Goal: Task Accomplishment & Management: Manage account settings

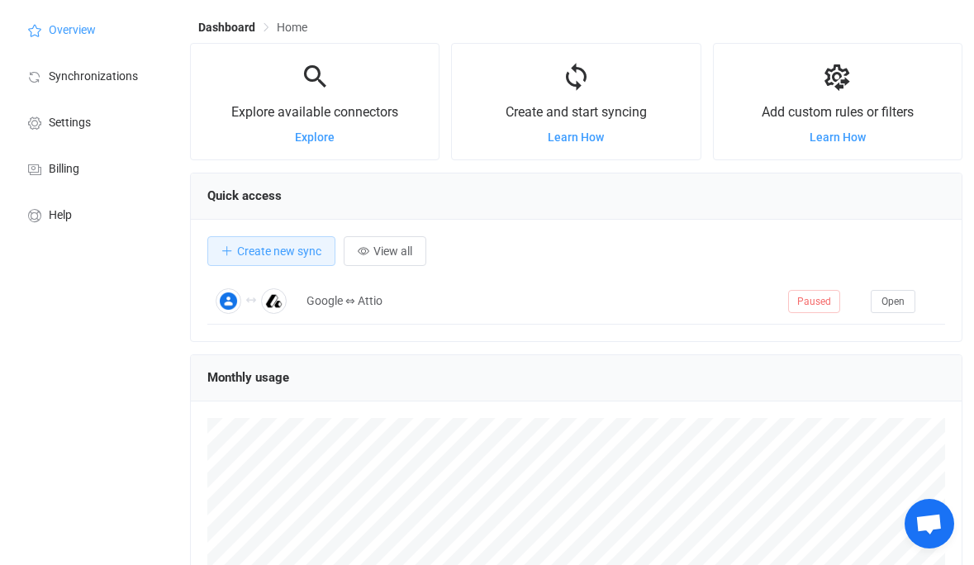
scroll to position [26, 0]
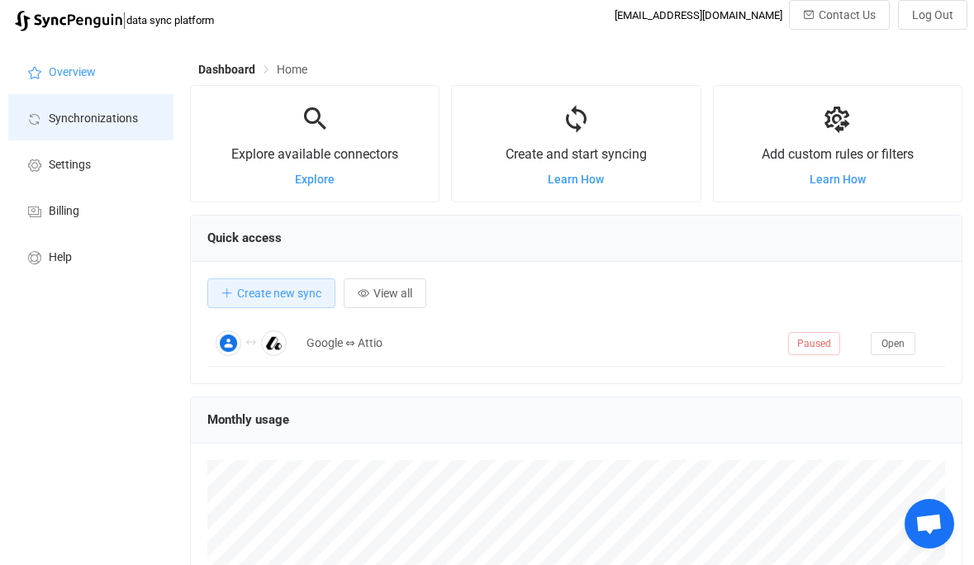
click at [87, 124] on span "Synchronizations" at bounding box center [93, 118] width 89 height 13
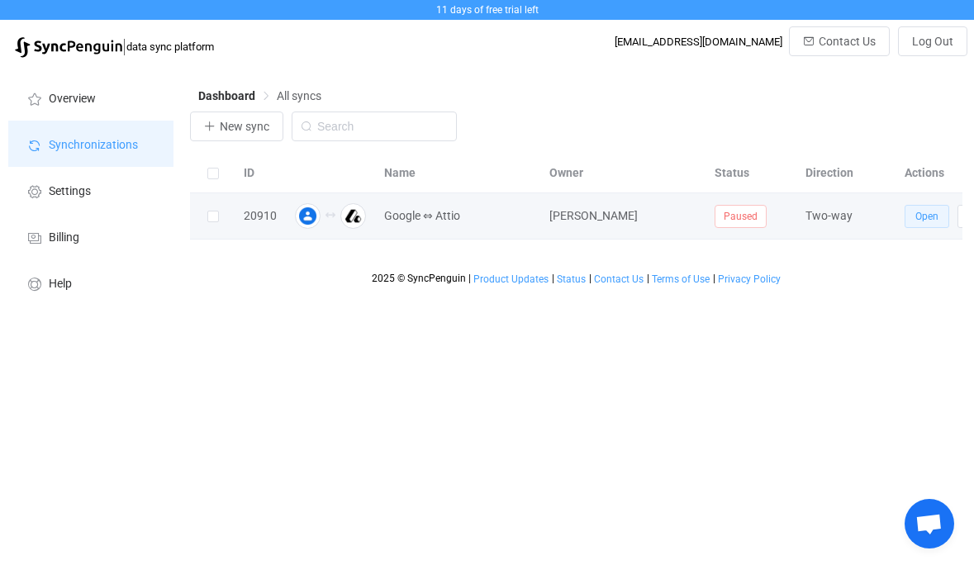
scroll to position [0, 58]
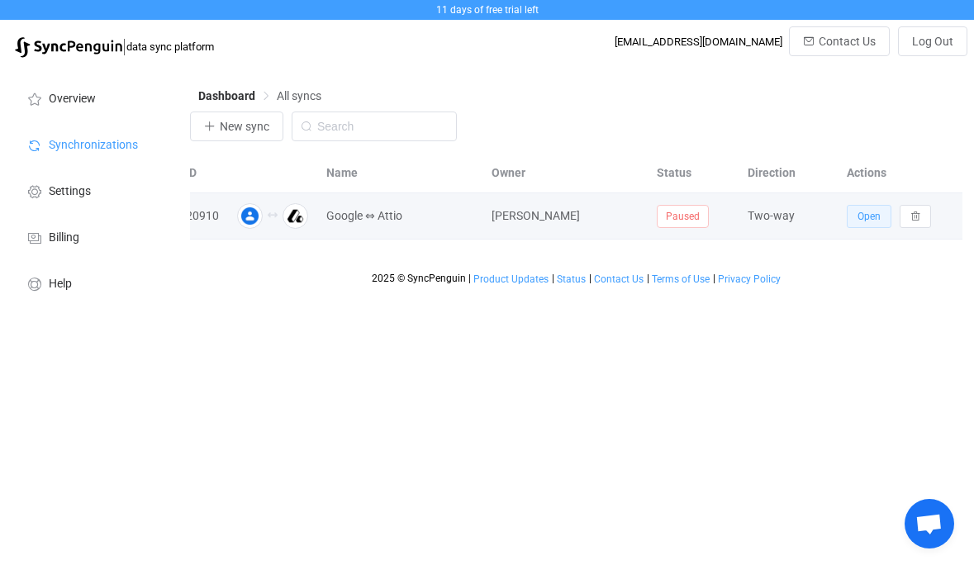
click at [868, 218] on span "Open" at bounding box center [869, 217] width 23 height 12
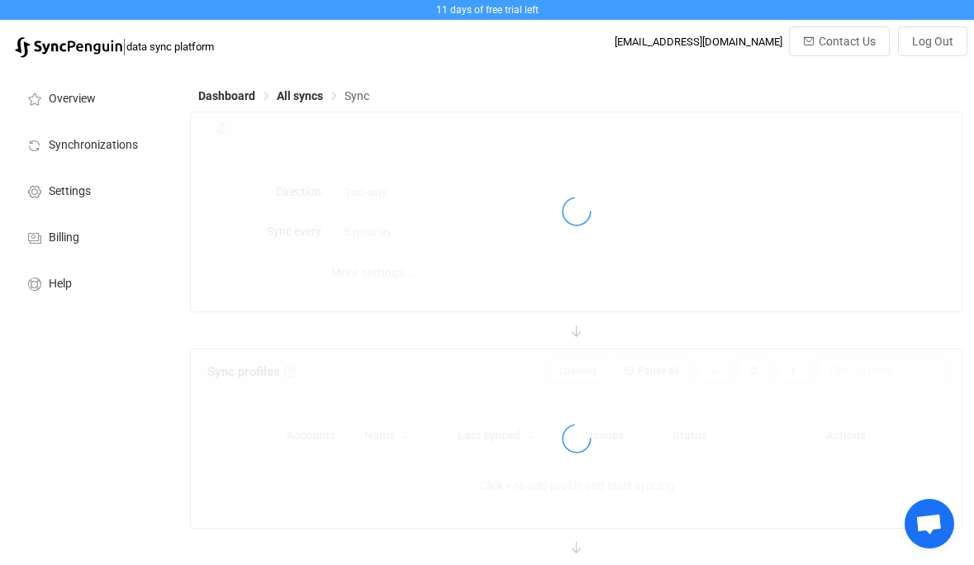
type input "15 minutes"
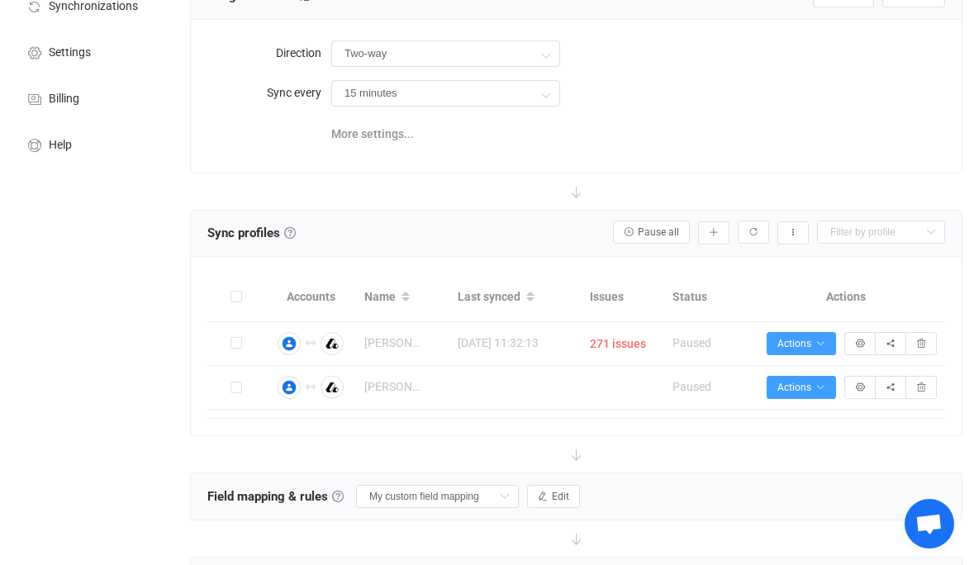
scroll to position [163, 0]
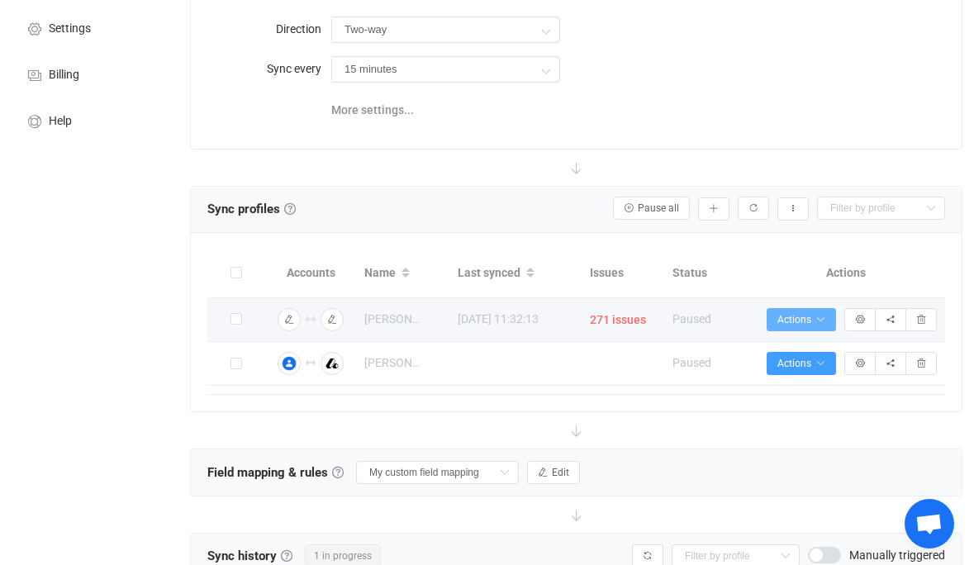
click at [821, 321] on icon "button" at bounding box center [820, 320] width 10 height 10
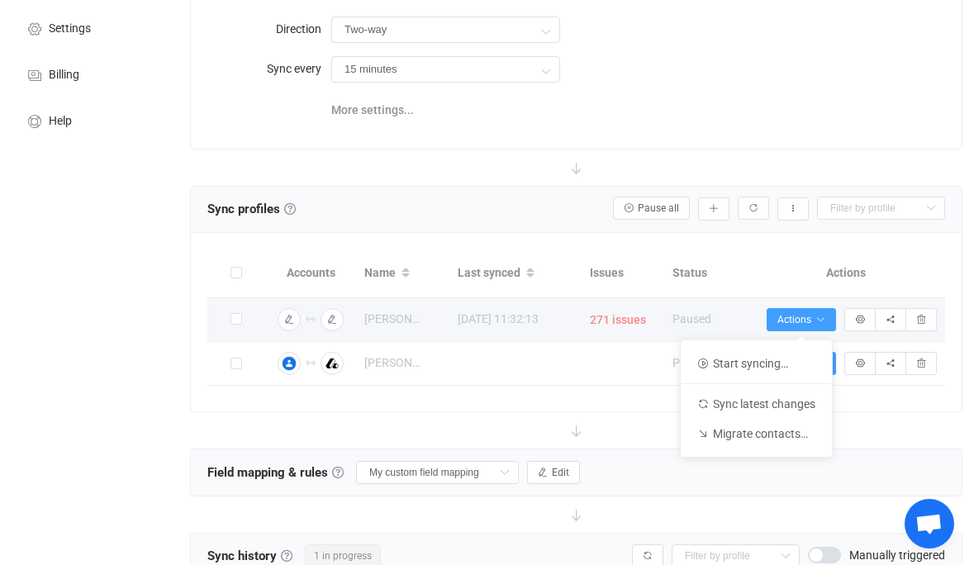
click at [634, 326] on span "271 issues" at bounding box center [618, 320] width 56 height 19
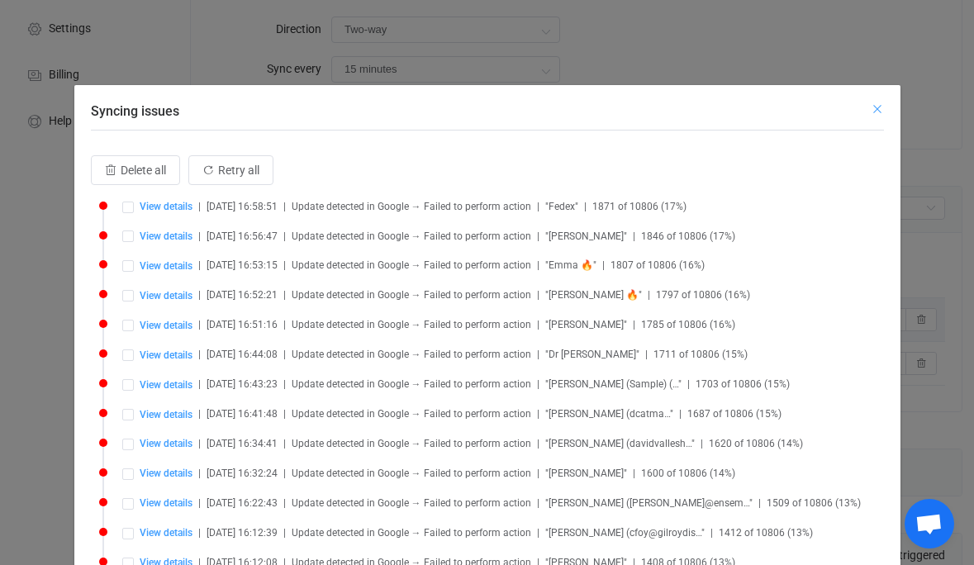
click at [876, 110] on icon "Close" at bounding box center [877, 108] width 13 height 13
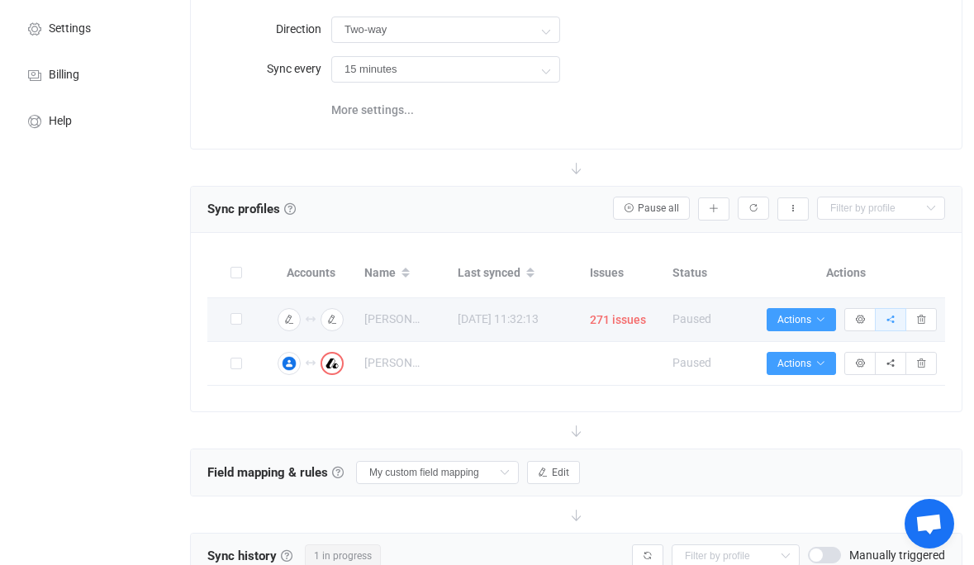
click at [889, 325] on button "button" at bounding box center [890, 319] width 31 height 23
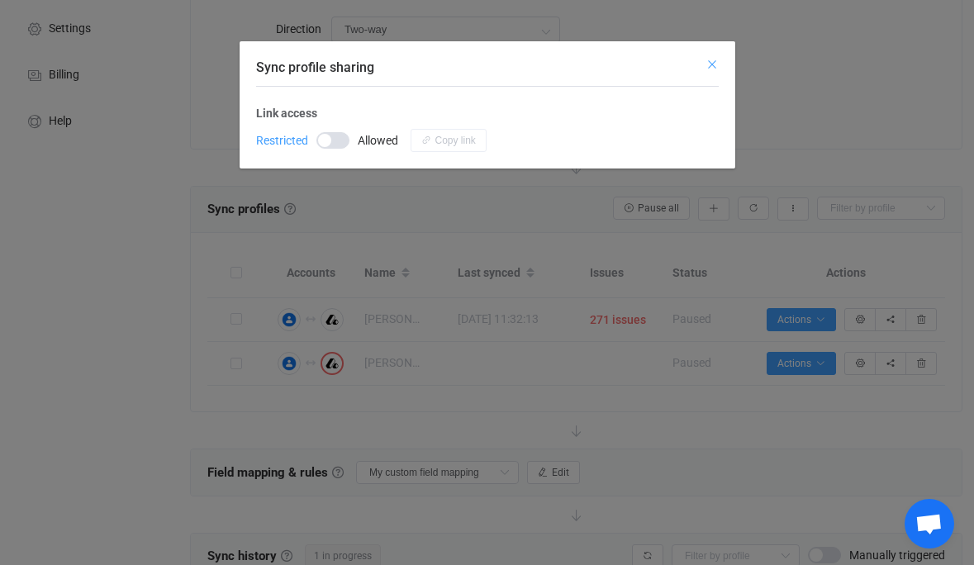
click at [714, 64] on icon "Close" at bounding box center [712, 64] width 13 height 13
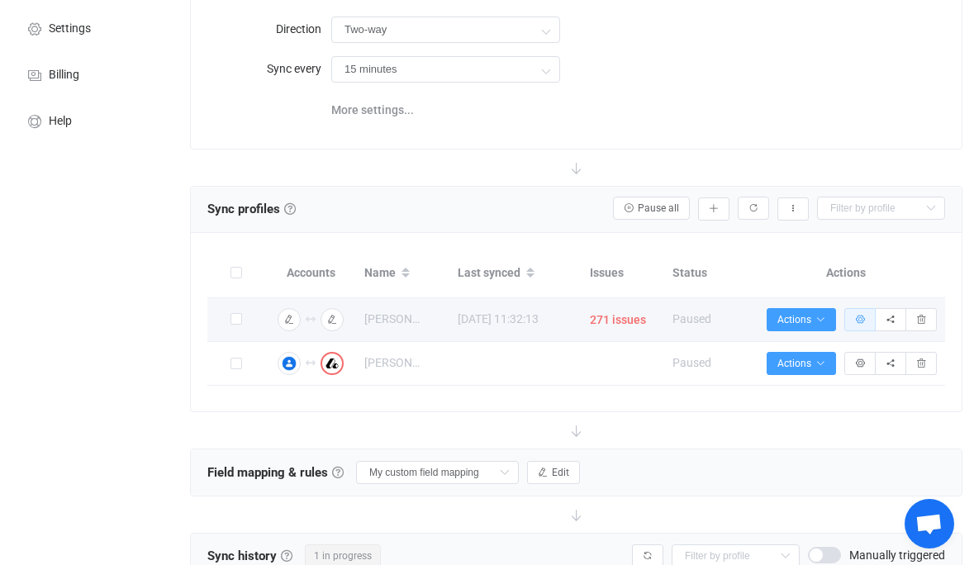
click at [853, 322] on button "button" at bounding box center [859, 319] width 31 height 23
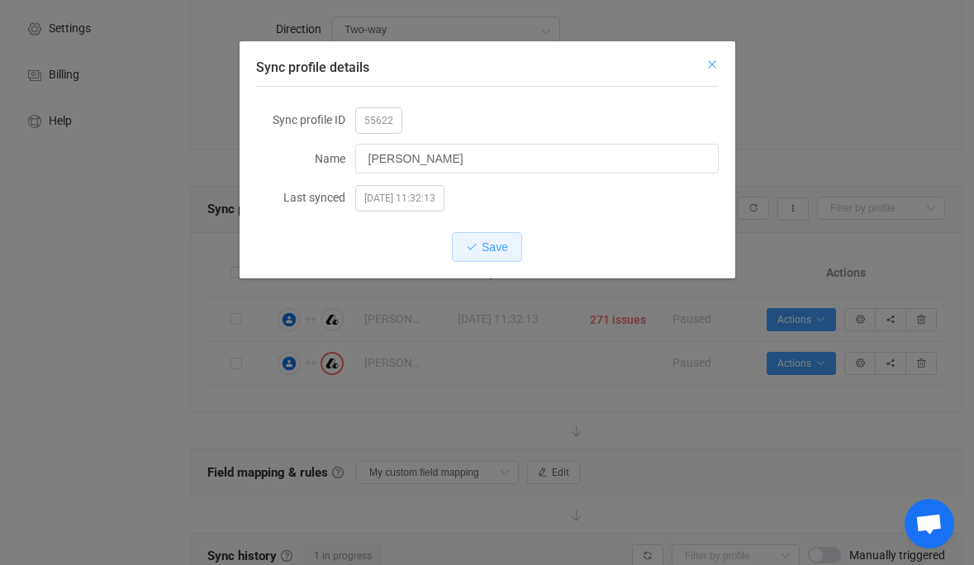
click at [705, 68] on div "Sync profile details" at bounding box center [488, 63] width 496 height 45
click at [717, 64] on icon "Close" at bounding box center [712, 64] width 13 height 13
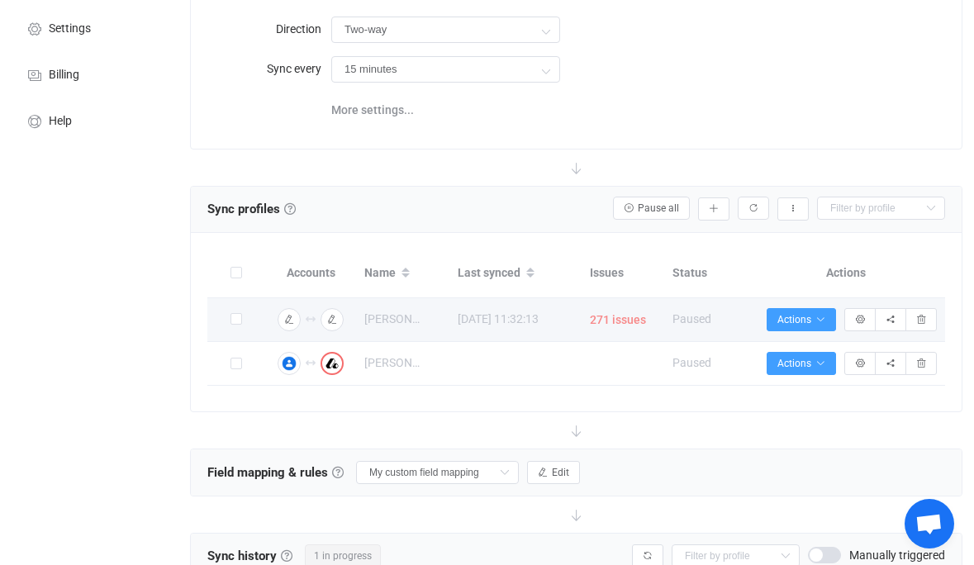
click at [621, 315] on span "271 issues" at bounding box center [618, 320] width 56 height 19
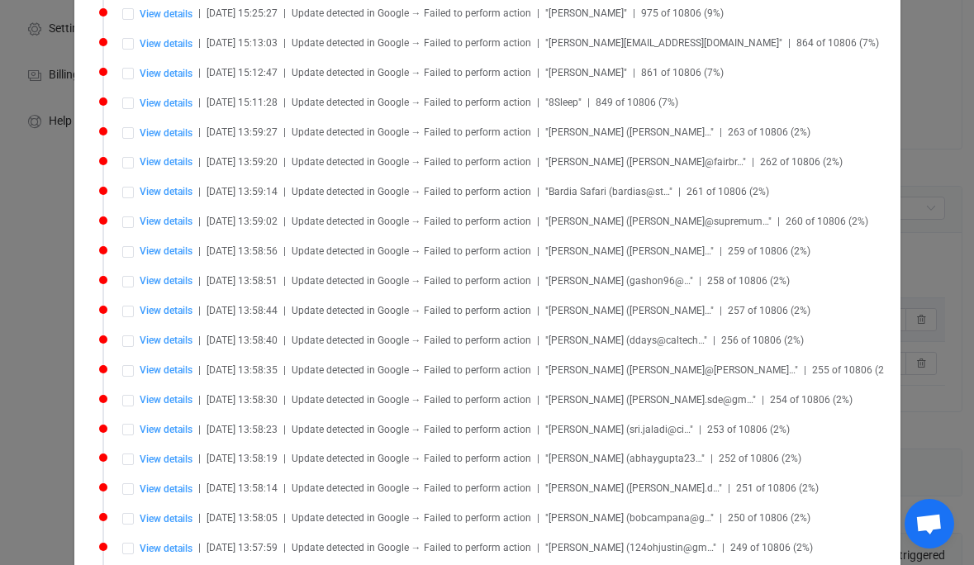
scroll to position [754, 0]
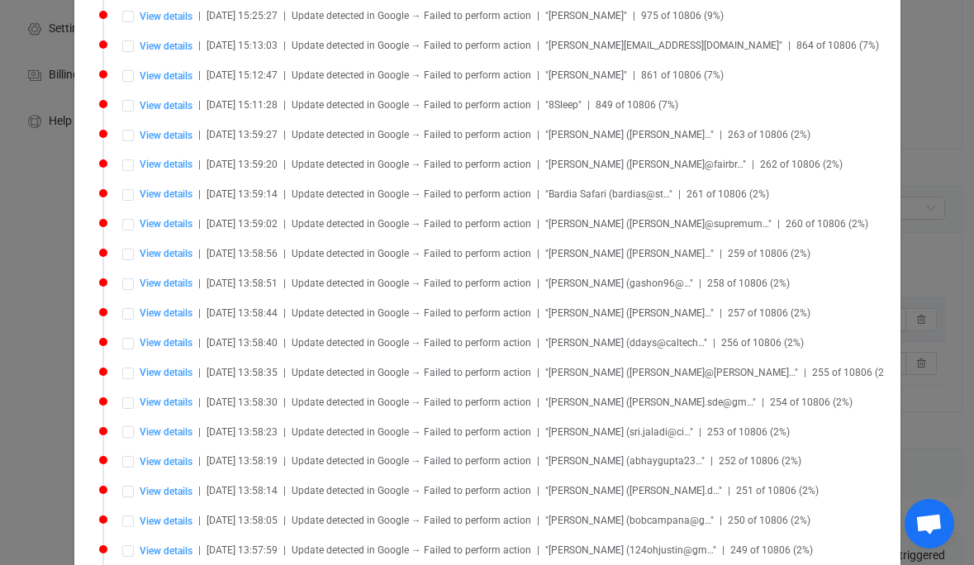
click at [835, 307] on div "View details | 2025-08-14 13:58:44 | Update detected in Google → Failed to perf…" at bounding box center [503, 313] width 762 height 13
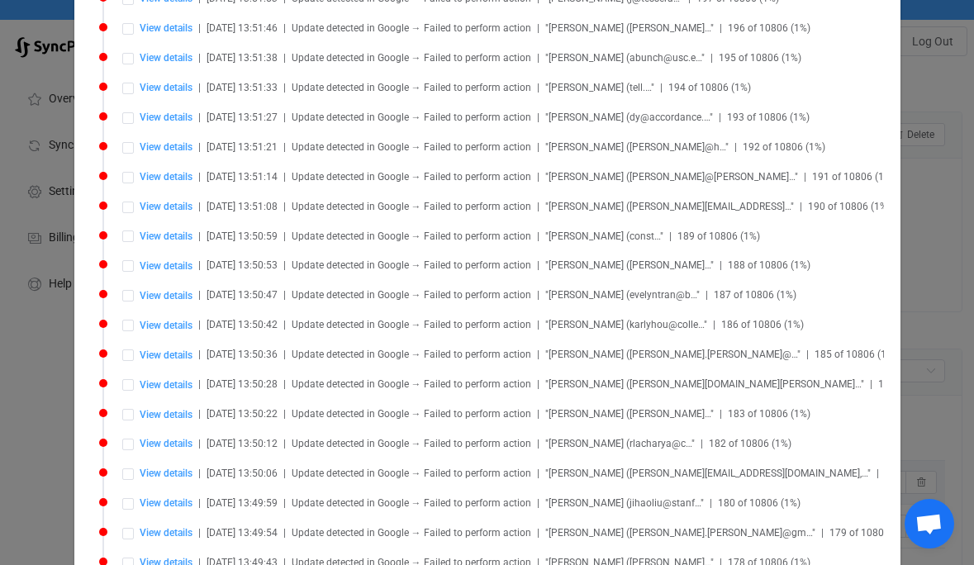
scroll to position [2850, 0]
click at [941, 232] on div "Syncing issues Delete all Retry all View details | 2025-08-14 16:58:51 | Update…" at bounding box center [487, 282] width 974 height 565
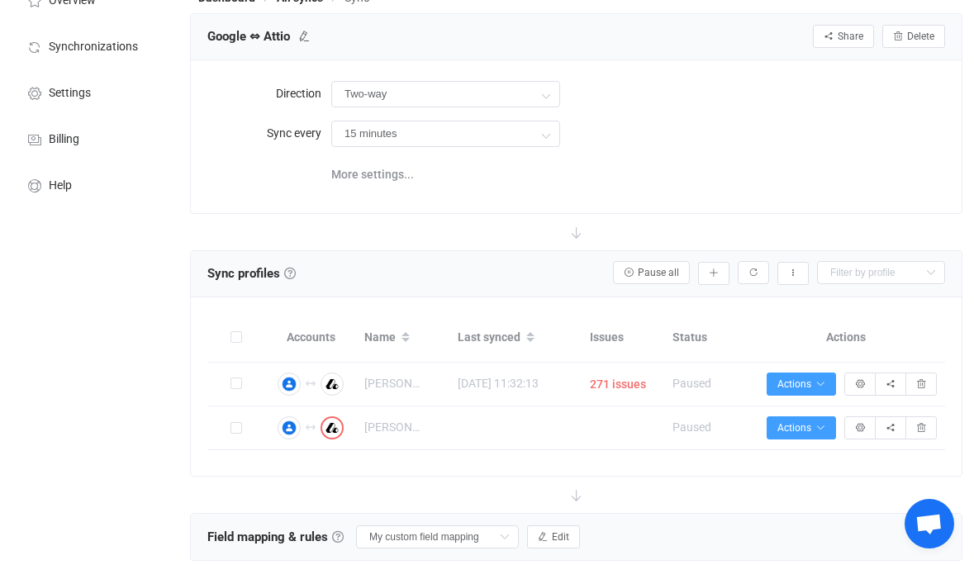
scroll to position [126, 0]
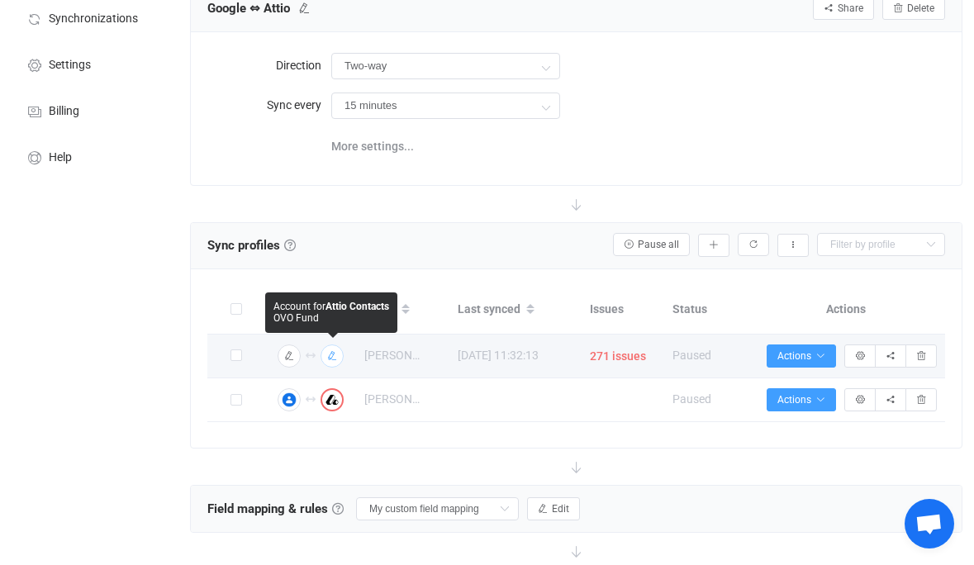
click at [334, 357] on icon "button" at bounding box center [332, 356] width 10 height 10
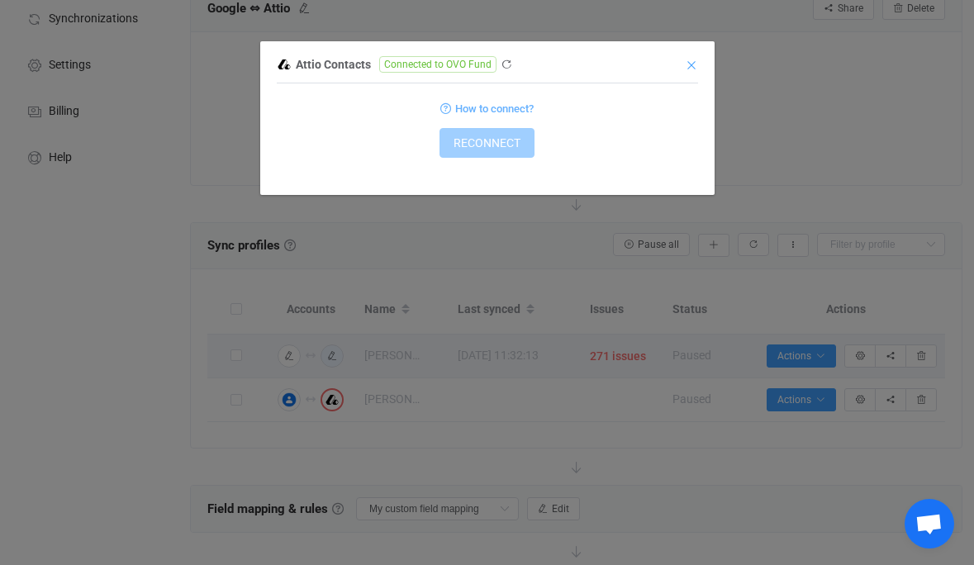
click at [691, 66] on icon "Close" at bounding box center [691, 65] width 13 height 13
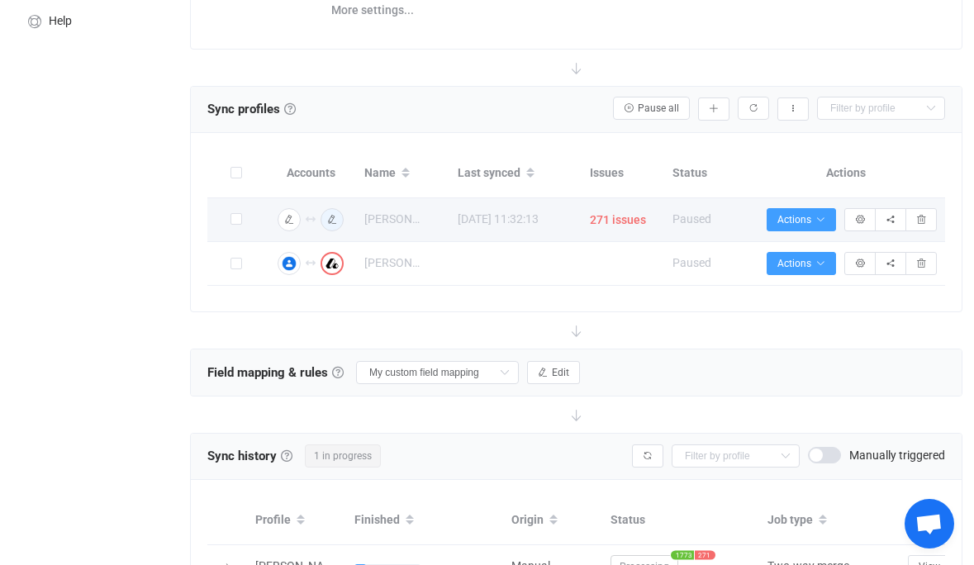
scroll to position [270, 0]
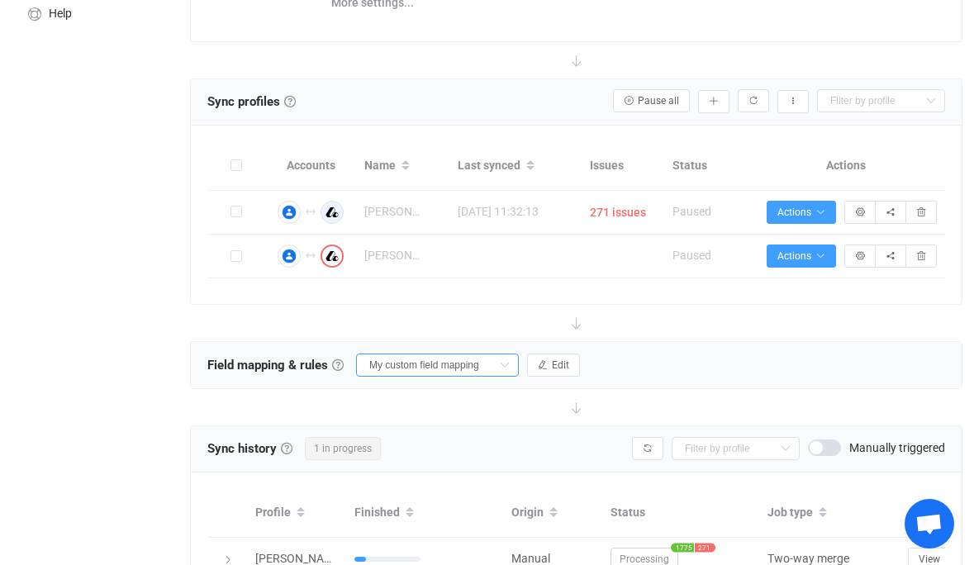
click at [454, 361] on input "My custom field mapping" at bounding box center [437, 365] width 163 height 23
click at [635, 353] on div "Field mapping & rules Field mapping & rules By default, all contacts of the con…" at bounding box center [576, 365] width 771 height 46
click at [546, 354] on button "Edit" at bounding box center [553, 365] width 53 height 23
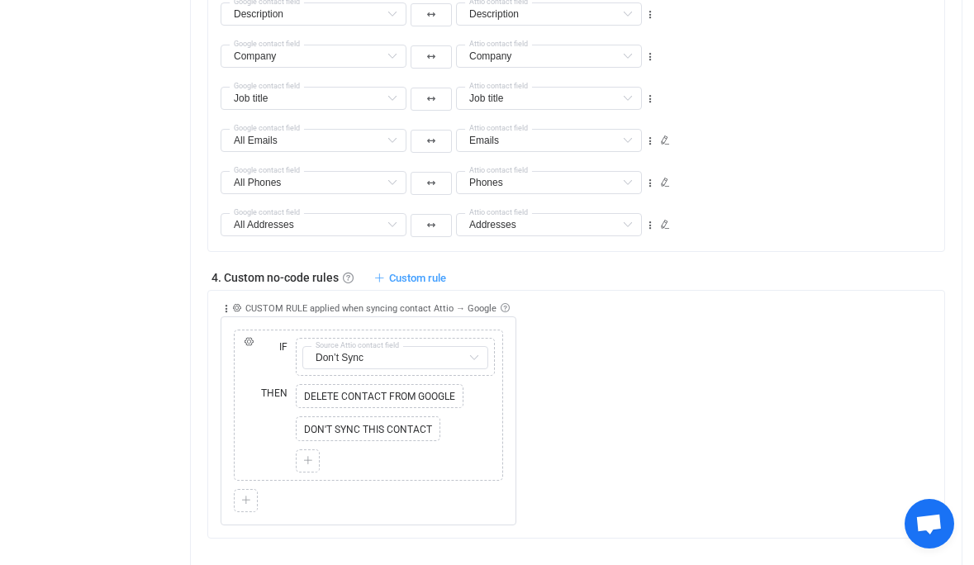
scroll to position [1389, 0]
click at [255, 500] on div at bounding box center [246, 501] width 24 height 23
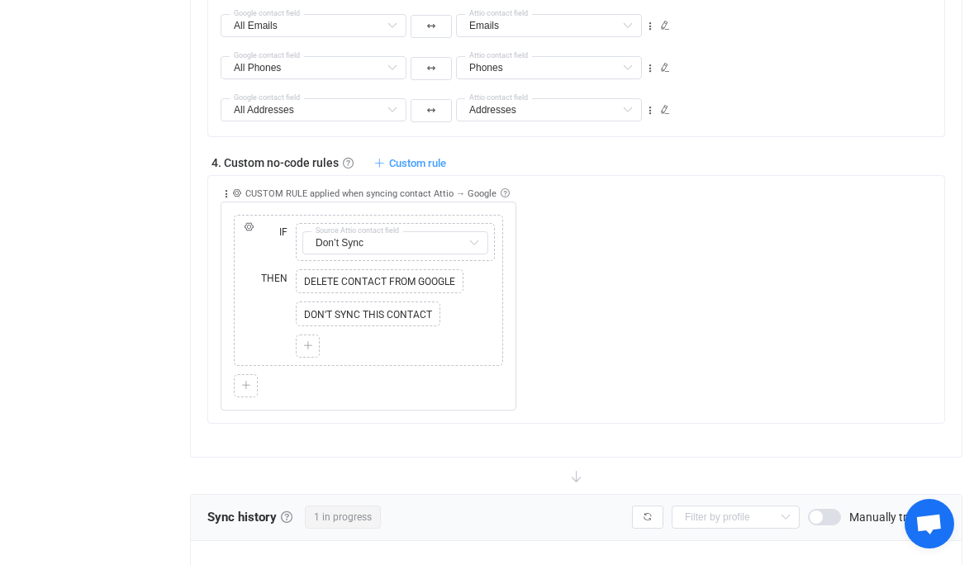
scroll to position [1518, 0]
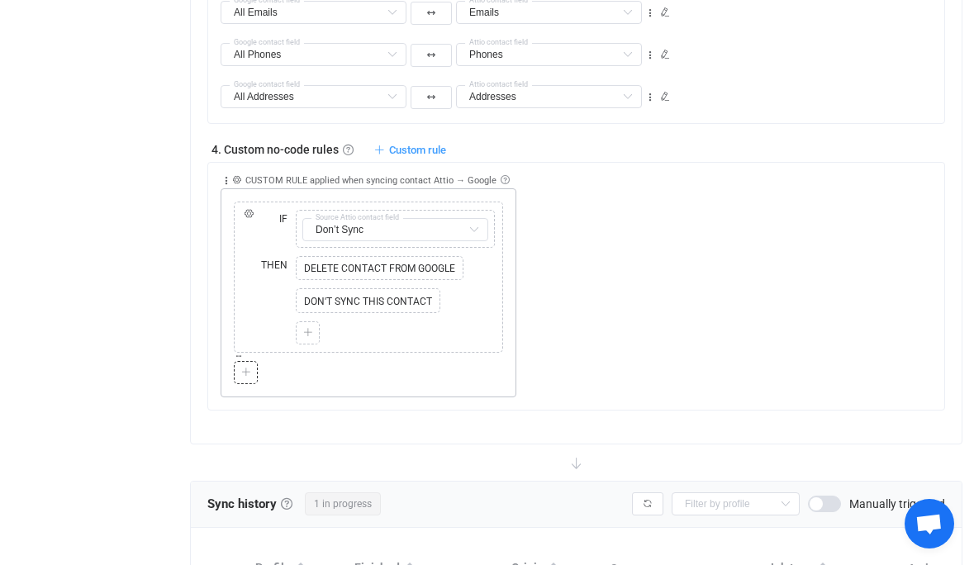
click at [245, 374] on icon at bounding box center [246, 373] width 10 height 10
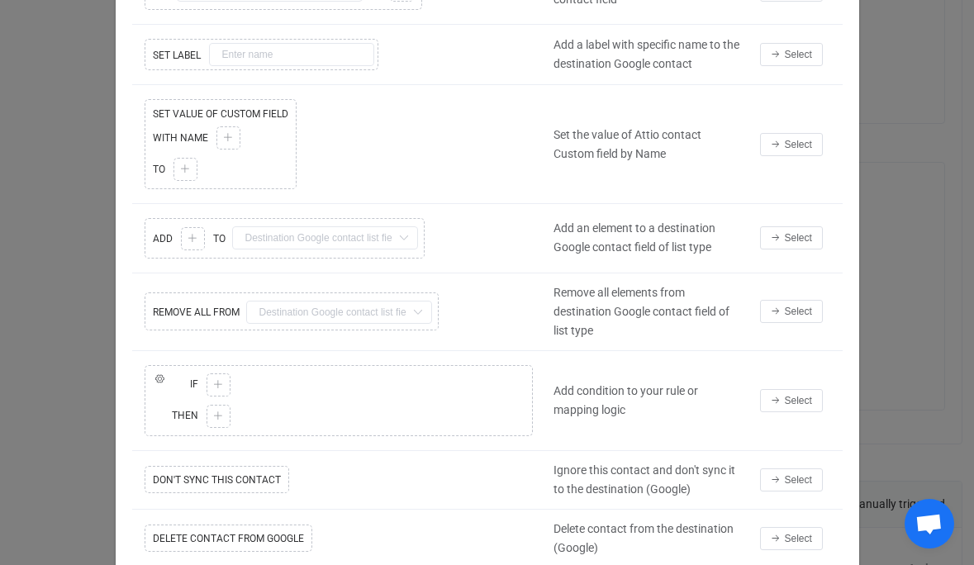
scroll to position [131, 0]
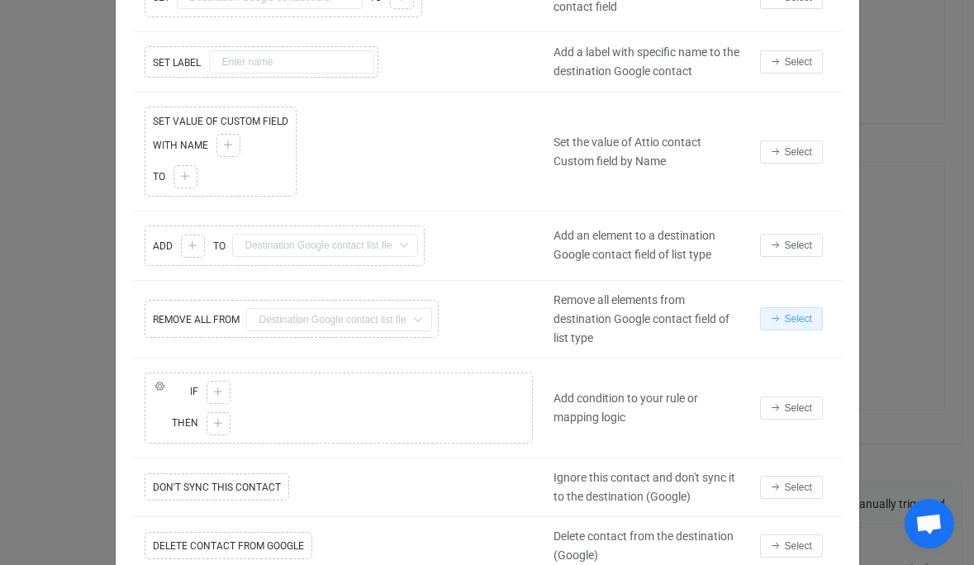
click at [795, 325] on button "Select" at bounding box center [791, 318] width 63 height 23
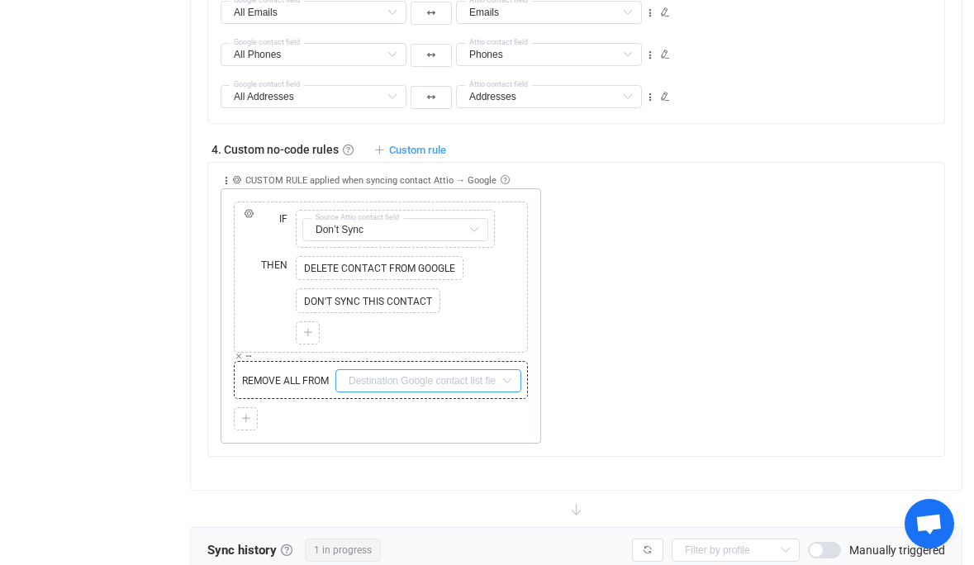
click at [412, 379] on input "text" at bounding box center [428, 380] width 186 height 23
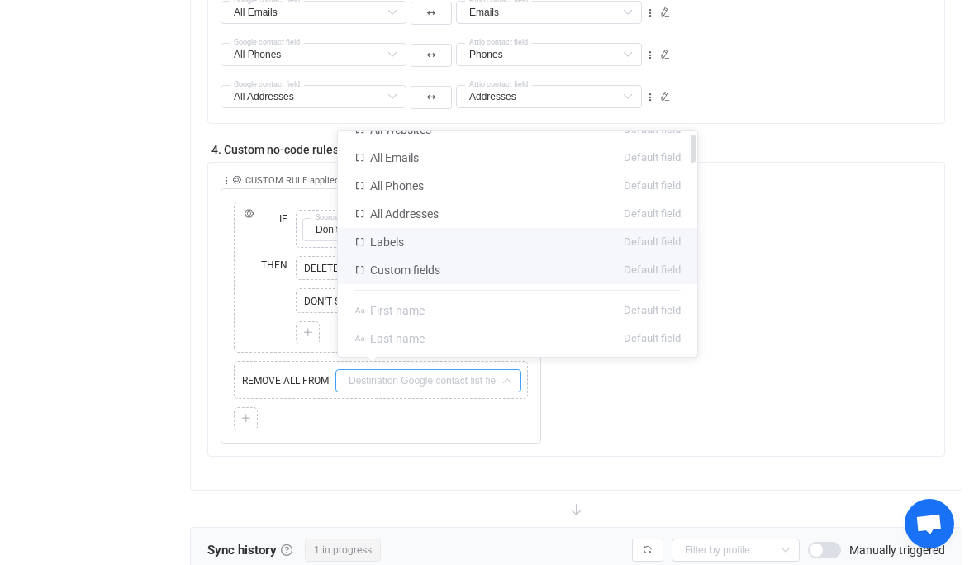
scroll to position [0, 0]
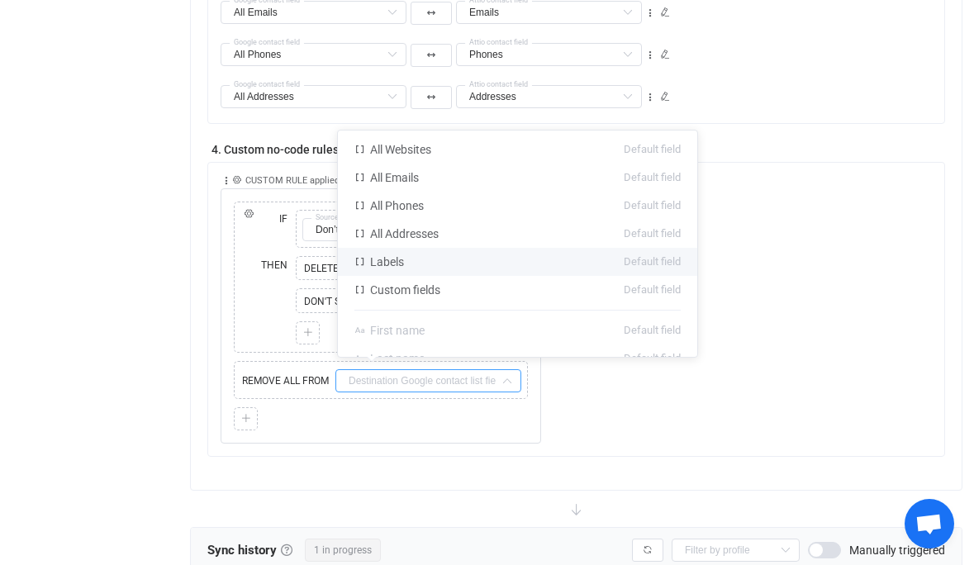
click at [791, 288] on div "Collapse Move up Move down Delete Applied to Only contact(s) from Attio Only co…" at bounding box center [583, 304] width 724 height 282
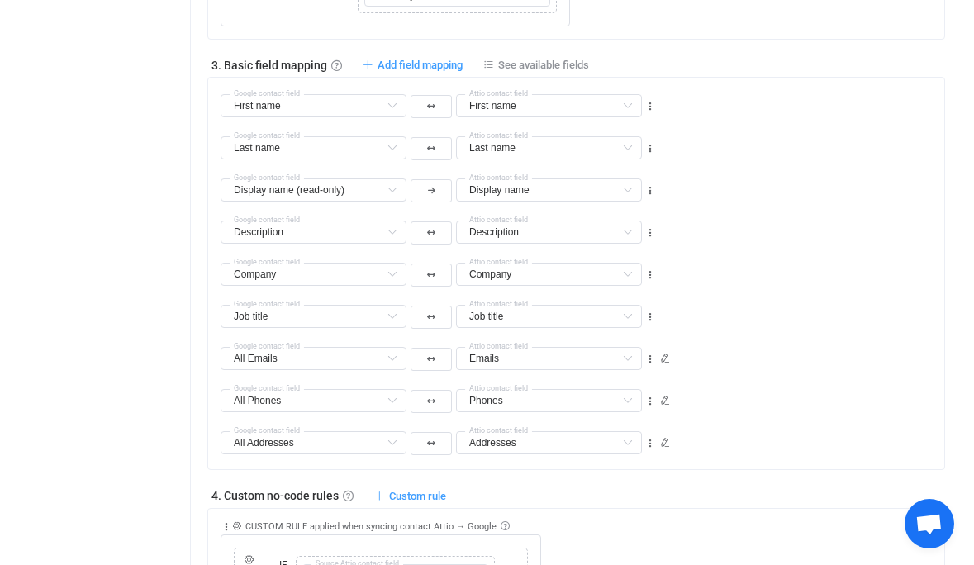
scroll to position [1148, 0]
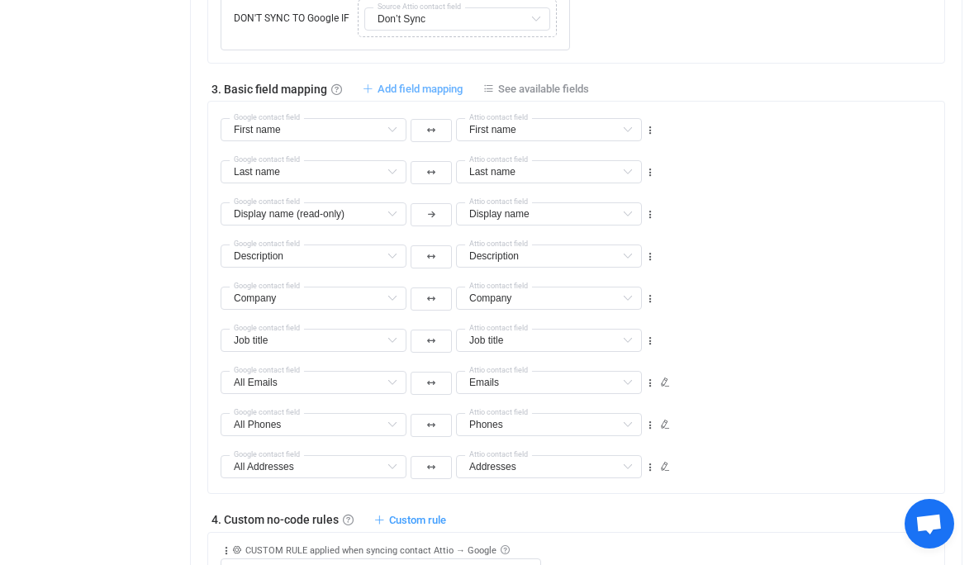
click at [411, 85] on span "Add field mapping" at bounding box center [420, 89] width 85 height 12
type input "First name"
type input "Last name"
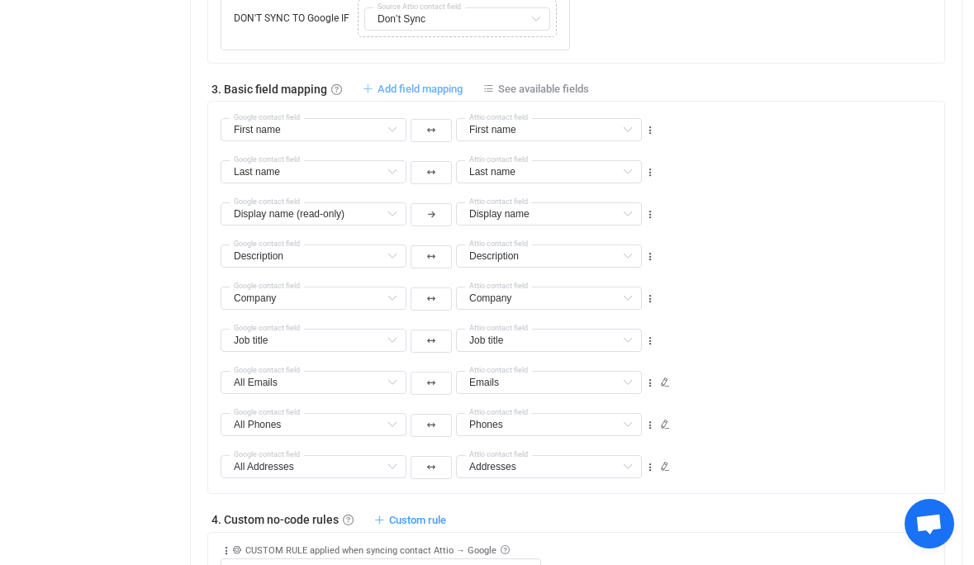
type input "Display name (read-only)"
type input "Display name"
type input "Description"
type input "Company"
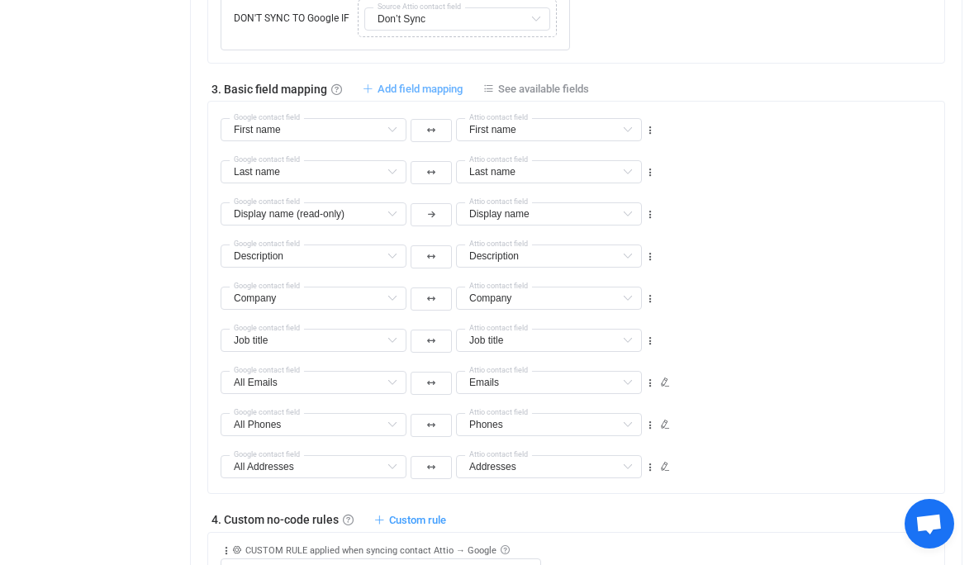
type input "Company"
type input "Job title"
type input "All Emails"
type input "Emails"
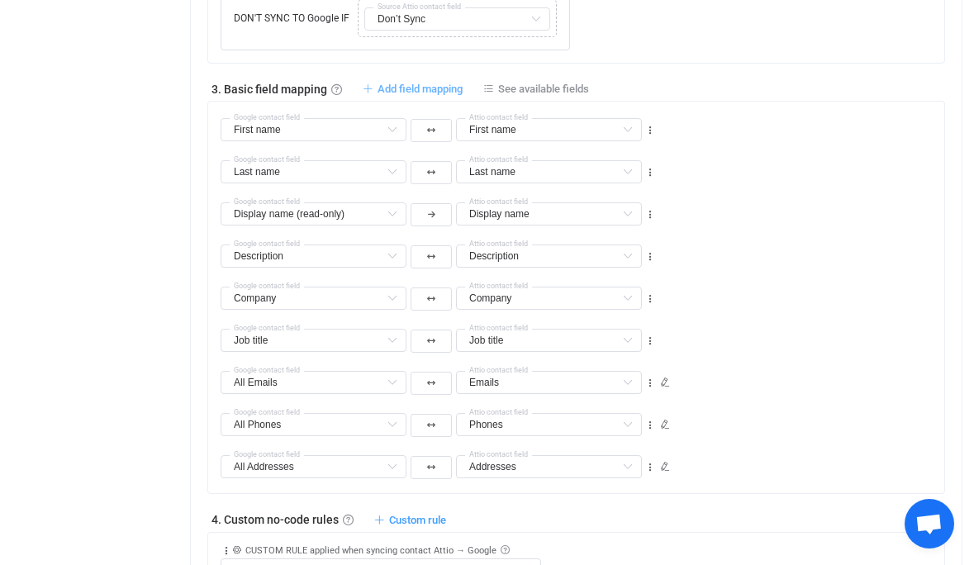
type input "All Phones"
type input "Phones"
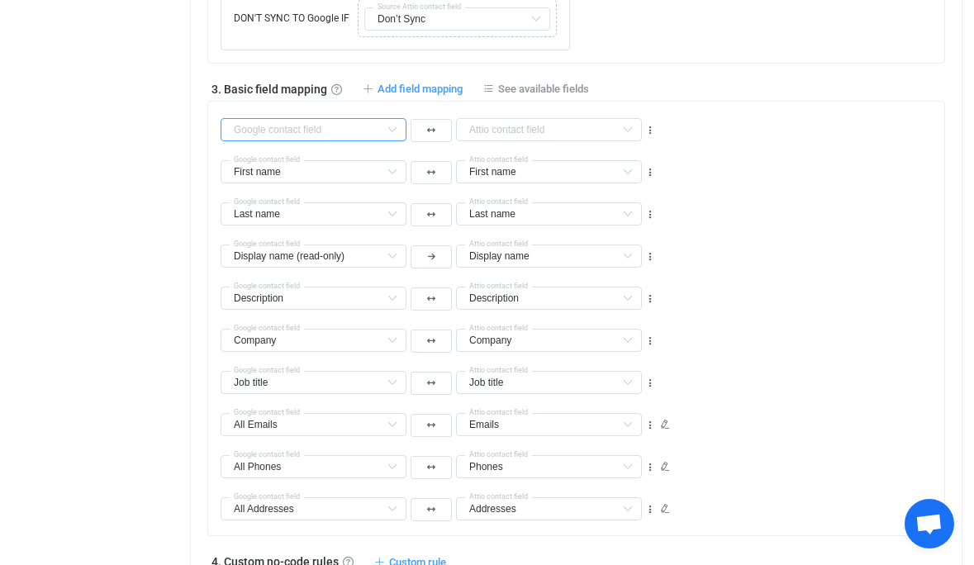
click at [373, 131] on input "text" at bounding box center [314, 129] width 186 height 23
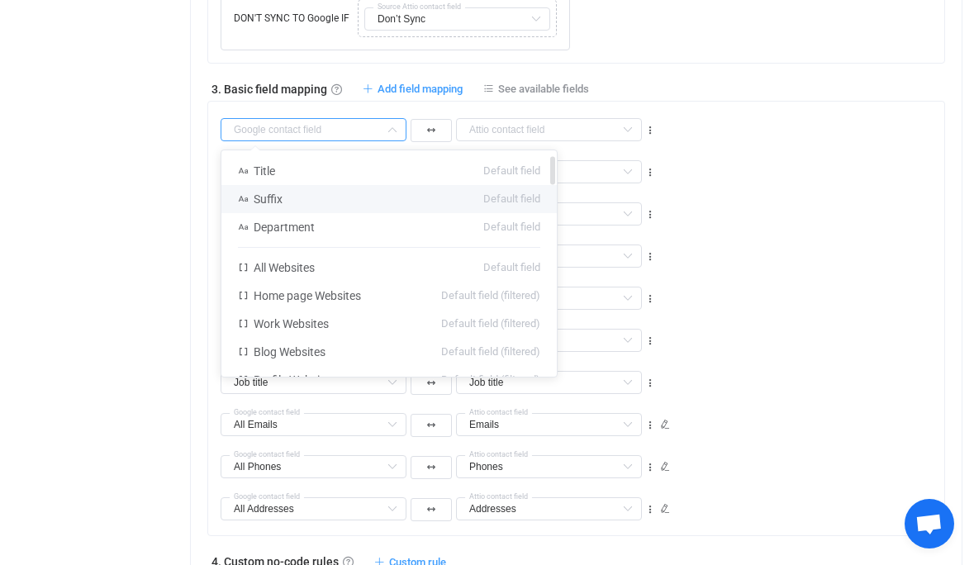
scroll to position [47, 0]
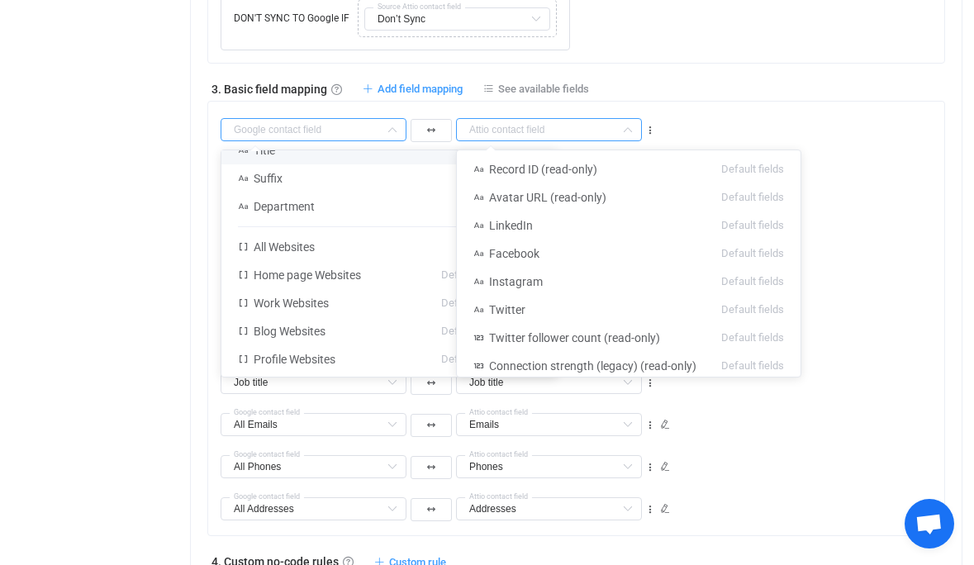
click at [584, 128] on input "text" at bounding box center [549, 129] width 186 height 23
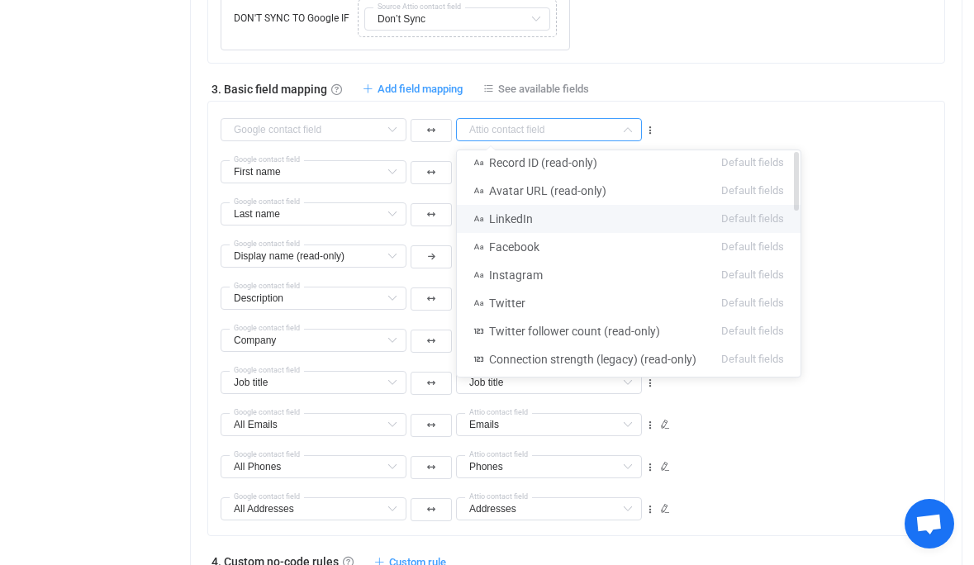
scroll to position [0, 0]
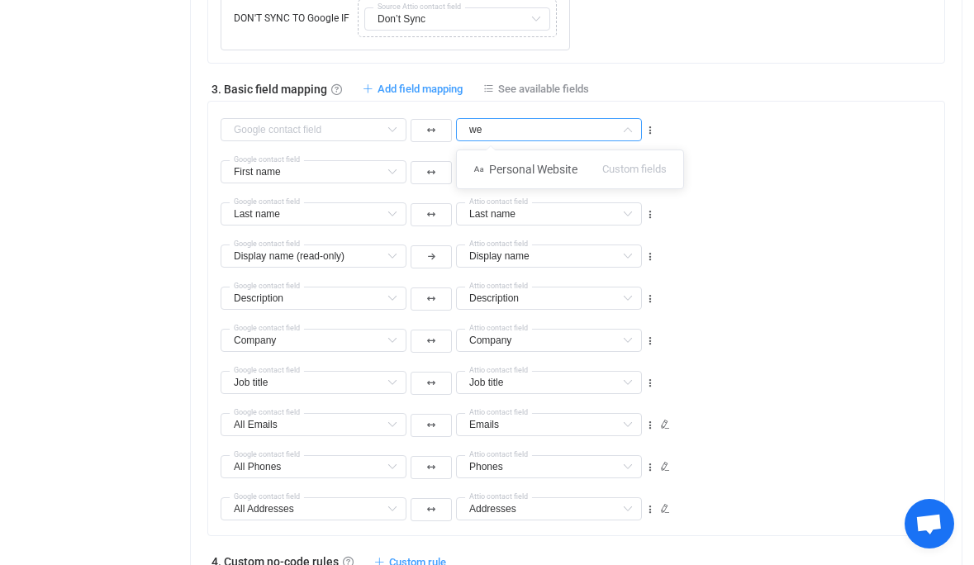
type input "w"
type input "u"
type input "linke"
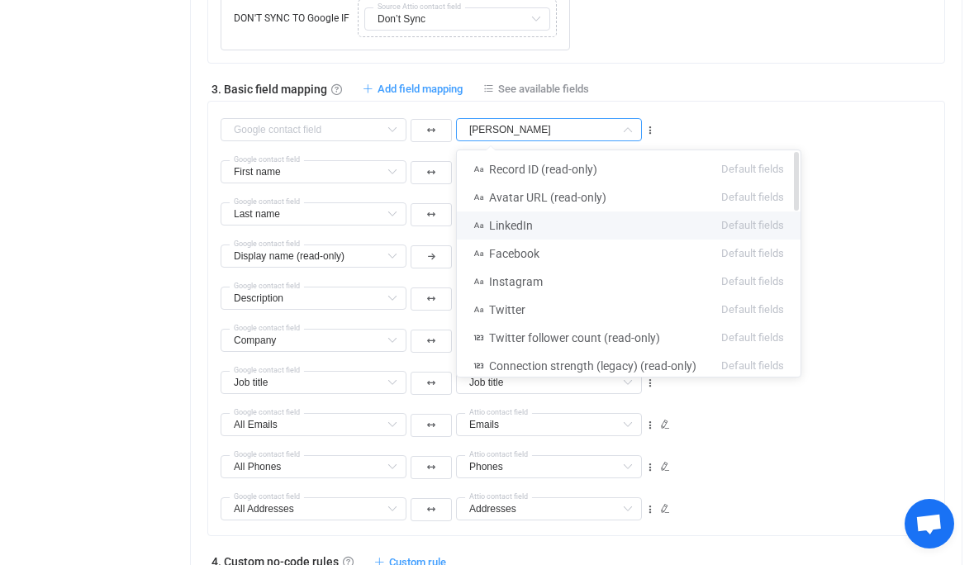
click at [853, 57] on div "Collapse Move up Move down Delete Rule description FILTER Attio → Google Exclus…" at bounding box center [576, 12] width 738 height 104
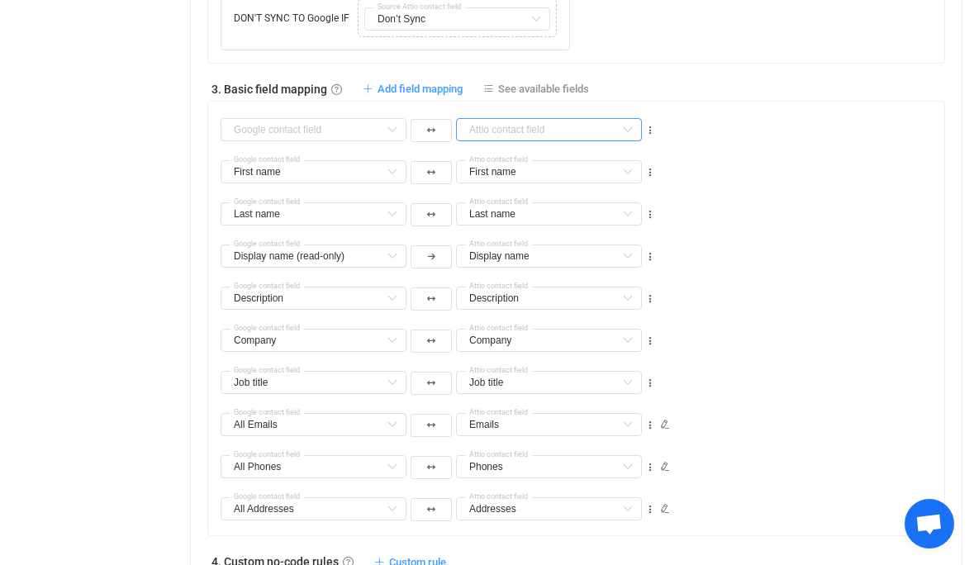
click at [499, 133] on input "text" at bounding box center [549, 129] width 186 height 23
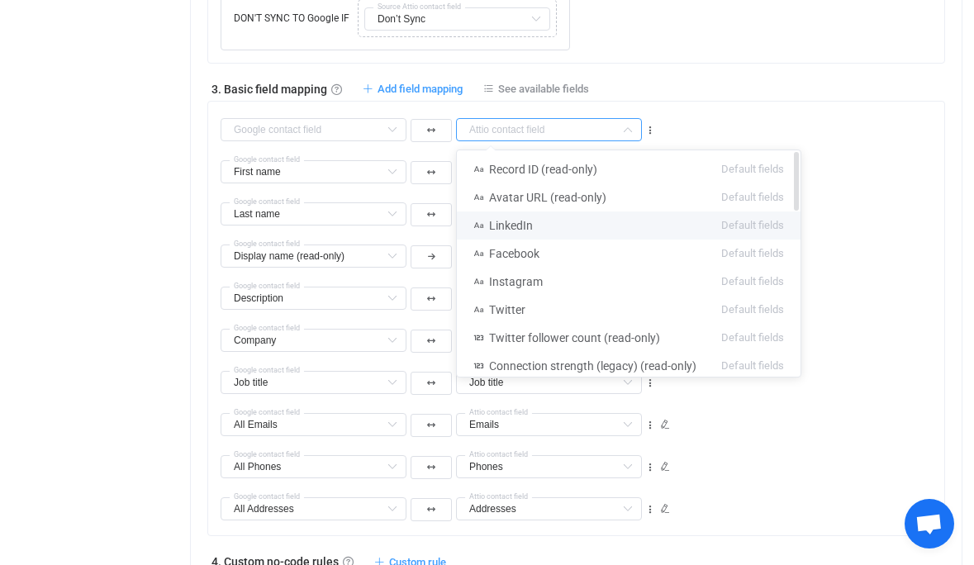
click at [551, 226] on li "LinkedIn Default fields" at bounding box center [629, 225] width 344 height 28
type input "LinkedIn"
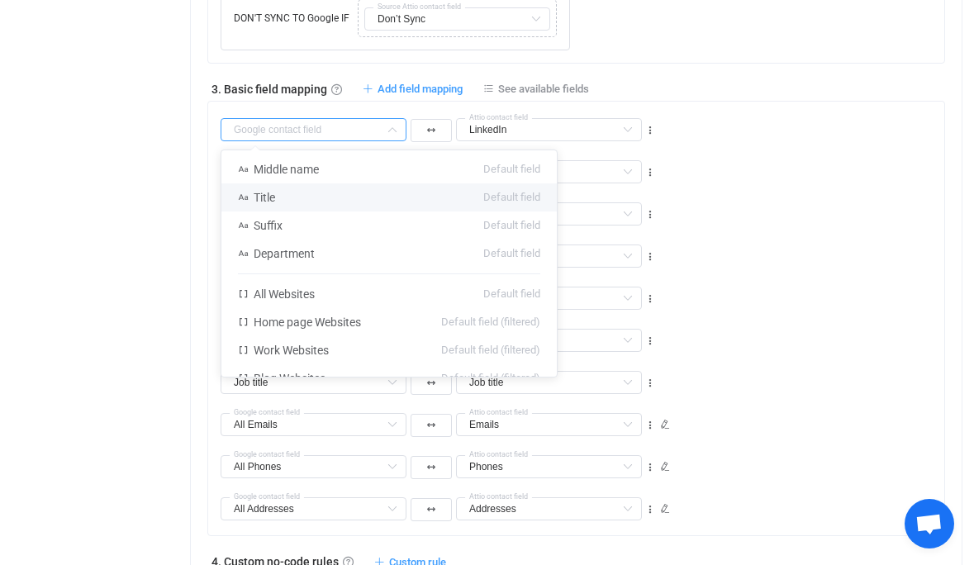
click at [371, 131] on input "text" at bounding box center [314, 129] width 186 height 23
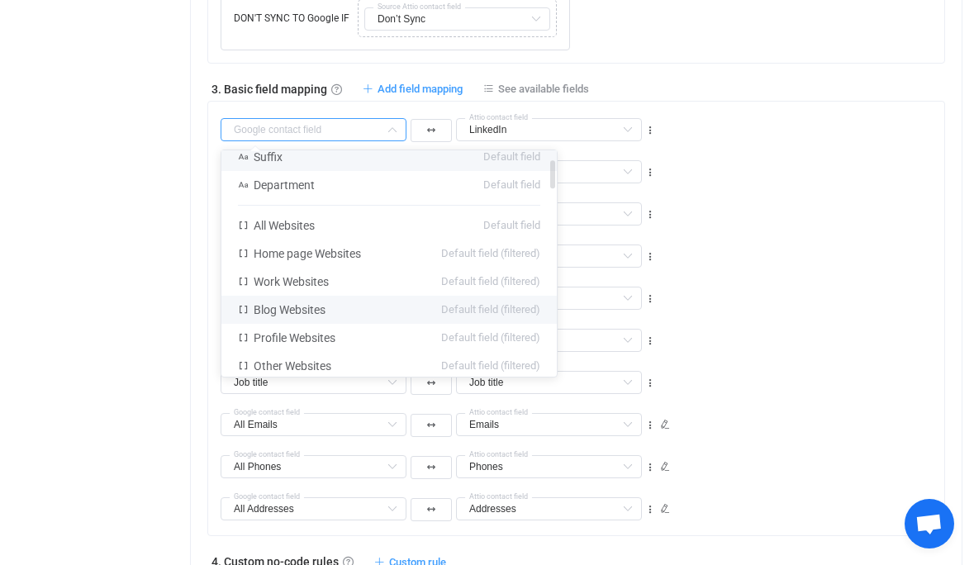
scroll to position [65, 0]
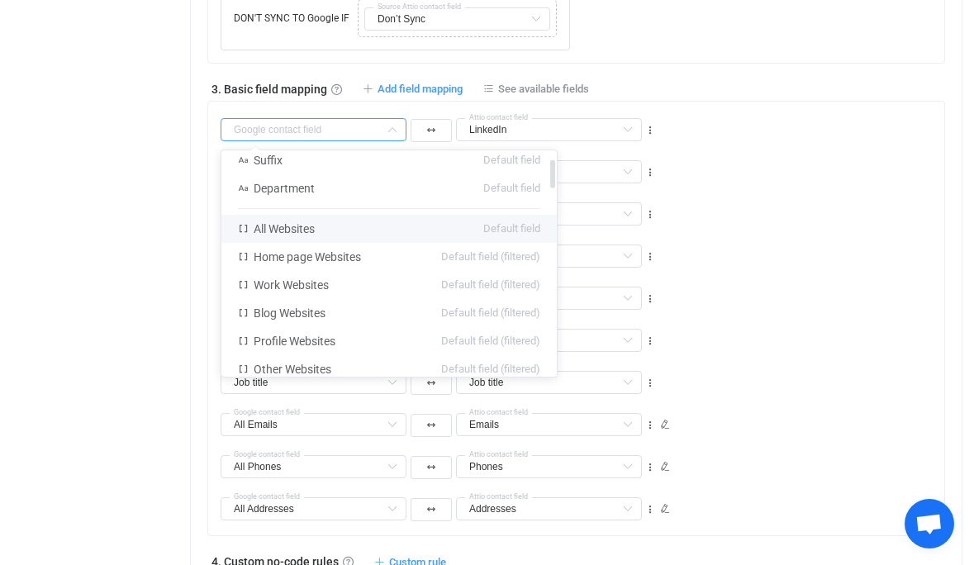
click at [366, 230] on li "All Websites Default field" at bounding box center [388, 229] width 335 height 28
type input "All Websites"
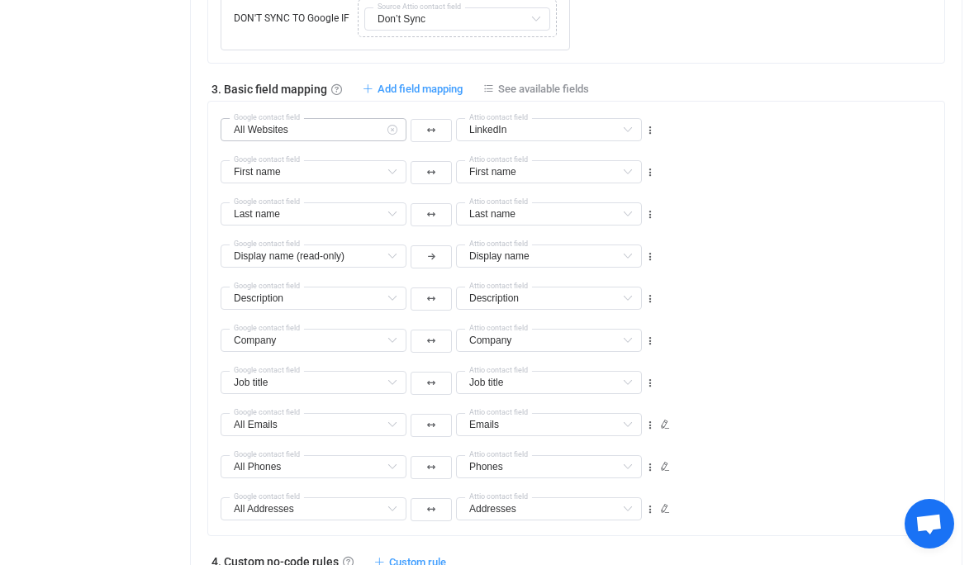
click at [392, 130] on icon at bounding box center [392, 129] width 21 height 23
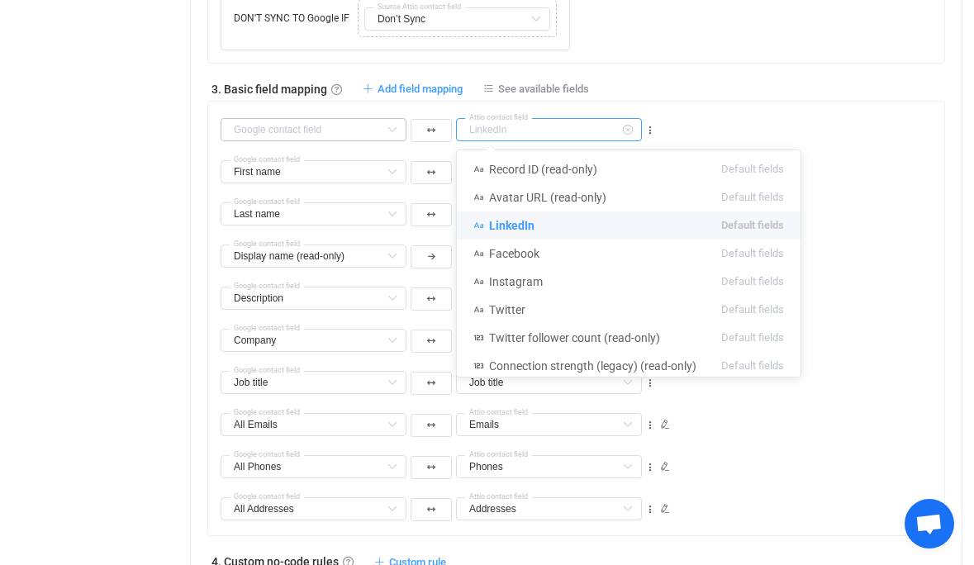
click at [503, 130] on input "text" at bounding box center [549, 129] width 186 height 23
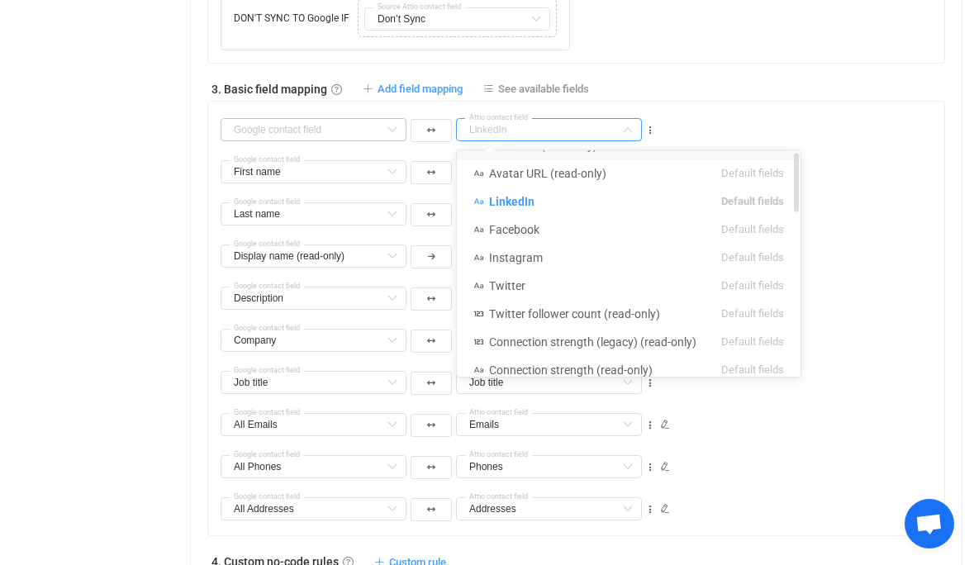
scroll to position [27, 0]
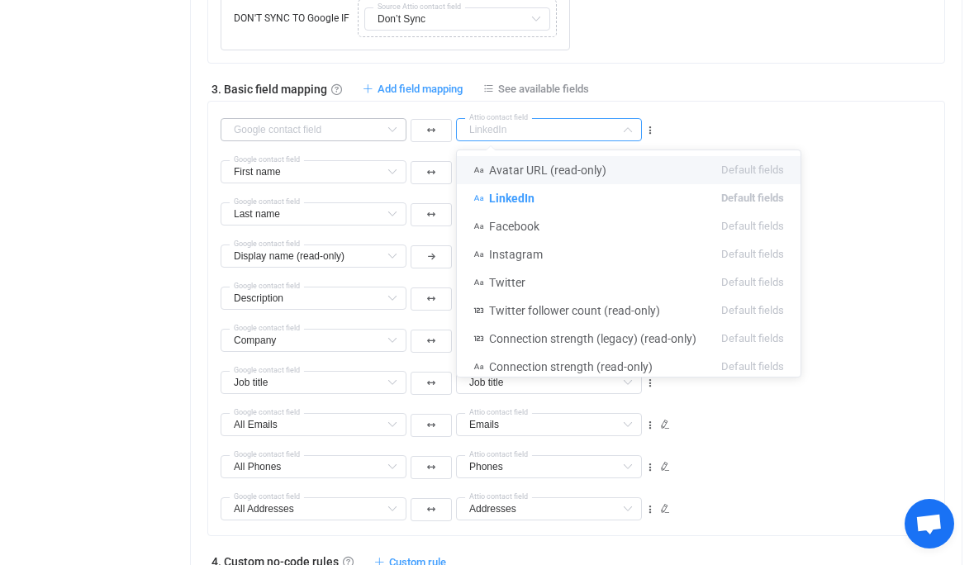
click at [384, 126] on icon at bounding box center [392, 129] width 21 height 23
type input "LinkedIn"
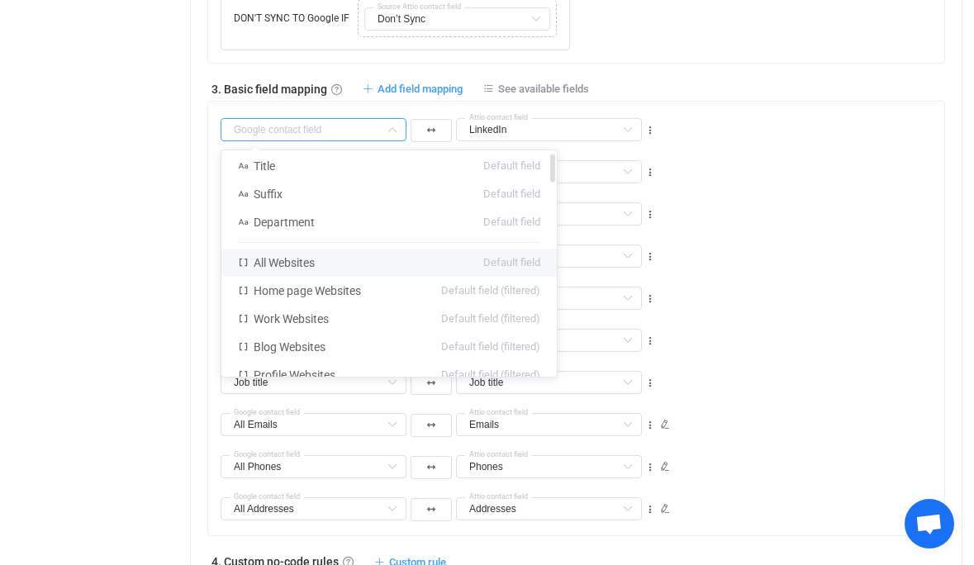
scroll to position [34, 0]
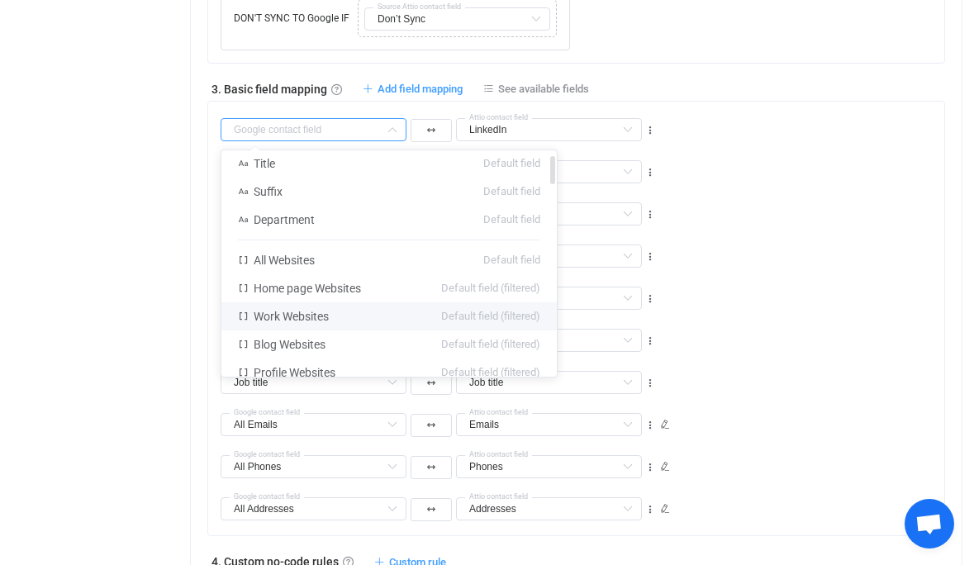
click at [366, 316] on li "Work Websites Default field (filtered)" at bounding box center [388, 316] width 335 height 28
type input "Work Websites"
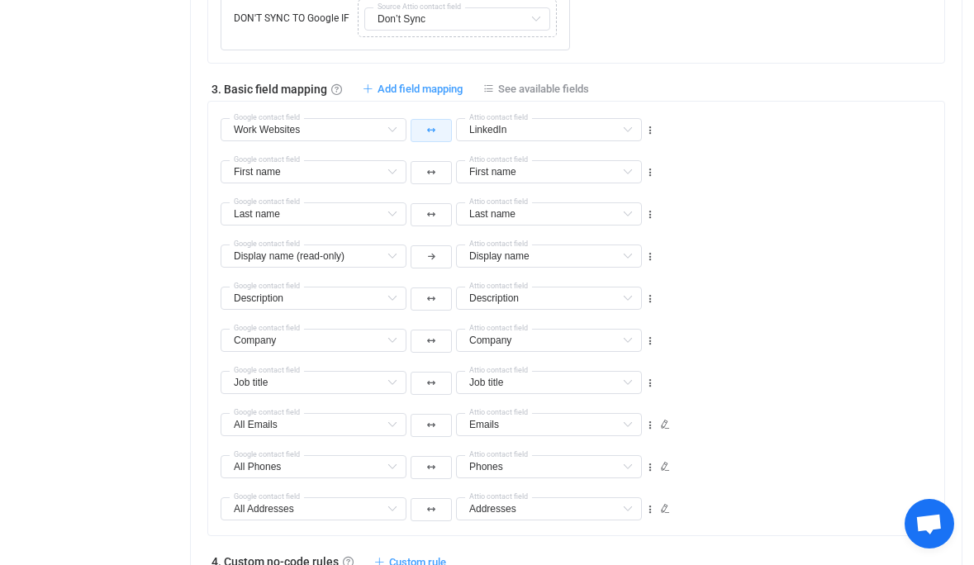
click at [429, 130] on icon "button" at bounding box center [431, 130] width 8 height 8
click at [424, 228] on li at bounding box center [430, 233] width 41 height 30
click at [739, 235] on div "Display name (read-only) Middle name Default field Display name (read-only) Def…" at bounding box center [583, 249] width 724 height 42
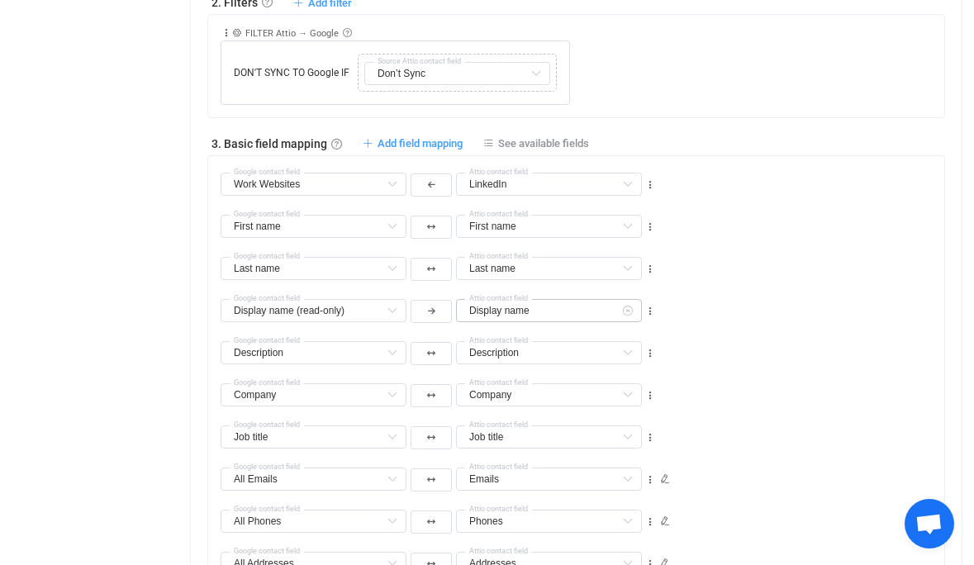
scroll to position [1096, 0]
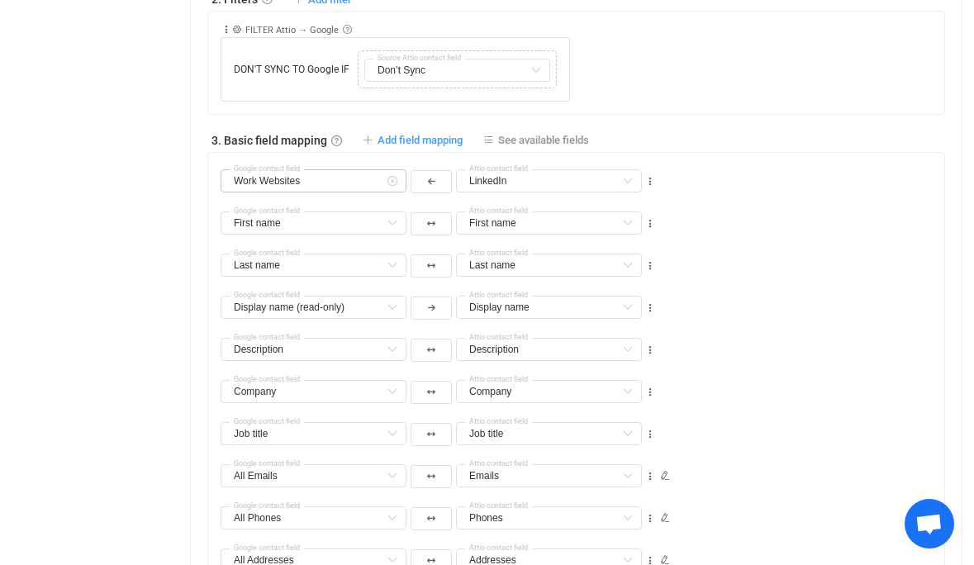
click at [396, 180] on icon at bounding box center [392, 180] width 21 height 23
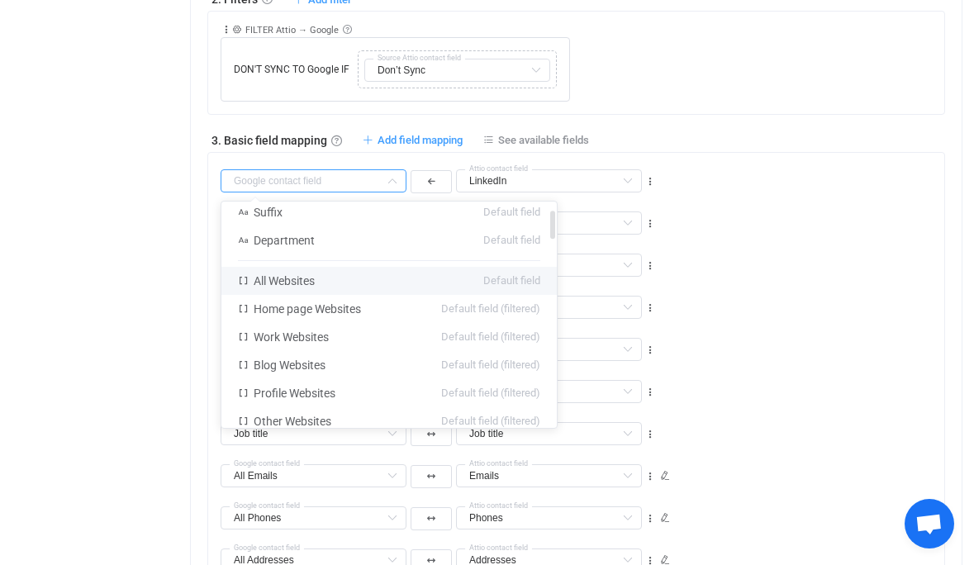
scroll to position [83, 0]
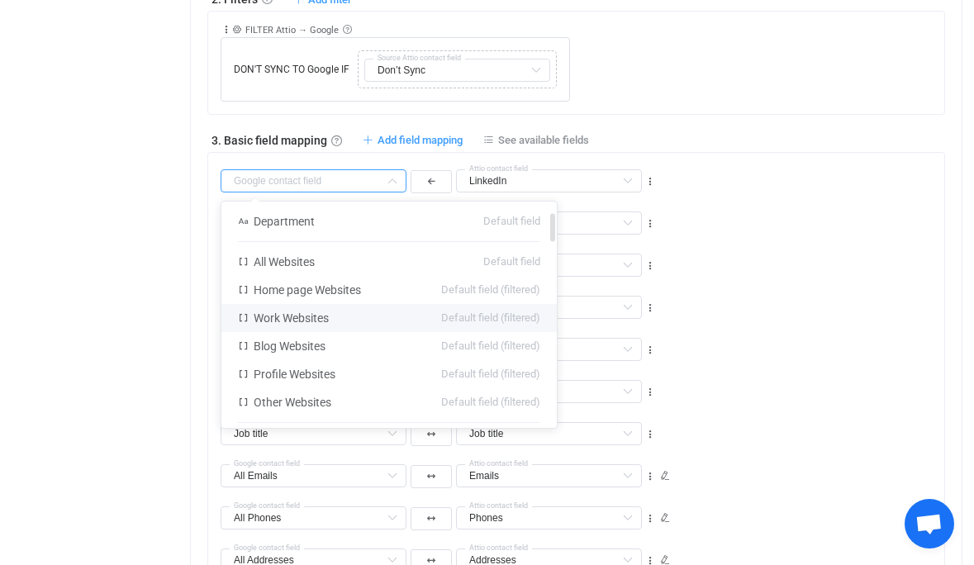
click at [349, 318] on li "Work Websites Default field (filtered)" at bounding box center [388, 318] width 335 height 28
type input "Work Websites"
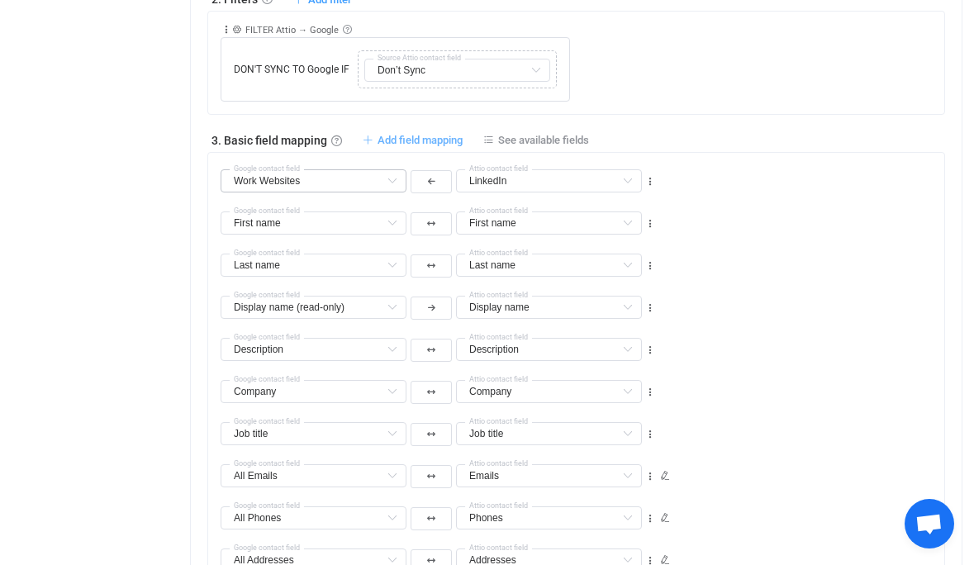
click at [425, 137] on span "Add field mapping" at bounding box center [420, 140] width 85 height 12
type input "Work Websites"
type input "LinkedIn"
type input "First name"
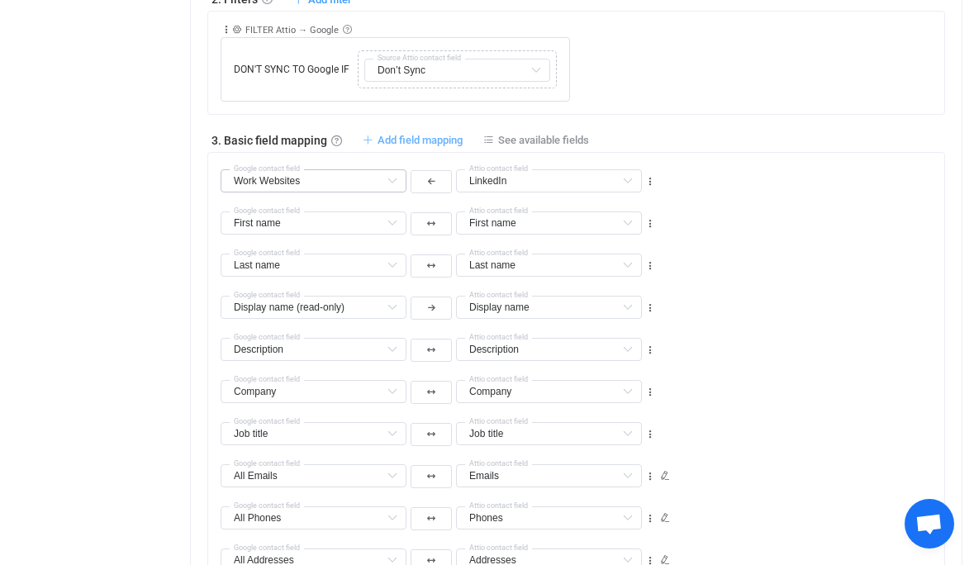
type input "Last name"
type input "Display name (read-only)"
type input "Display name"
type input "Description"
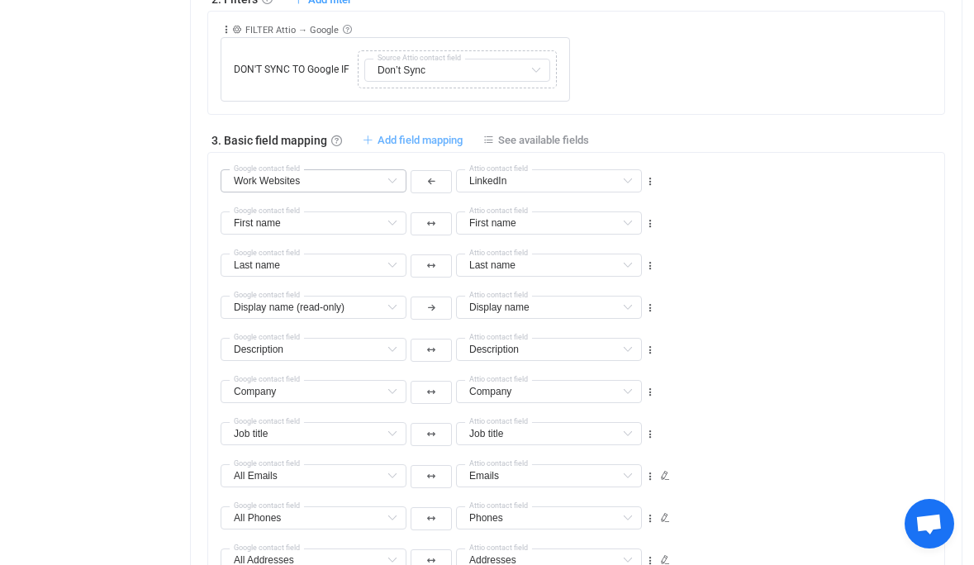
type input "Description"
type input "Company"
type input "Job title"
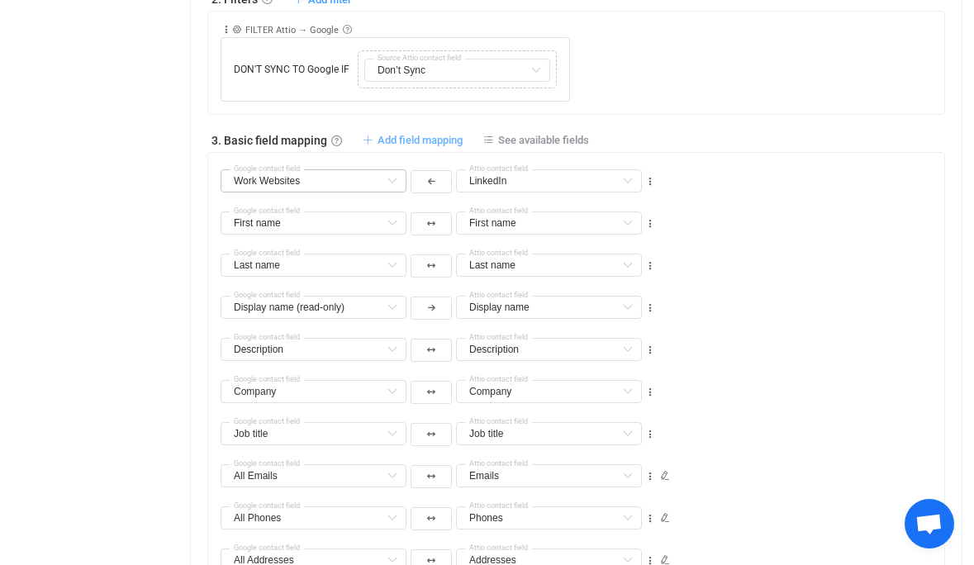
type input "All Emails"
type input "Emails"
type input "All Phones"
type input "Phones"
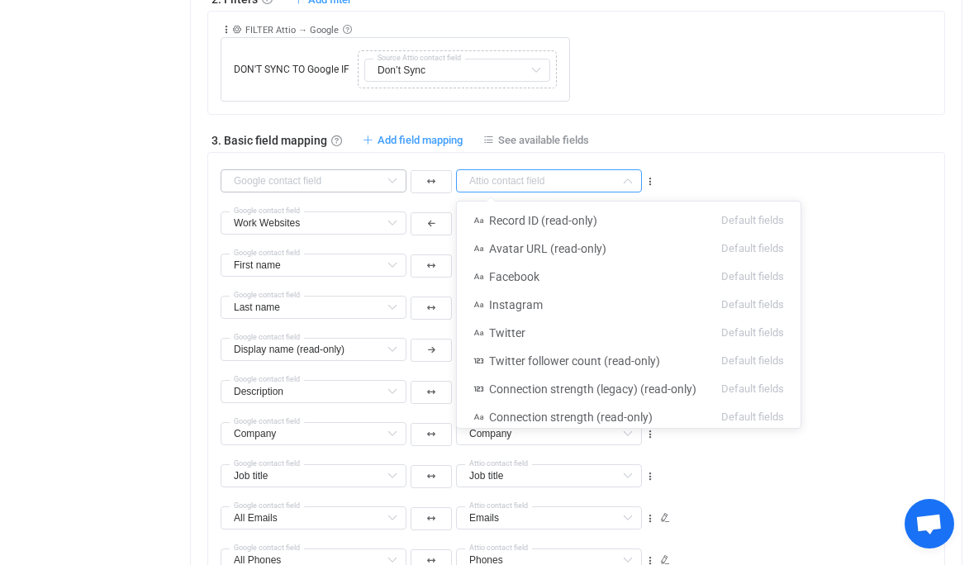
click at [525, 188] on input "text" at bounding box center [549, 180] width 186 height 23
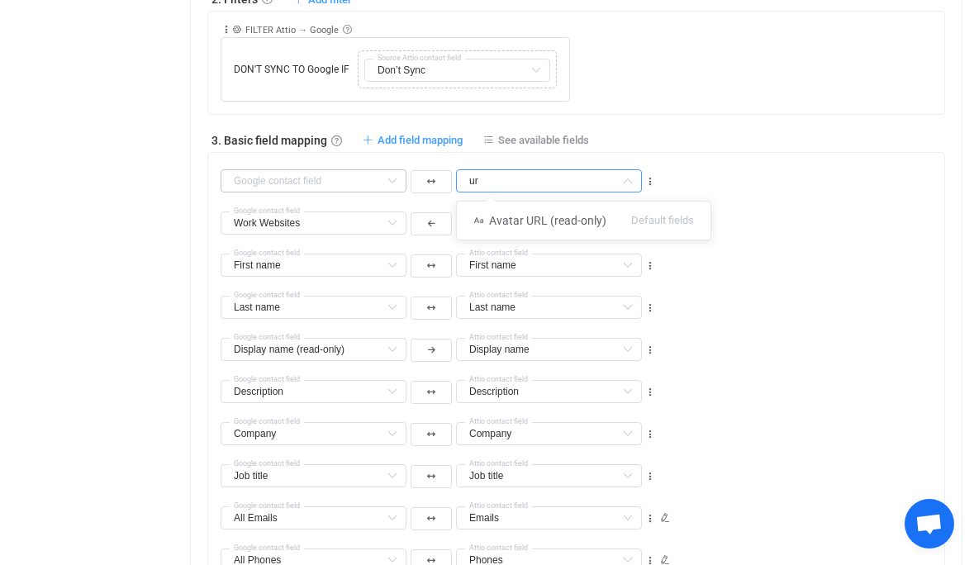
type input "u"
click at [543, 221] on span "Personal Website" at bounding box center [533, 220] width 88 height 13
type input "Personal Website"
click at [389, 174] on icon at bounding box center [392, 180] width 21 height 23
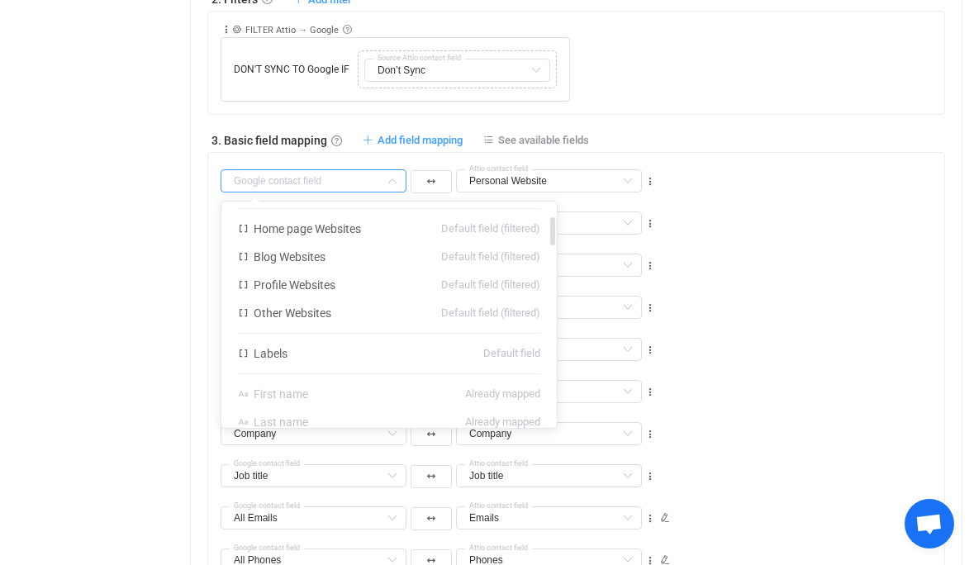
scroll to position [122, 0]
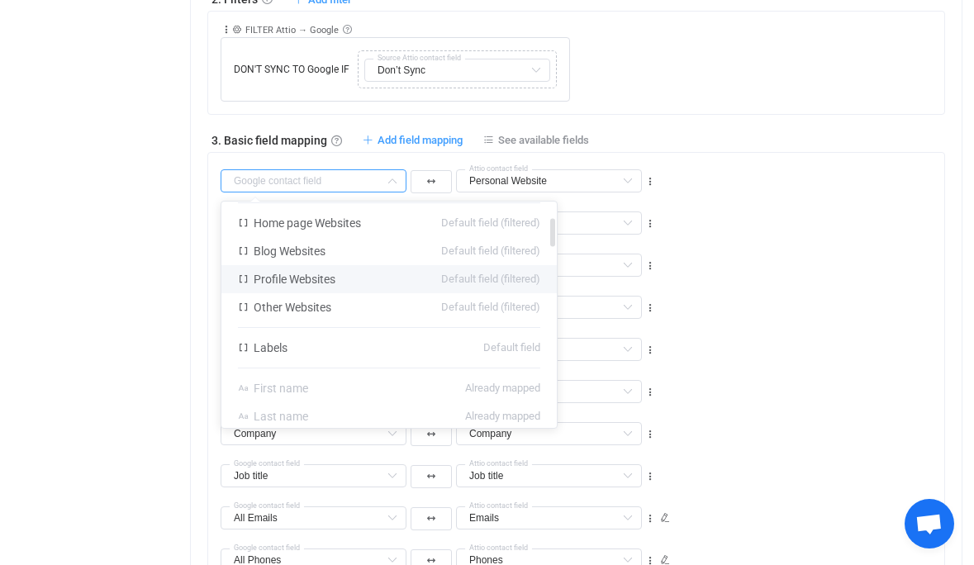
click at [354, 278] on li "Profile Websites Default field (filtered)" at bounding box center [388, 279] width 335 height 28
type input "Profile Websites"
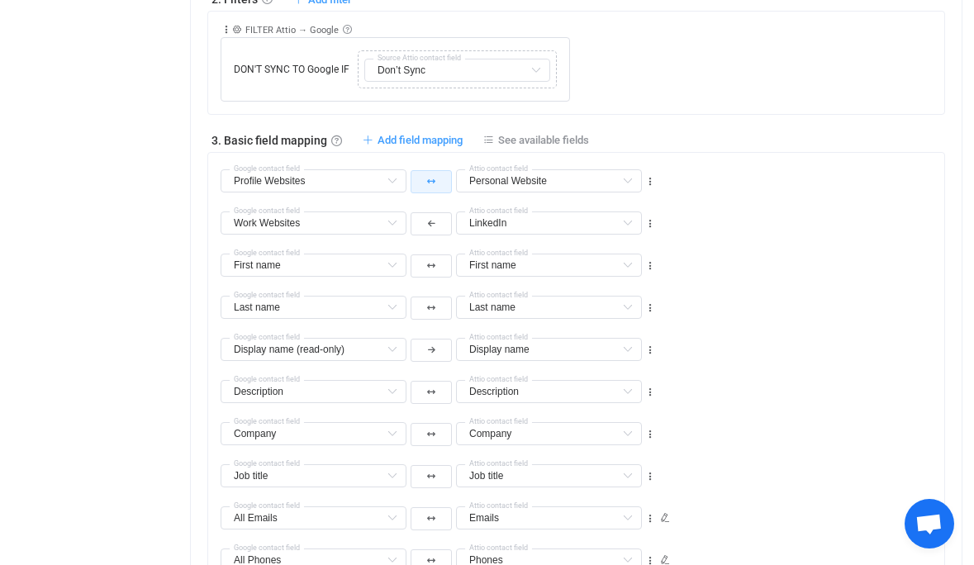
click at [436, 173] on button "button" at bounding box center [431, 181] width 41 height 23
click at [435, 277] on li at bounding box center [430, 284] width 41 height 30
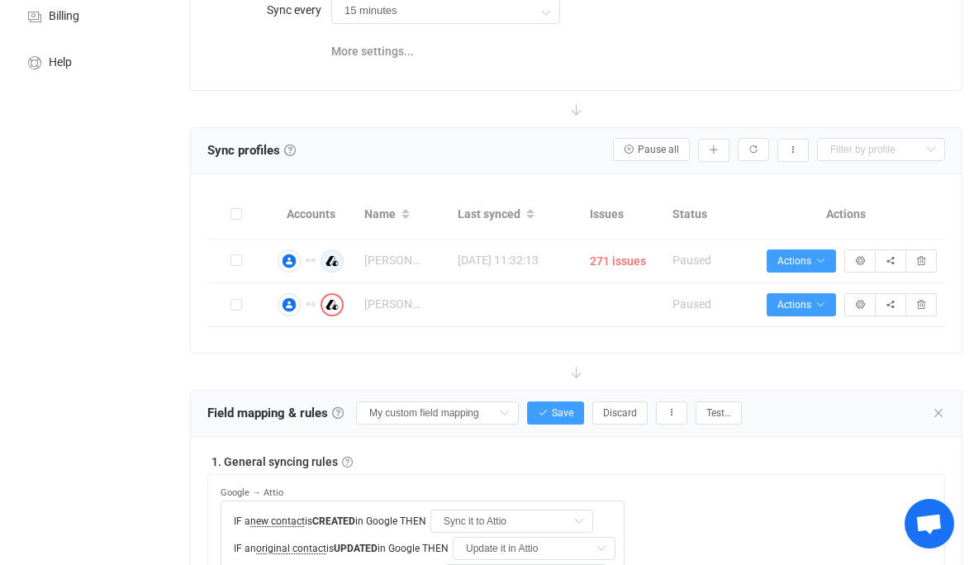
scroll to position [230, 0]
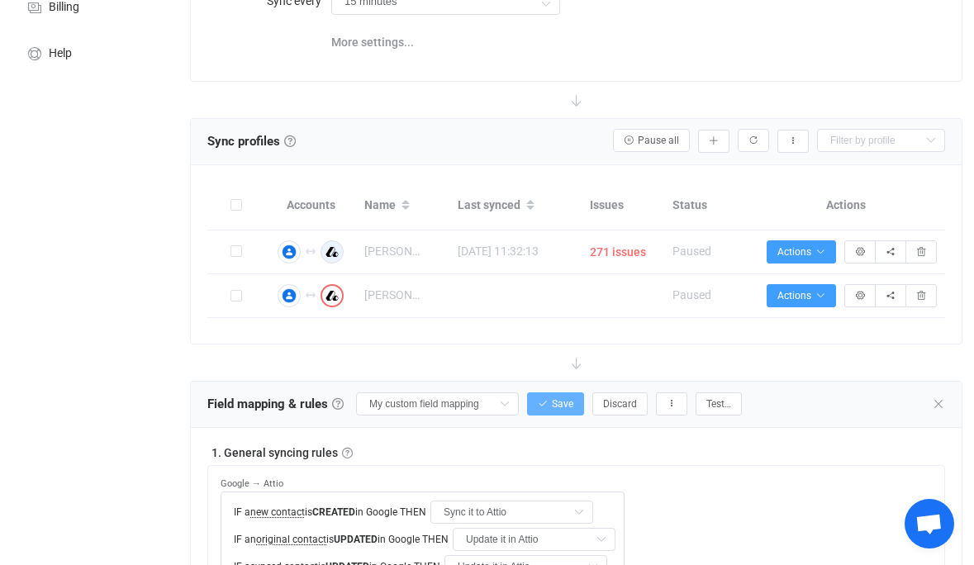
click at [552, 402] on span "Save" at bounding box center [562, 404] width 21 height 12
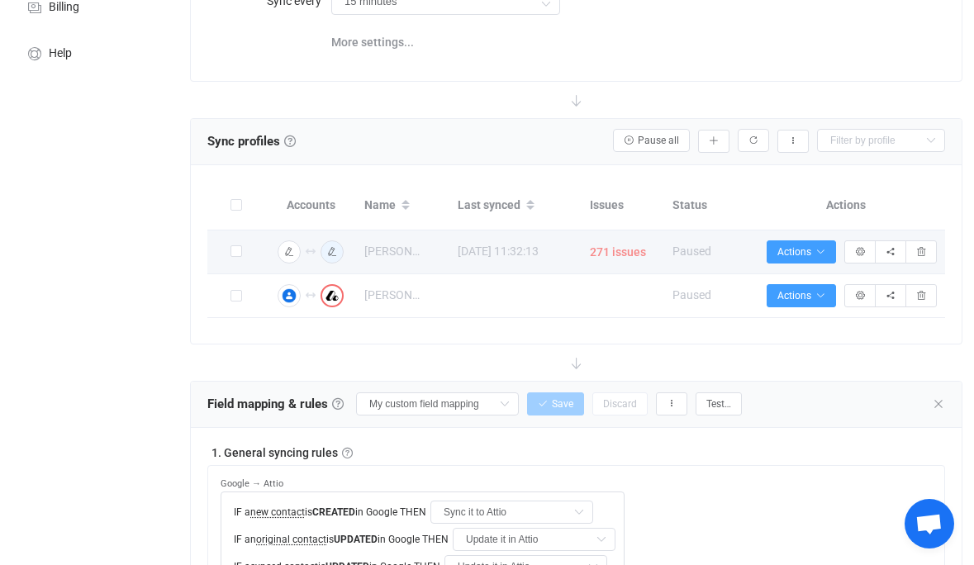
click at [612, 249] on span "271 issues" at bounding box center [618, 252] width 56 height 19
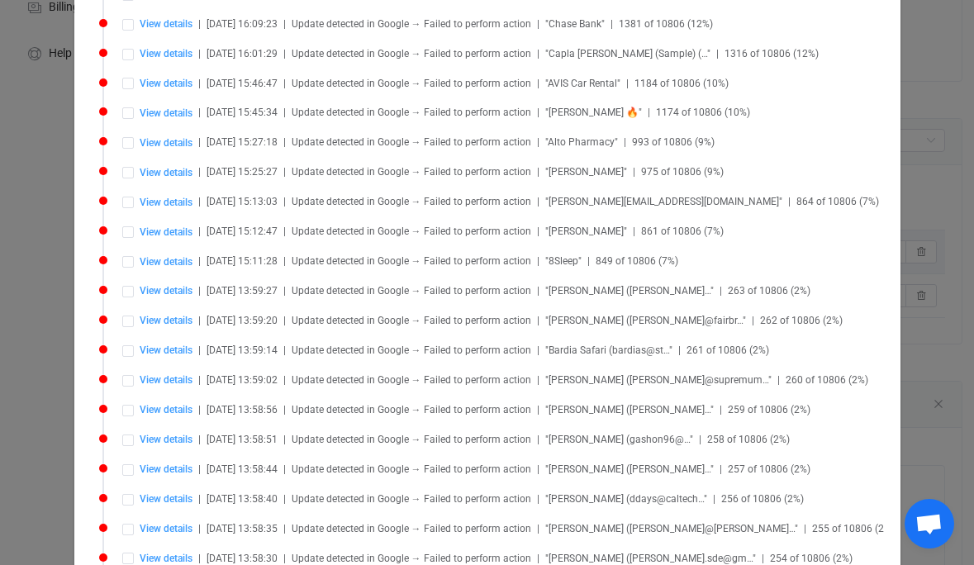
scroll to position [0, 0]
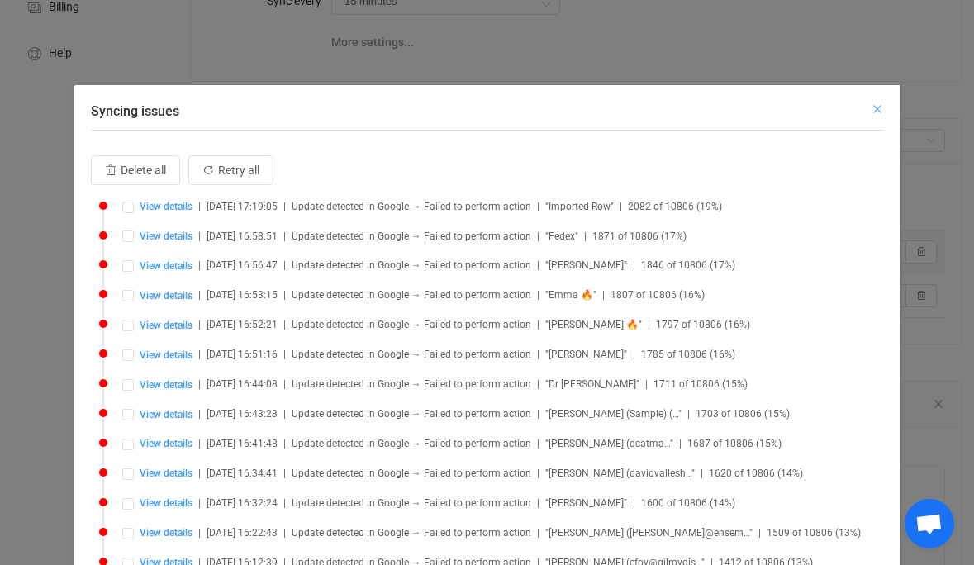
click at [871, 104] on icon "Close" at bounding box center [877, 108] width 13 height 13
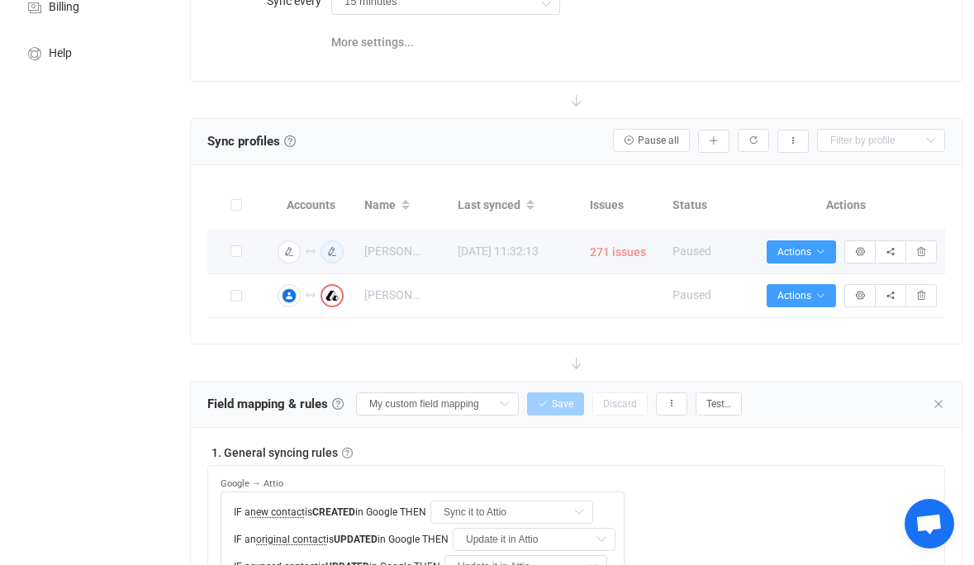
click at [620, 253] on span "271 issues" at bounding box center [618, 252] width 56 height 19
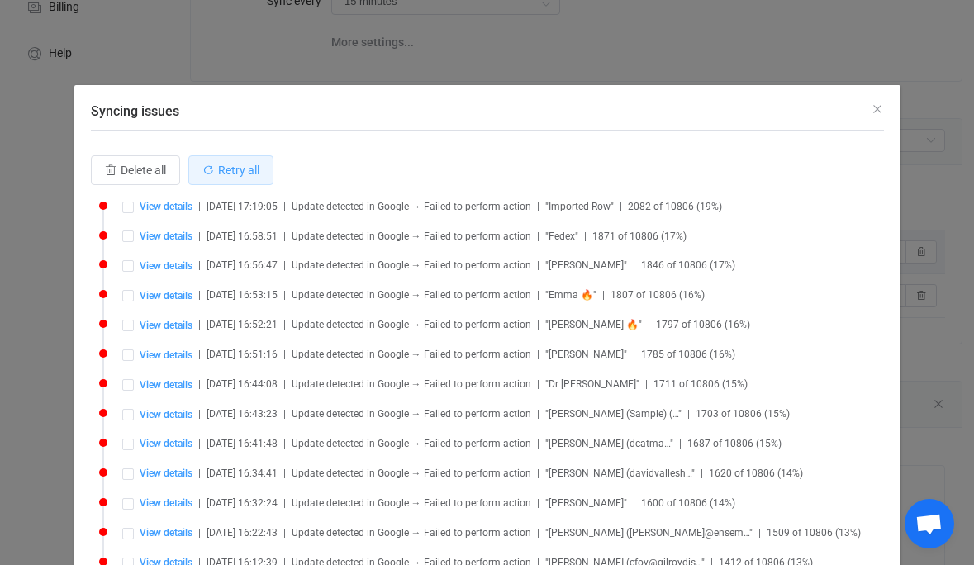
click at [265, 175] on button "Retry all" at bounding box center [230, 170] width 85 height 30
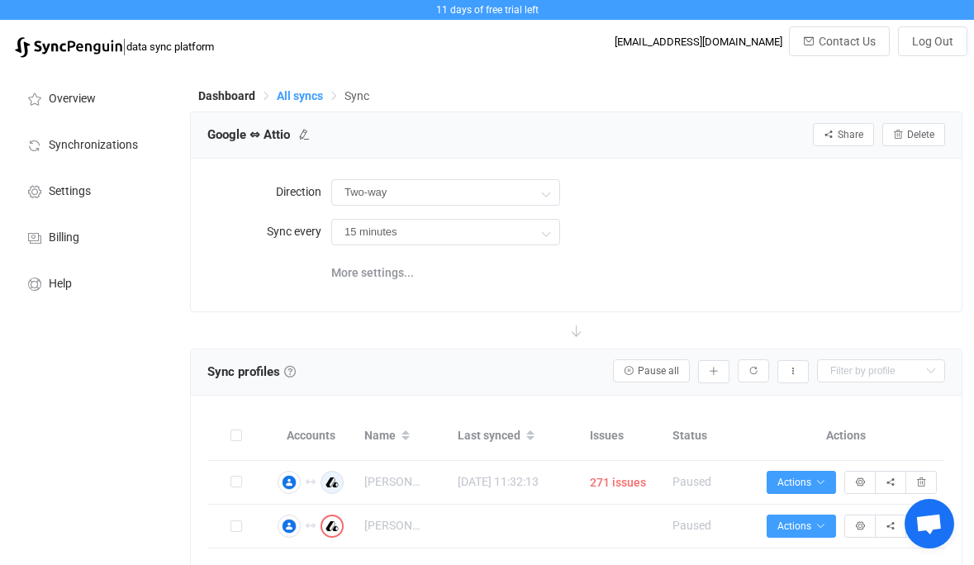
click at [304, 97] on span "All syncs" at bounding box center [300, 95] width 46 height 13
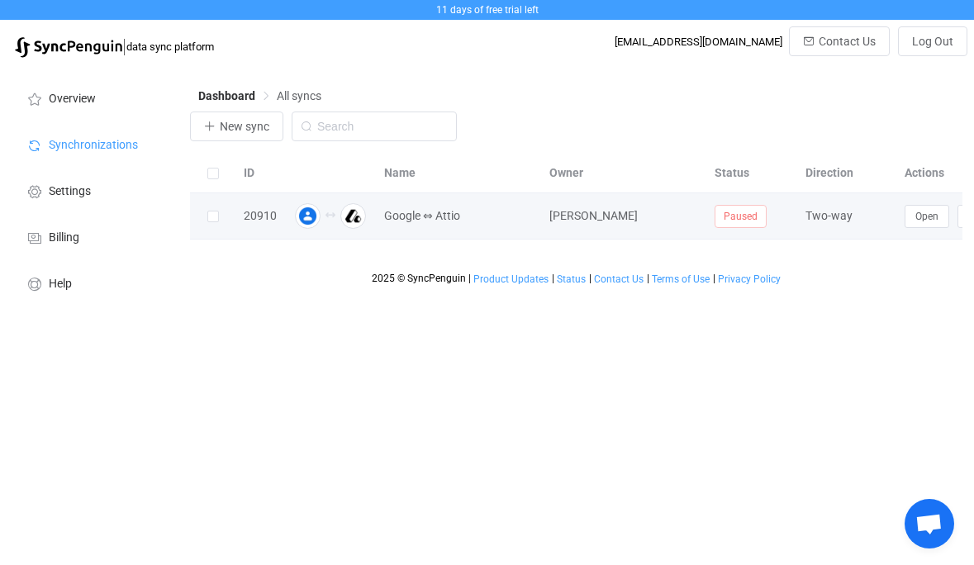
click at [841, 218] on div "Two-way" at bounding box center [846, 216] width 99 height 19
click at [914, 219] on button "Open" at bounding box center [927, 216] width 45 height 23
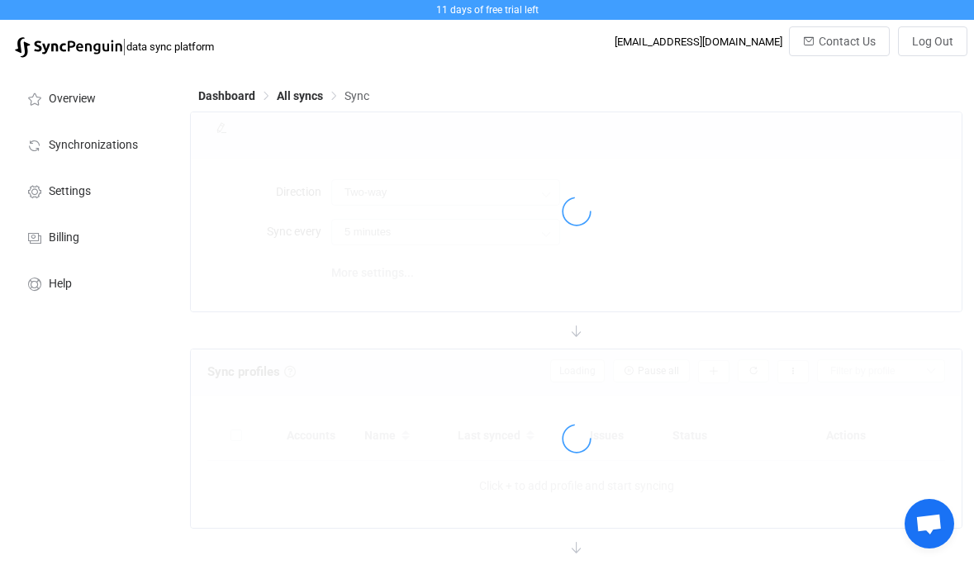
type input "15 minutes"
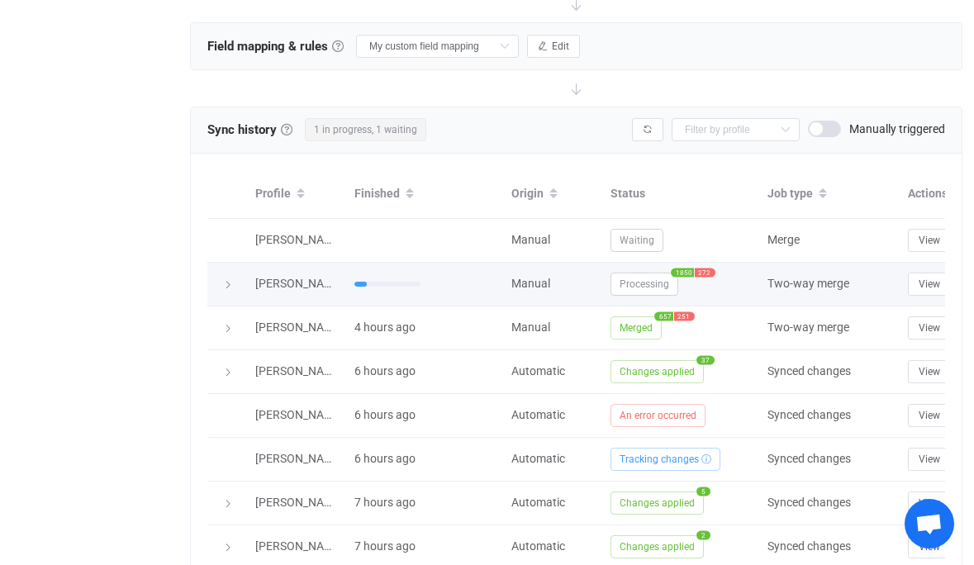
click at [232, 282] on icon at bounding box center [228, 285] width 10 height 10
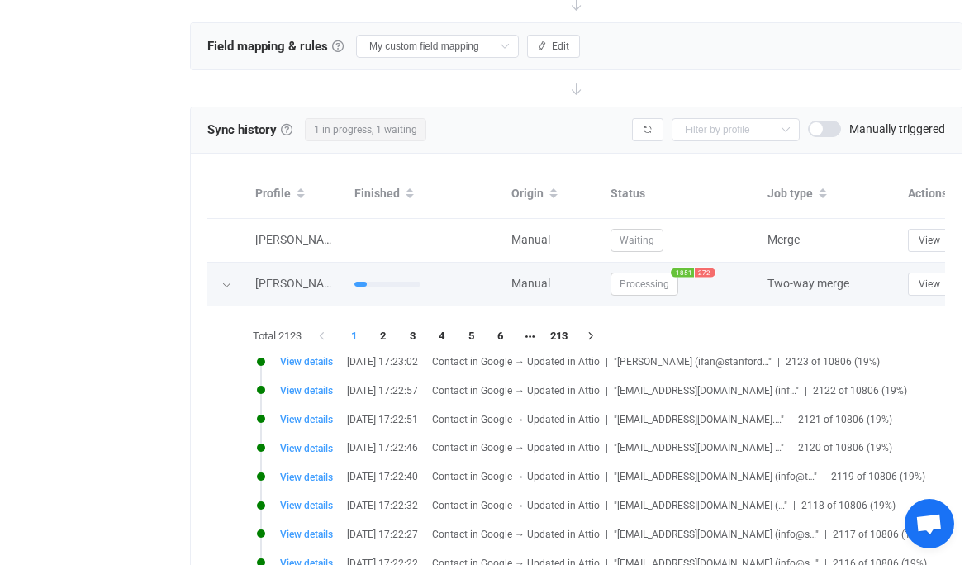
click at [232, 282] on div at bounding box center [227, 284] width 17 height 23
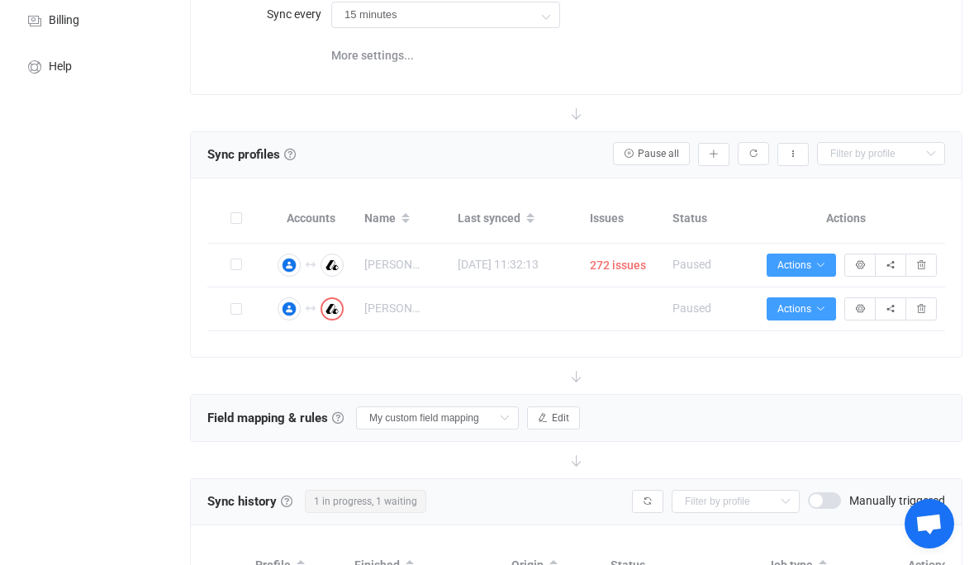
scroll to position [204, 0]
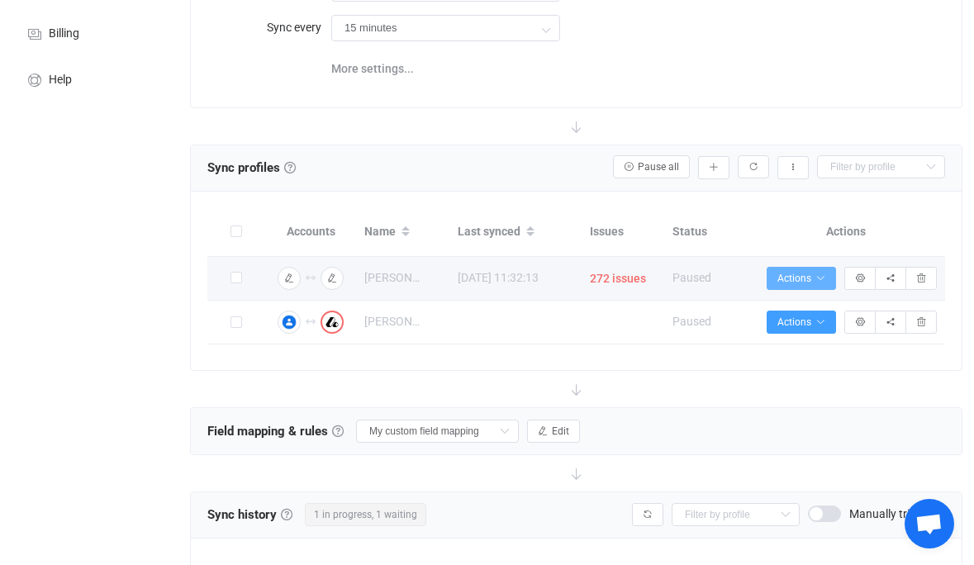
click at [822, 274] on icon "button" at bounding box center [820, 278] width 10 height 10
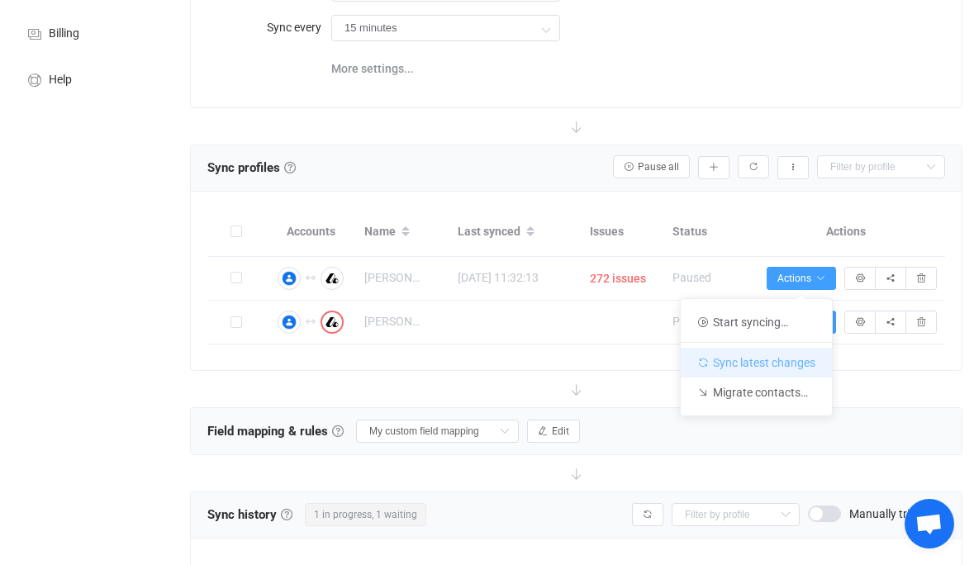
click at [810, 352] on li "Sync latest changes" at bounding box center [756, 360] width 151 height 36
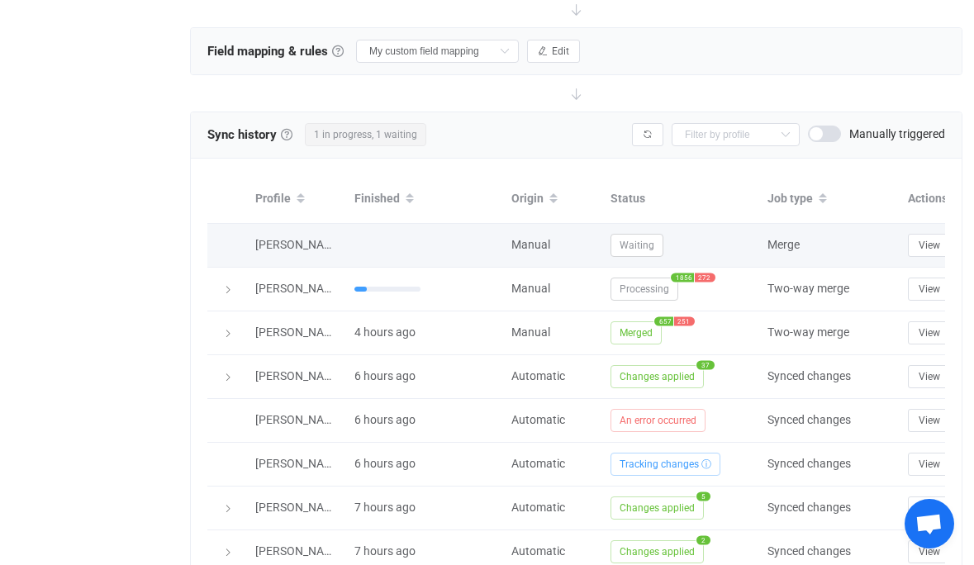
scroll to position [582, 0]
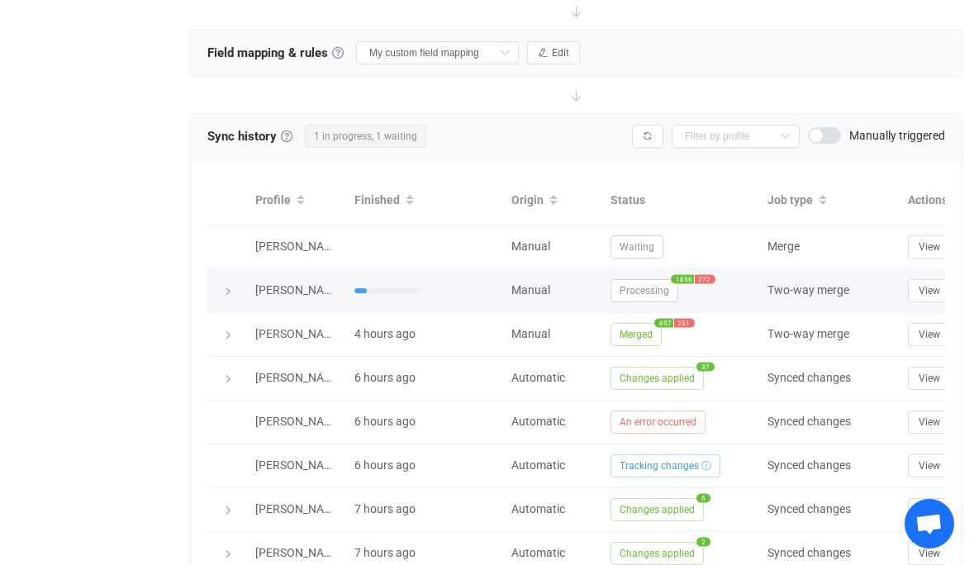
click at [642, 288] on span "Processing" at bounding box center [645, 290] width 68 height 23
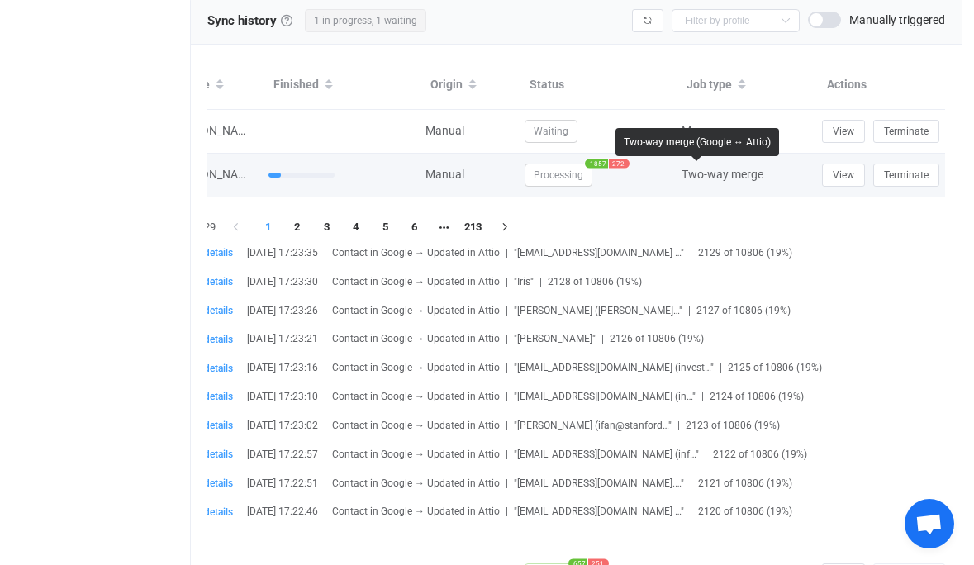
scroll to position [0, 124]
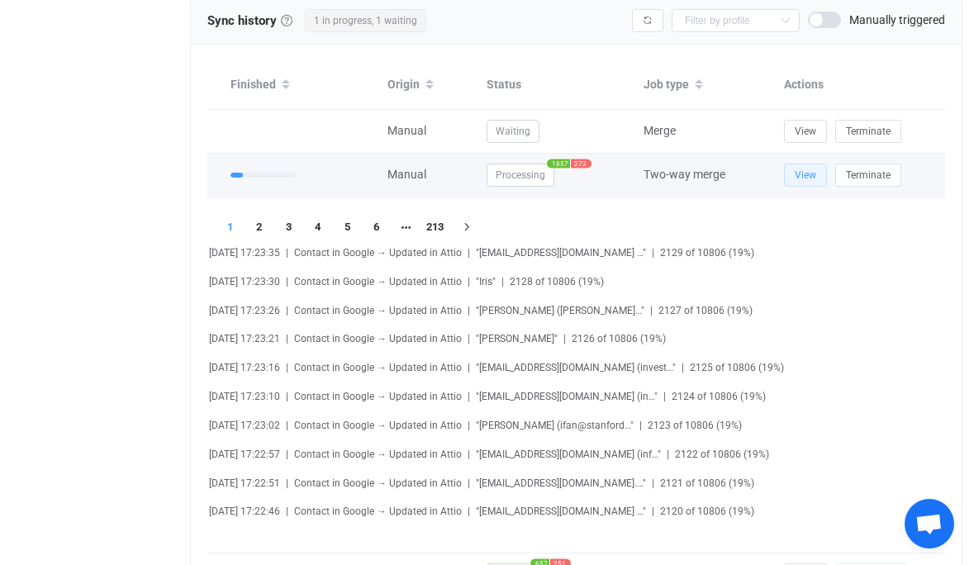
click at [791, 171] on button "View" at bounding box center [805, 175] width 43 height 23
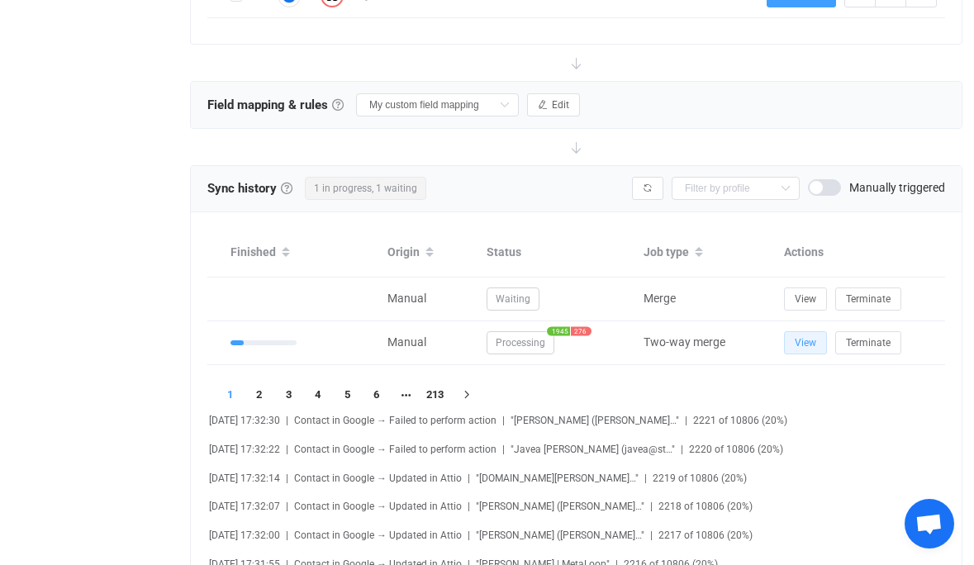
scroll to position [591, 0]
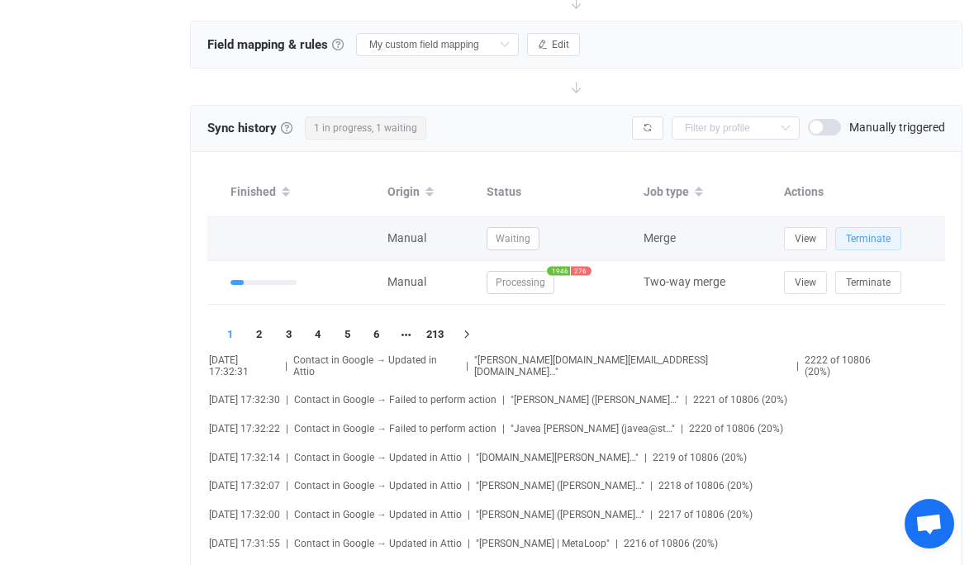
click at [866, 236] on span "Terminate" at bounding box center [868, 239] width 45 height 12
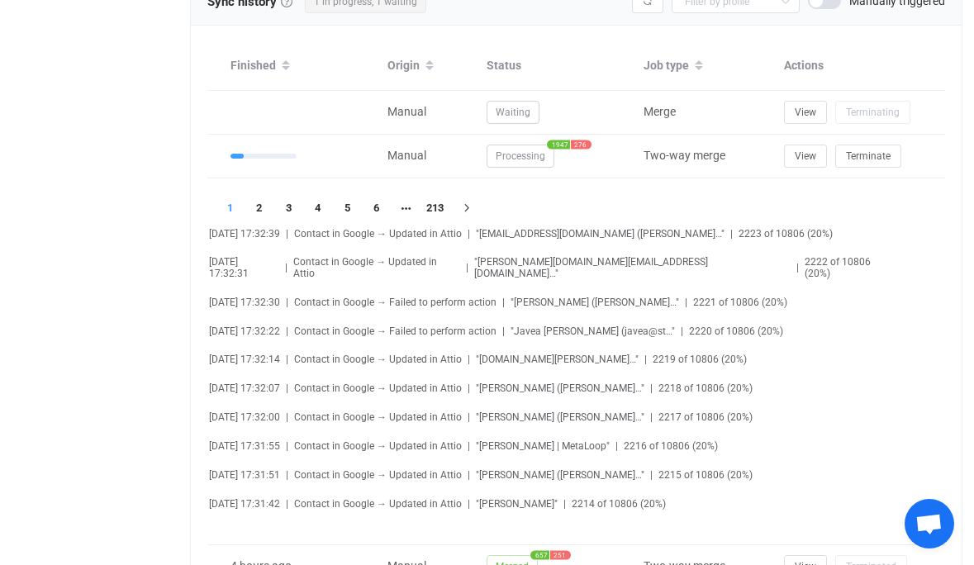
scroll to position [715, 0]
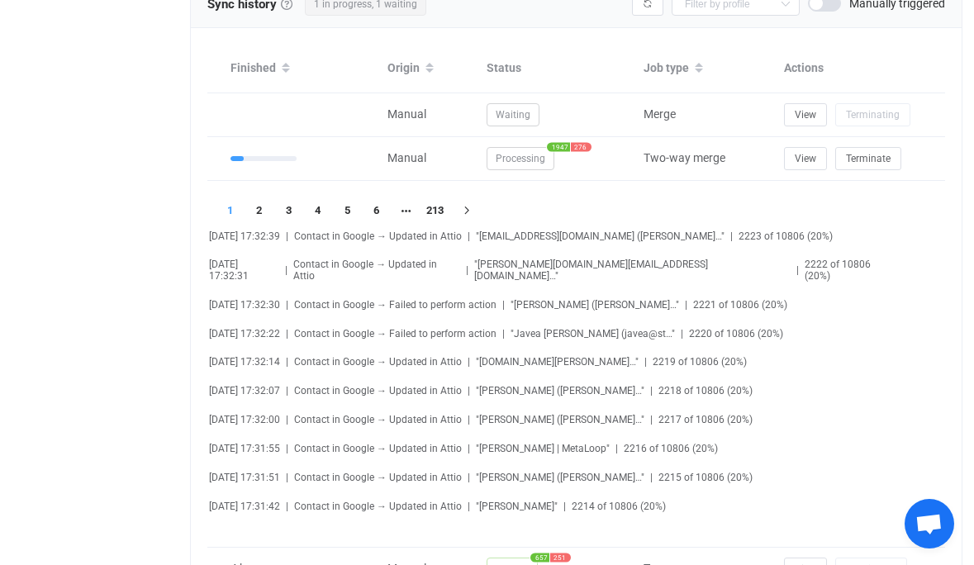
click at [280, 414] on span "2025-08-14 17:32:00" at bounding box center [244, 420] width 71 height 12
click at [388, 414] on span "Contact in Google → Updated in Attio" at bounding box center [378, 420] width 168 height 12
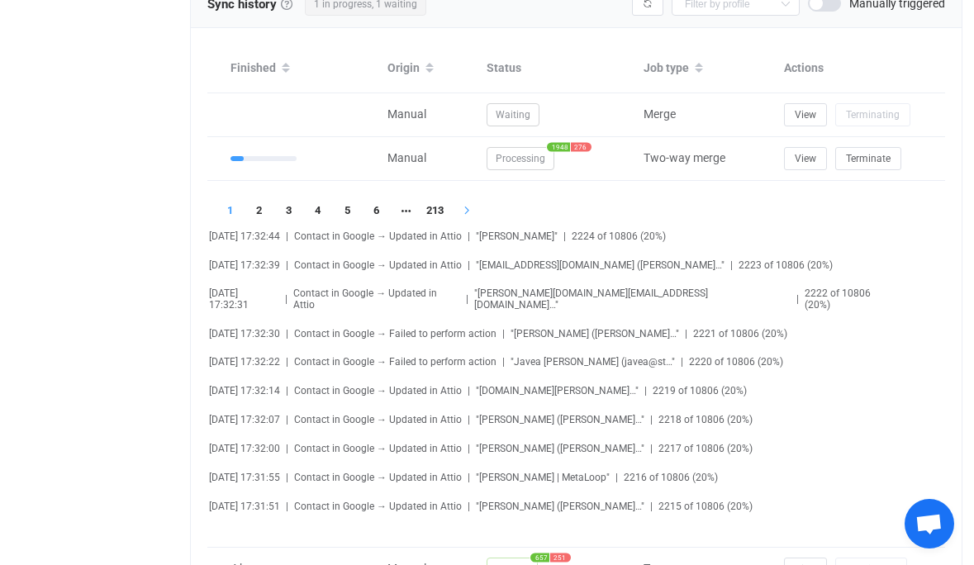
click at [453, 207] on button "button" at bounding box center [465, 210] width 30 height 23
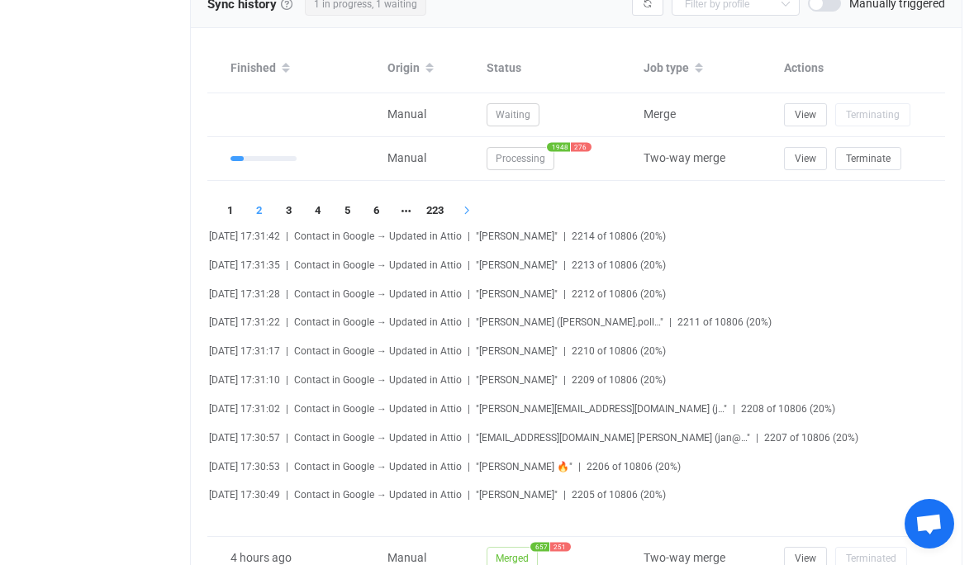
click at [468, 211] on icon "button" at bounding box center [467, 211] width 15 height 10
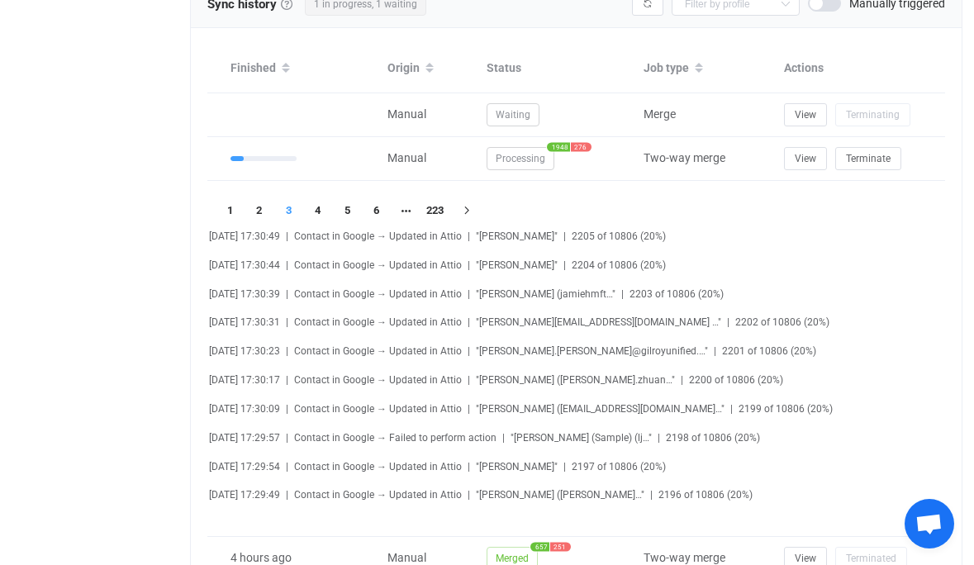
click at [430, 235] on span "Contact in Google → Updated in Attio" at bounding box center [378, 236] width 168 height 12
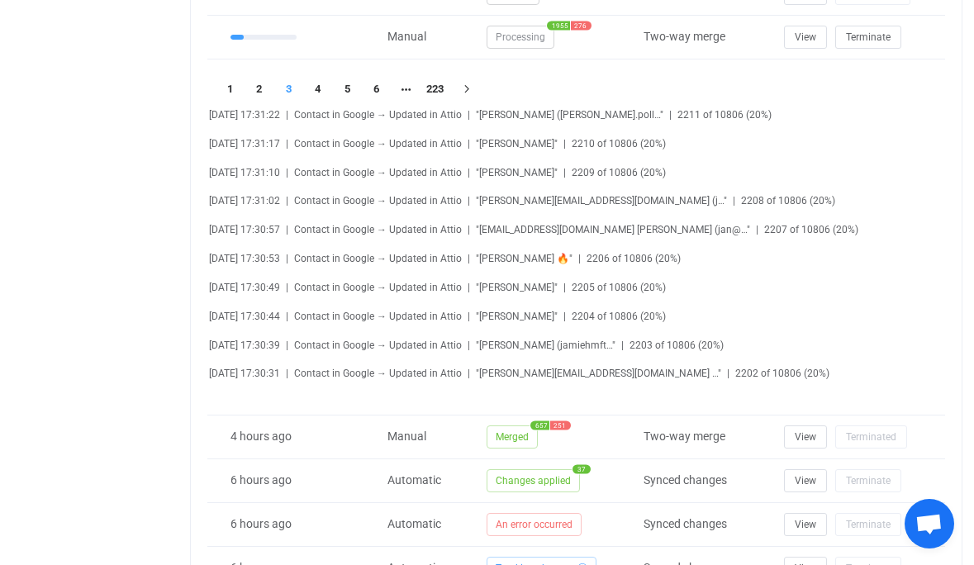
scroll to position [838, 0]
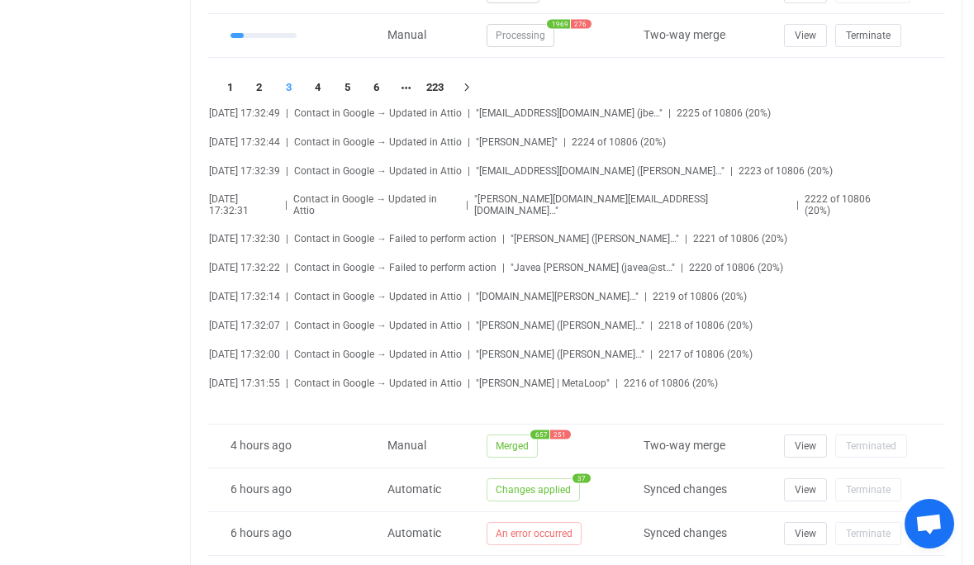
click at [349, 233] on span "Contact in Google → Failed to perform action" at bounding box center [395, 239] width 202 height 12
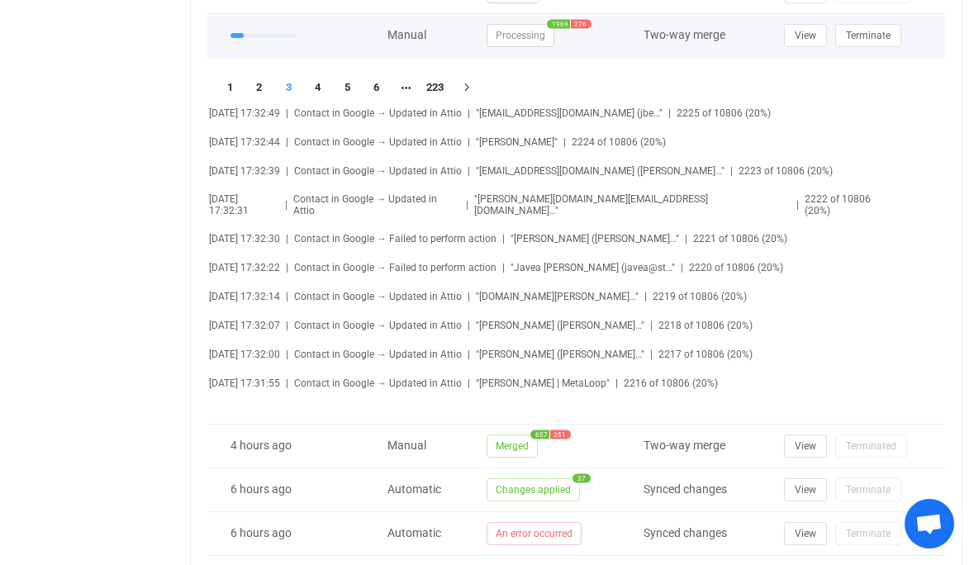
click at [582, 21] on span "276" at bounding box center [581, 23] width 21 height 9
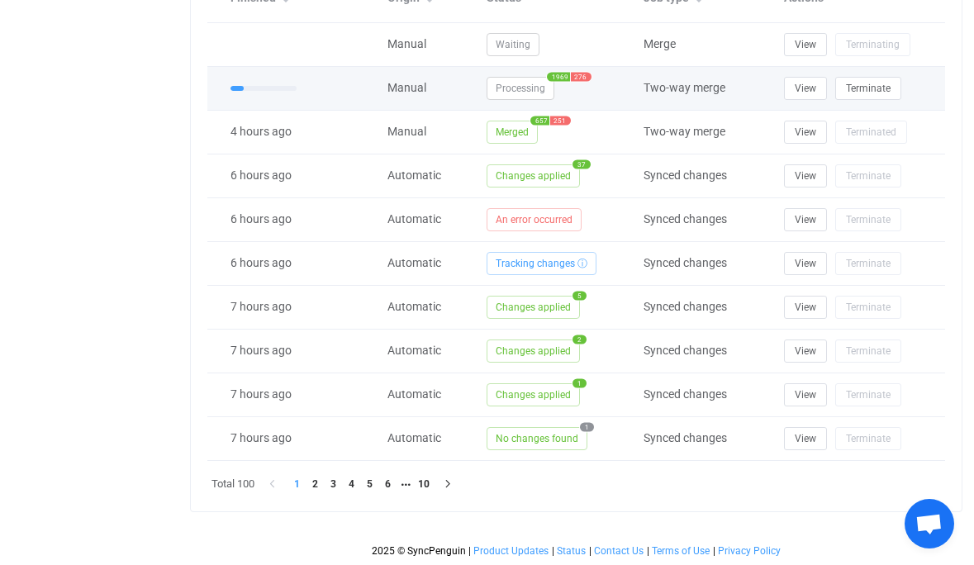
scroll to position [783, 0]
click at [805, 97] on button "View" at bounding box center [805, 89] width 43 height 23
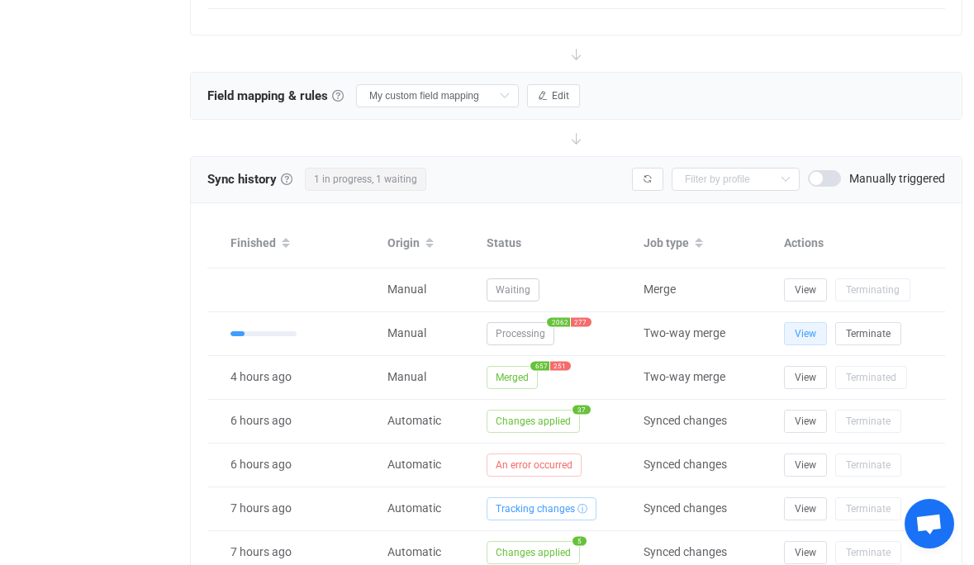
scroll to position [568, 0]
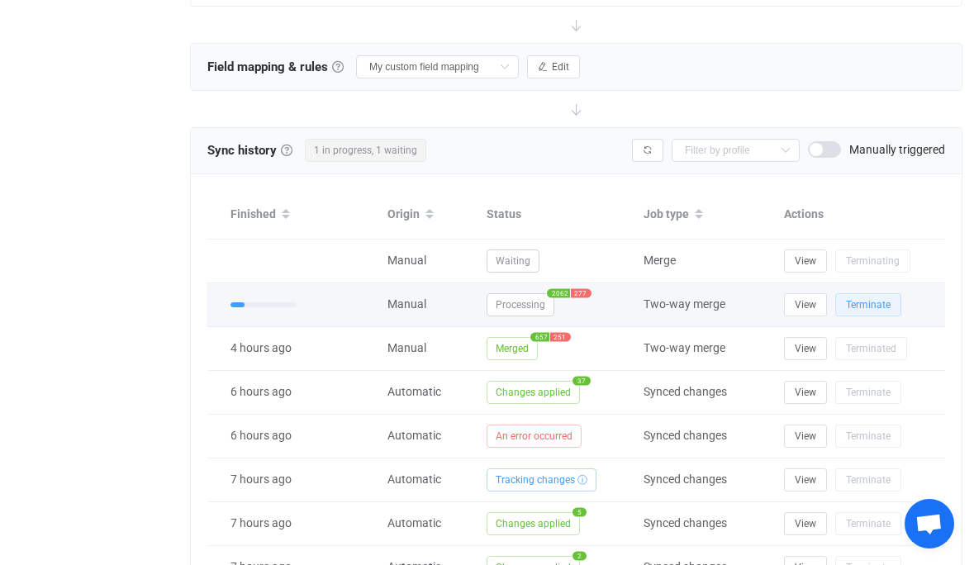
click at [862, 313] on button "Terminate" at bounding box center [868, 304] width 66 height 23
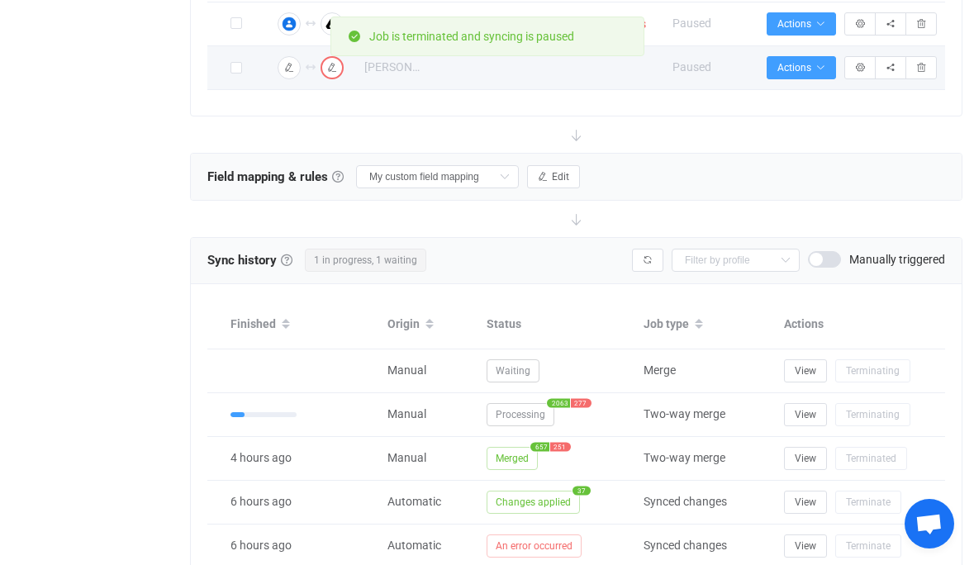
scroll to position [461, 0]
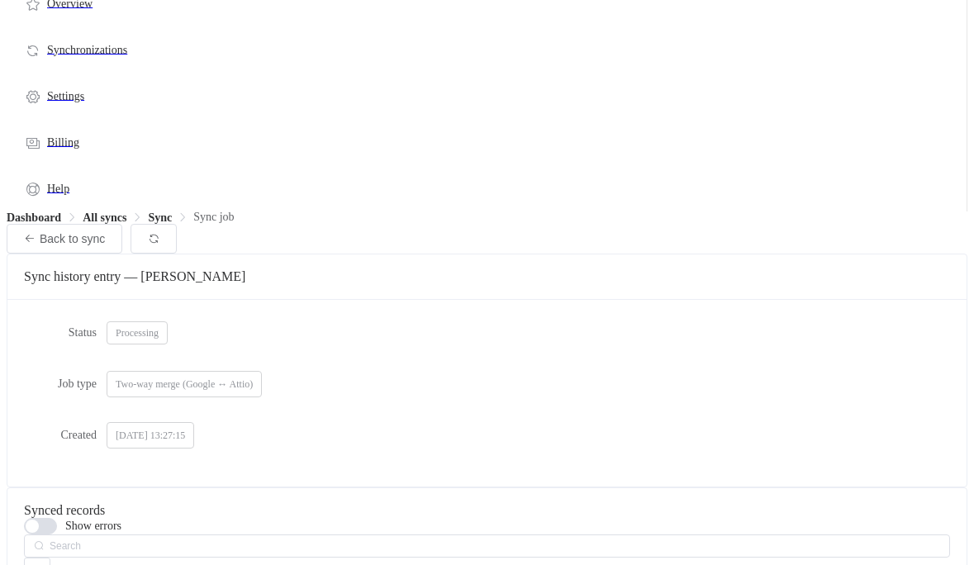
scroll to position [170, 0]
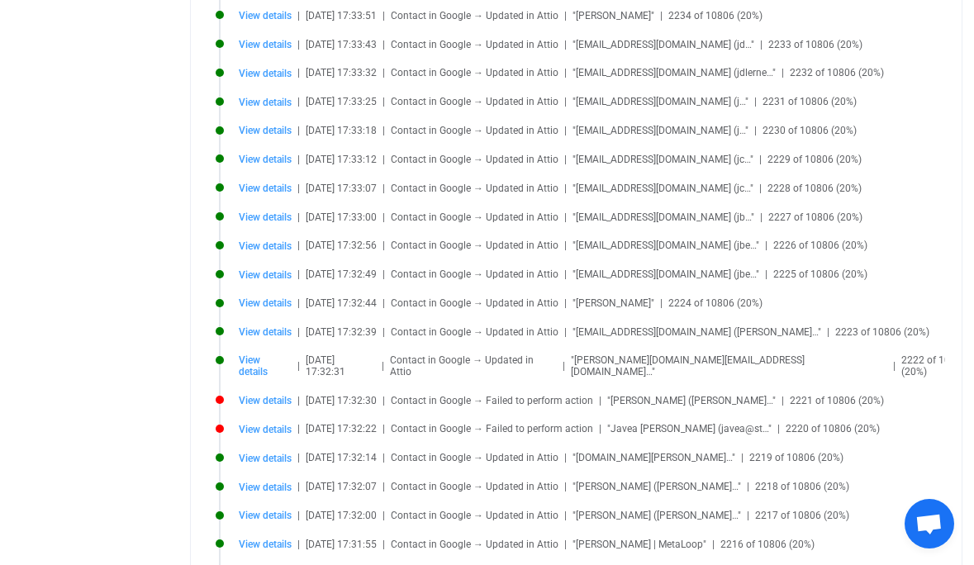
scroll to position [818, 0]
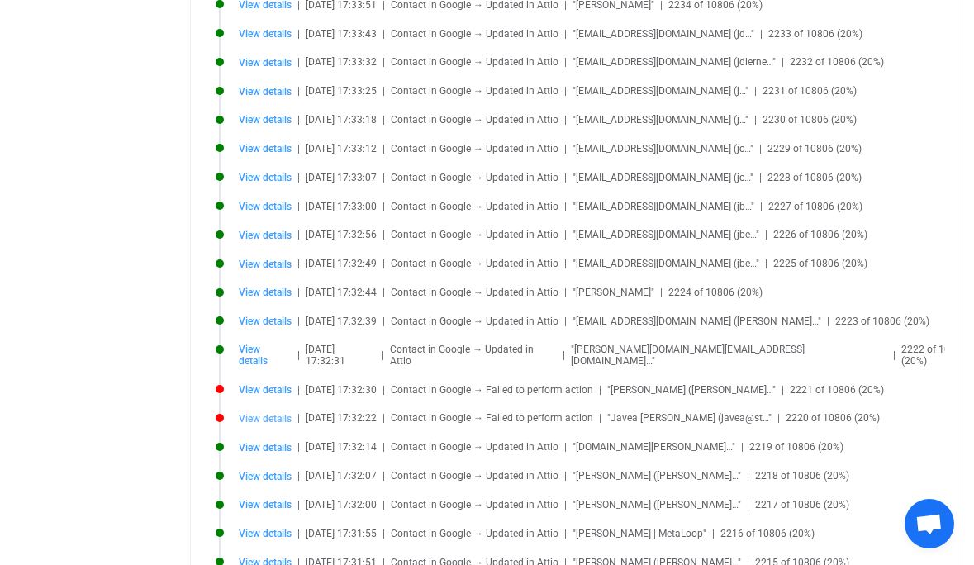
click at [257, 413] on span "View details" at bounding box center [265, 419] width 53 height 12
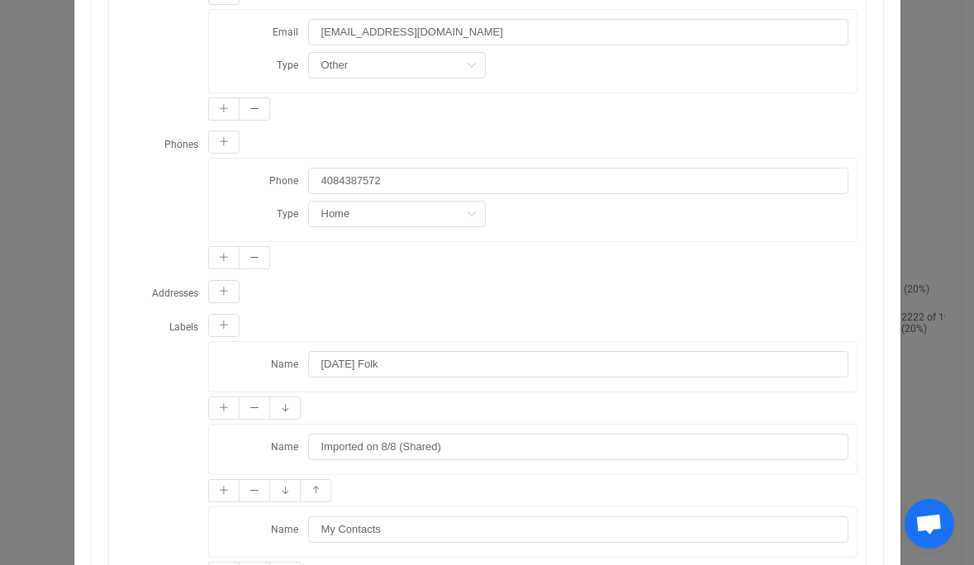
scroll to position [680, 0]
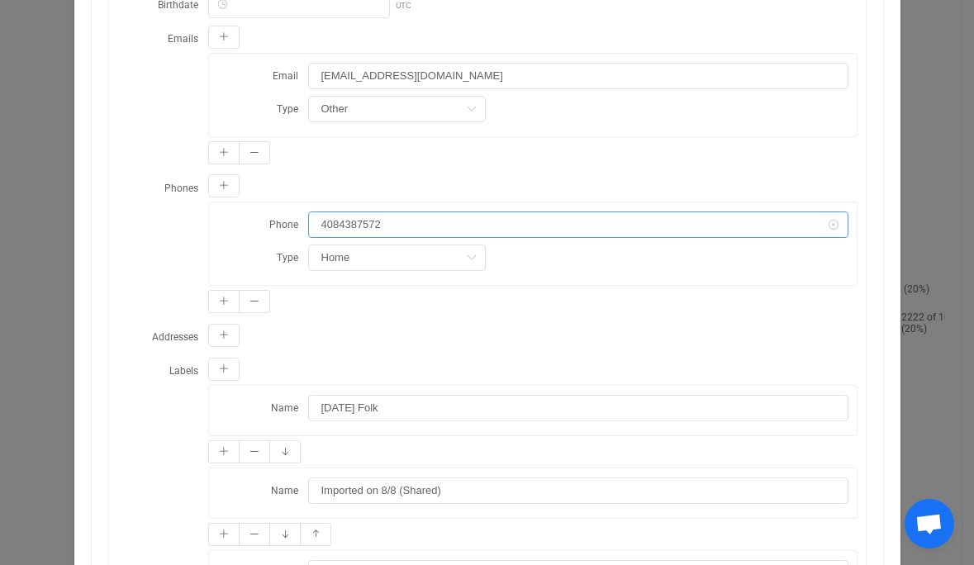
click at [321, 215] on input "4084387572" at bounding box center [578, 224] width 540 height 26
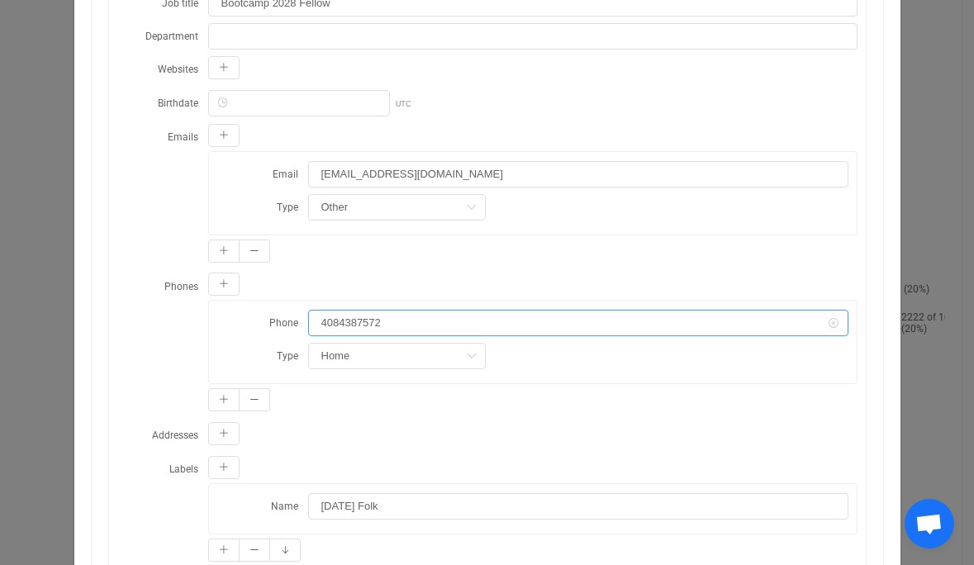
scroll to position [0, 0]
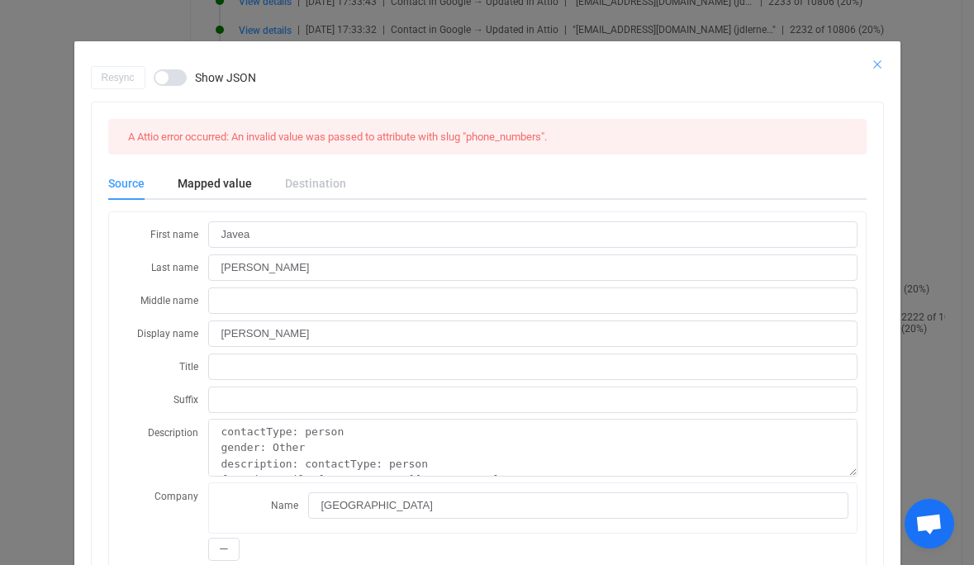
click at [877, 64] on icon "Close" at bounding box center [877, 64] width 13 height 13
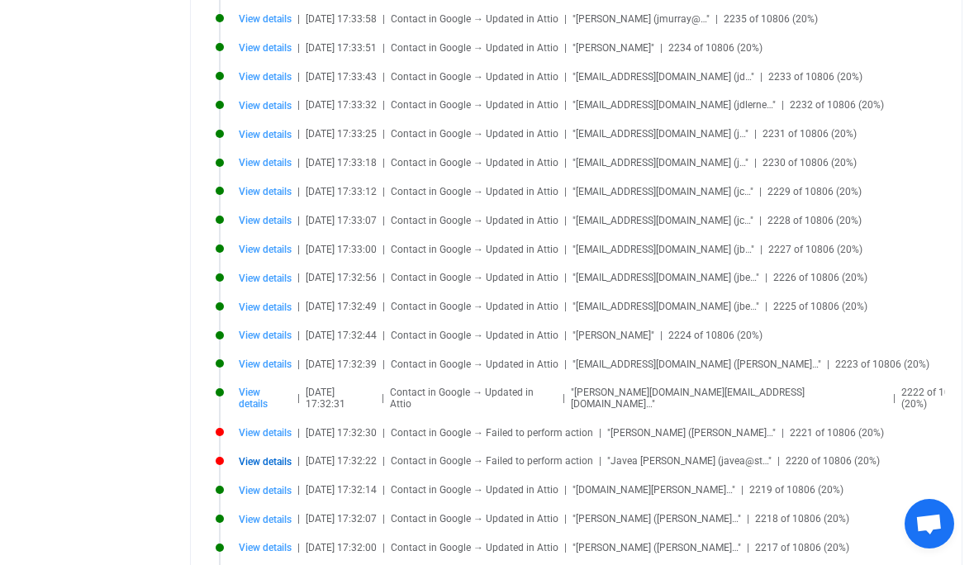
scroll to position [768, 0]
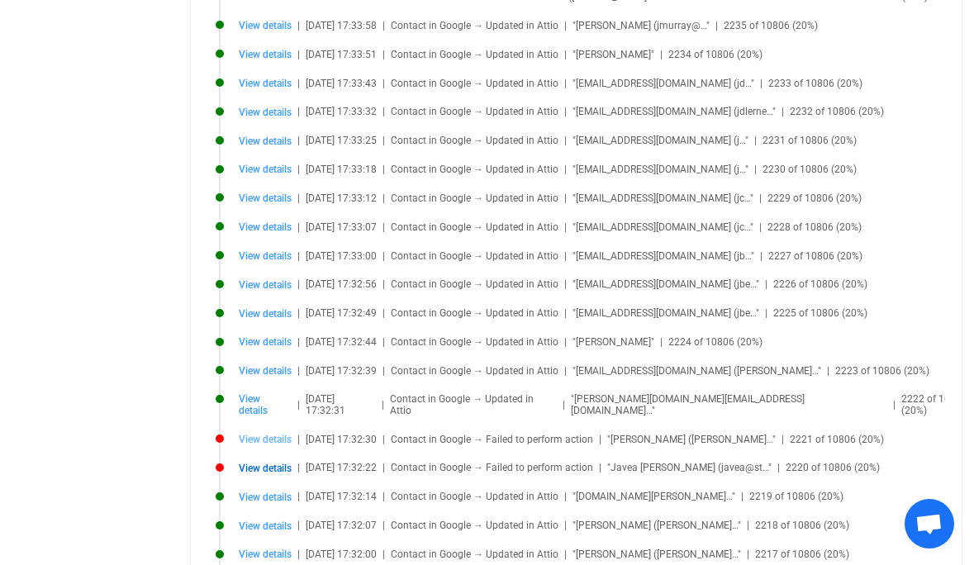
click at [259, 434] on span "View details" at bounding box center [265, 440] width 53 height 12
type input "Jay"
type input "Khemchandani"
type input "Jay Khemchandani"
type textarea "contactType: person gender: Other description: I build 🛠️ + + contactType: pers…"
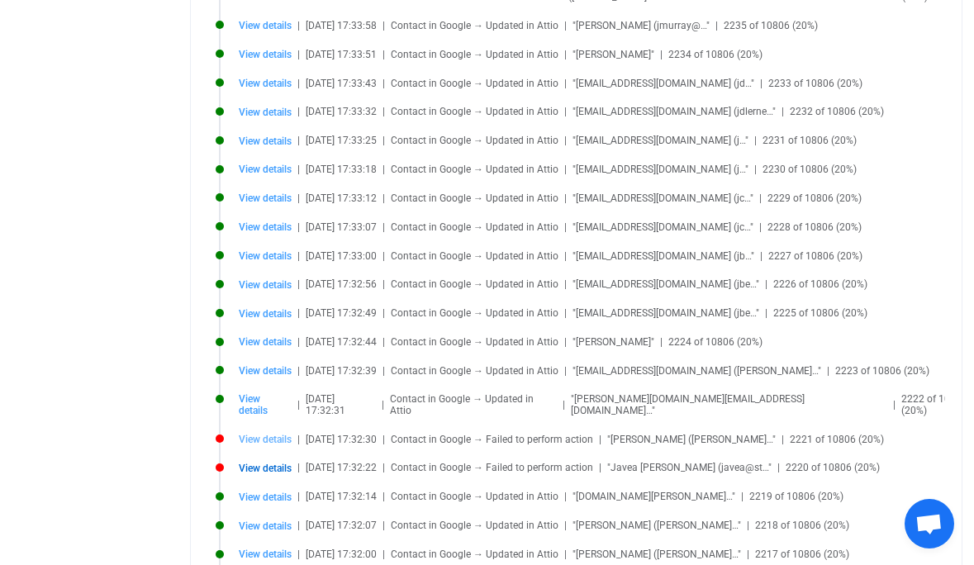
type input "Founder in Residence"
type input "jaykhem411@gmail.com"
type input "+14074883643"
type input "people/c2860433584299246072"
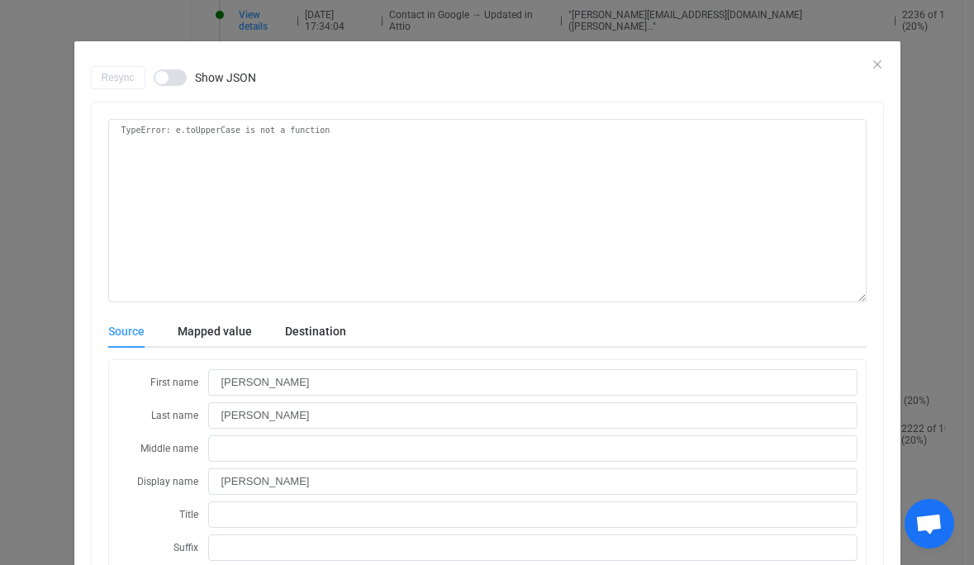
scroll to position [735, 0]
click at [171, 79] on span "dialog" at bounding box center [170, 77] width 33 height 17
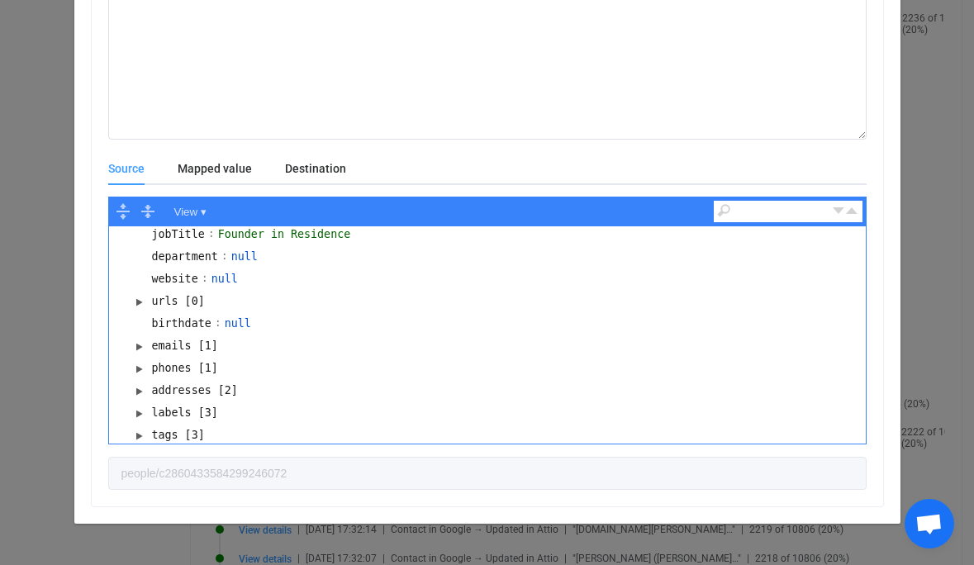
scroll to position [764, 0]
click at [140, 449] on button "dialog" at bounding box center [139, 459] width 20 height 20
click at [139, 426] on button "dialog" at bounding box center [139, 436] width 20 height 20
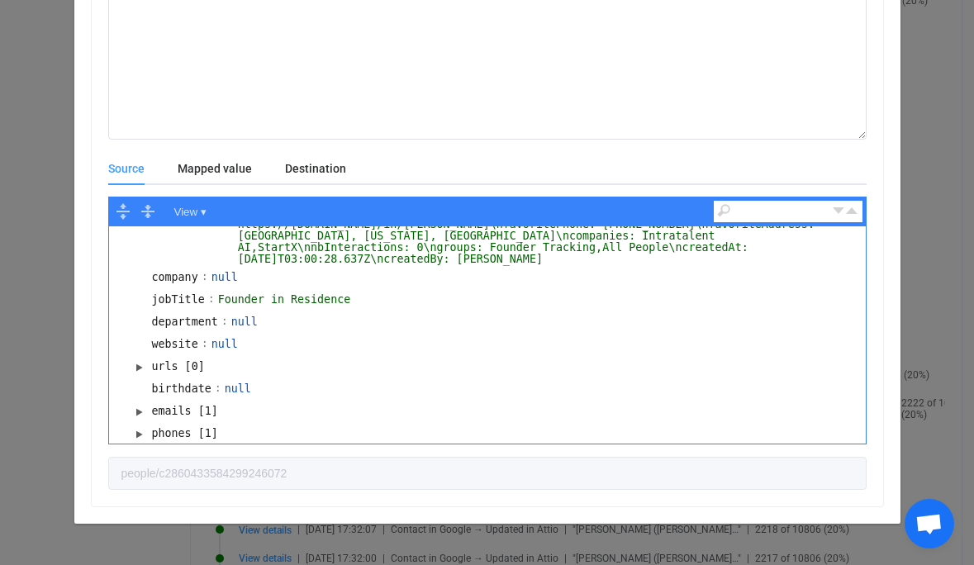
scroll to position [0, 0]
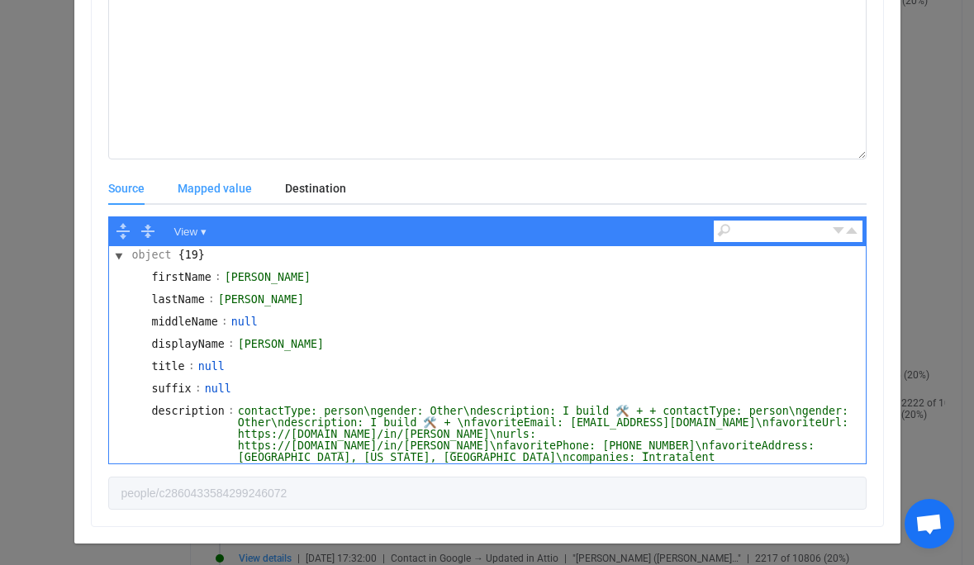
click at [226, 188] on div "Mapped value" at bounding box center [214, 188] width 107 height 33
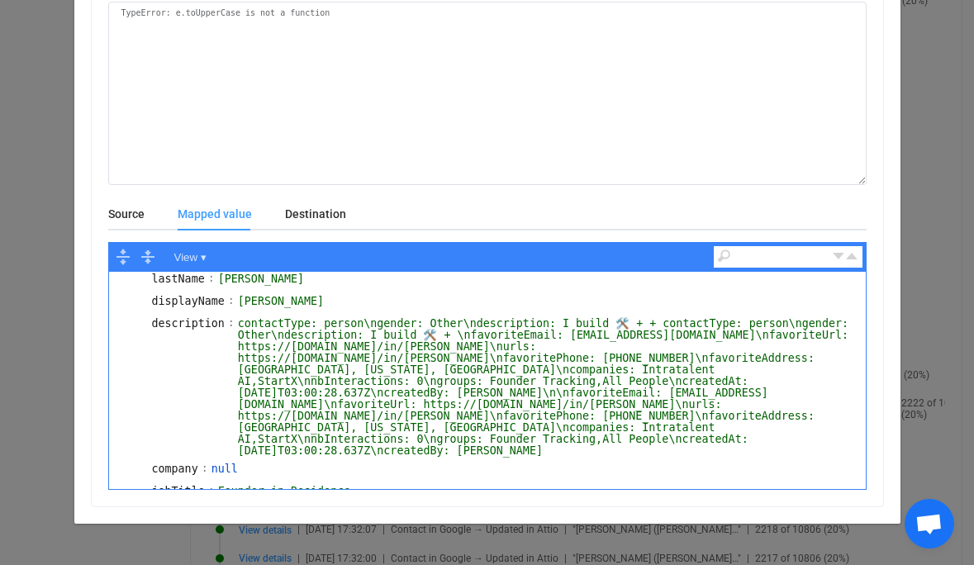
scroll to position [52, 0]
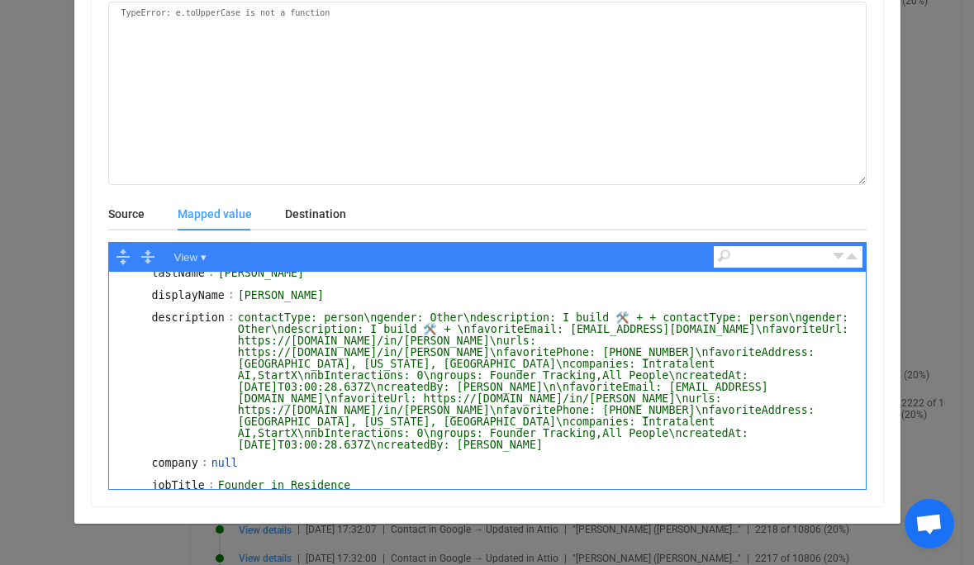
click at [50, 302] on div "Resync Show JSON TypeError: e.toUpperCase is not a function Source Mapped value…" at bounding box center [487, 282] width 974 height 565
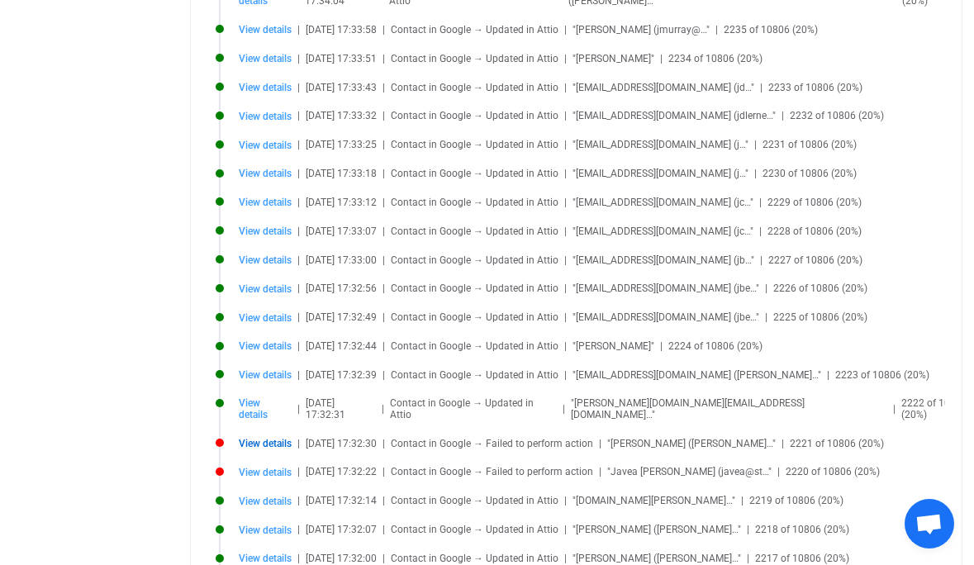
click at [256, 438] on span "View details" at bounding box center [265, 444] width 53 height 12
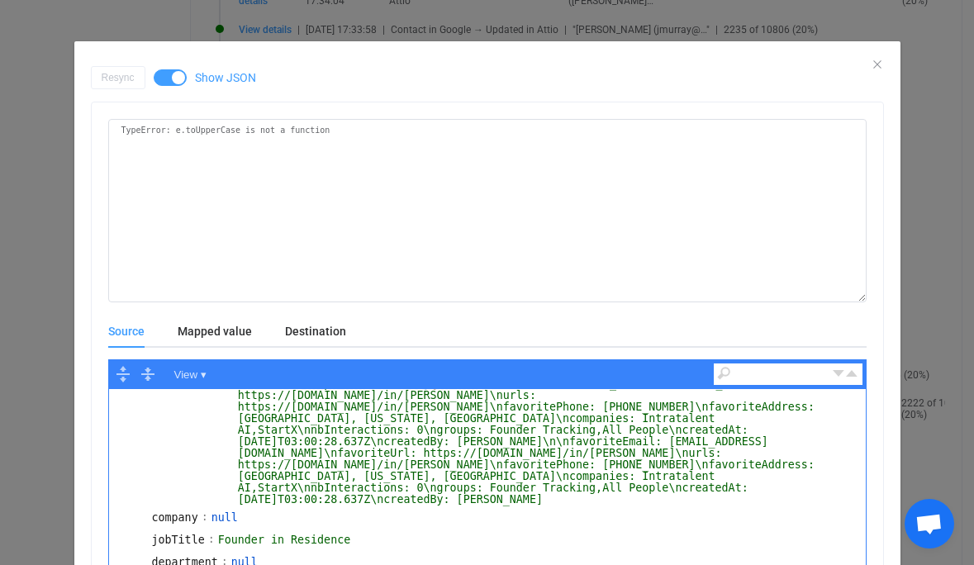
scroll to position [217, 0]
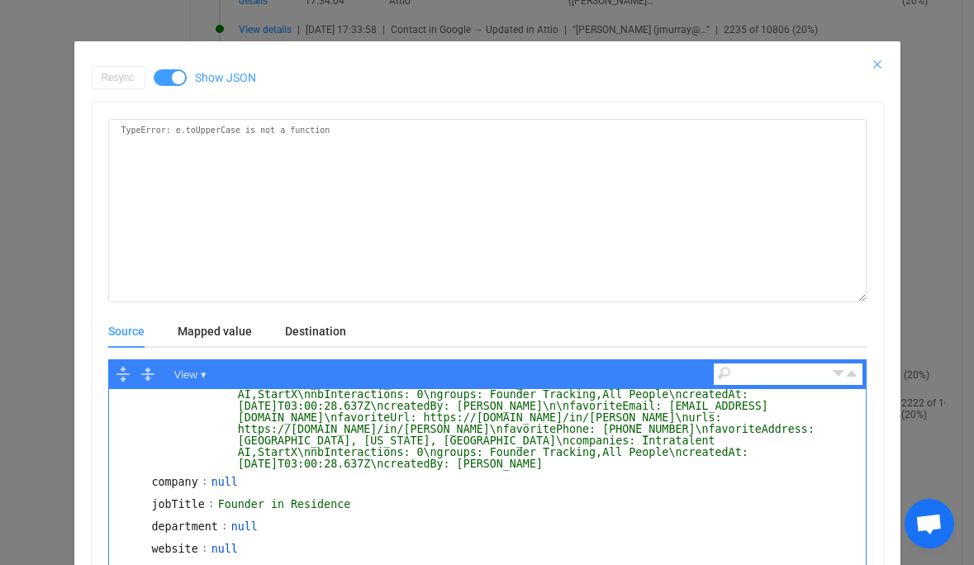
click at [875, 64] on icon "Close" at bounding box center [877, 64] width 13 height 13
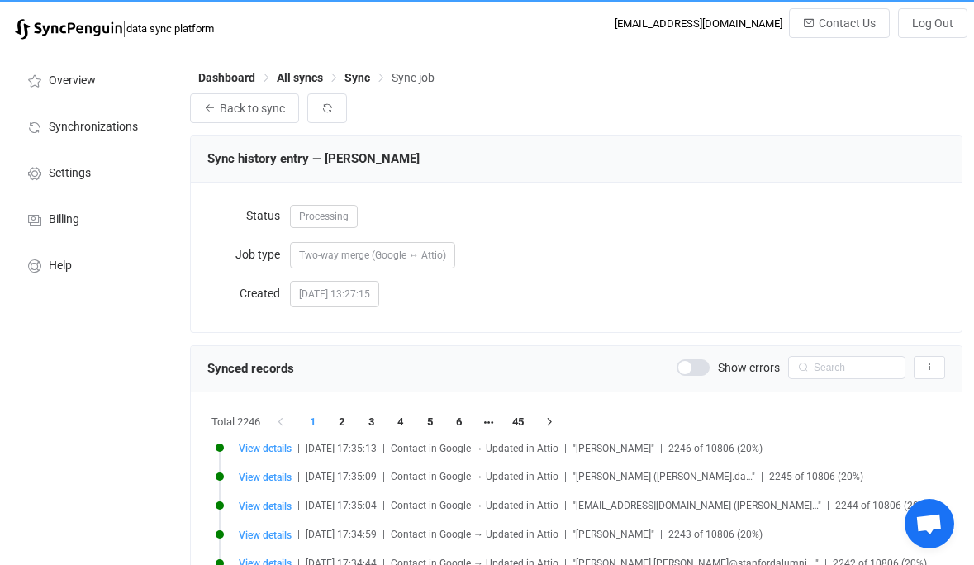
scroll to position [0, 0]
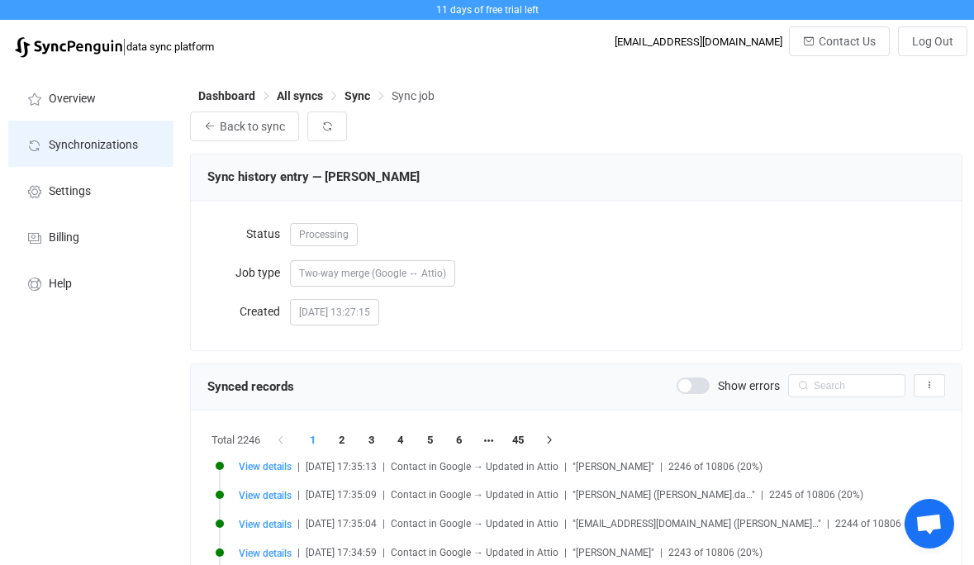
click at [97, 143] on span "Synchronizations" at bounding box center [93, 145] width 89 height 13
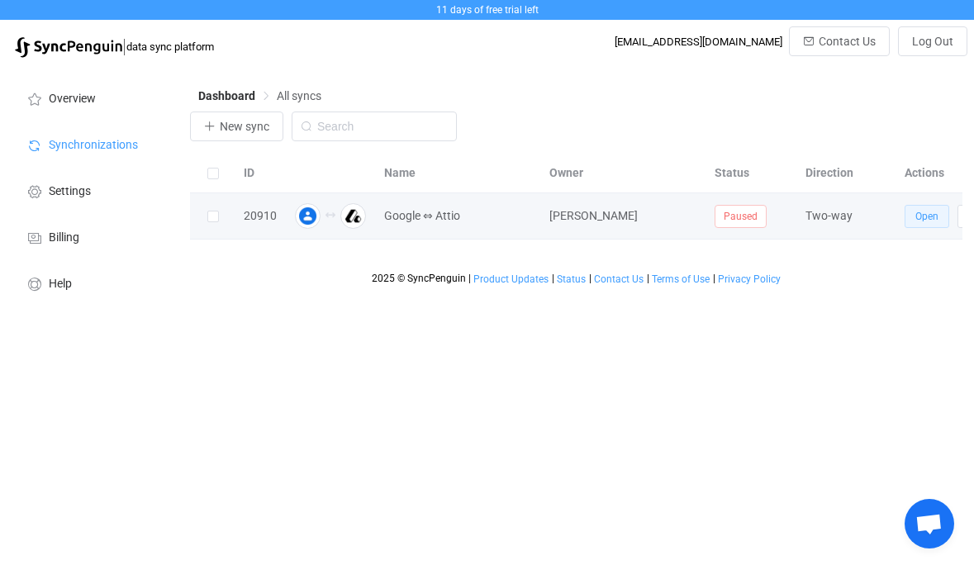
click at [928, 212] on span "Open" at bounding box center [926, 217] width 23 height 12
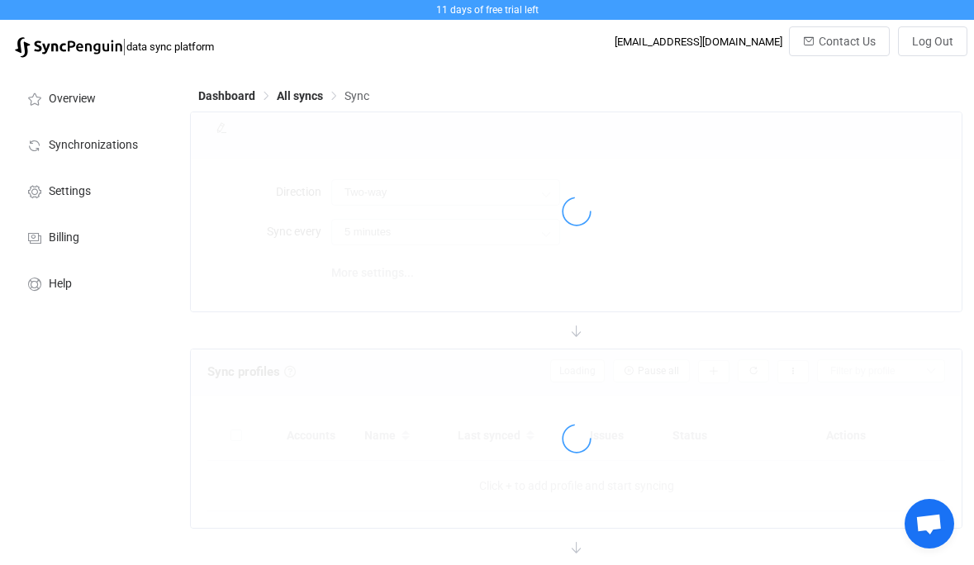
type input "15 minutes"
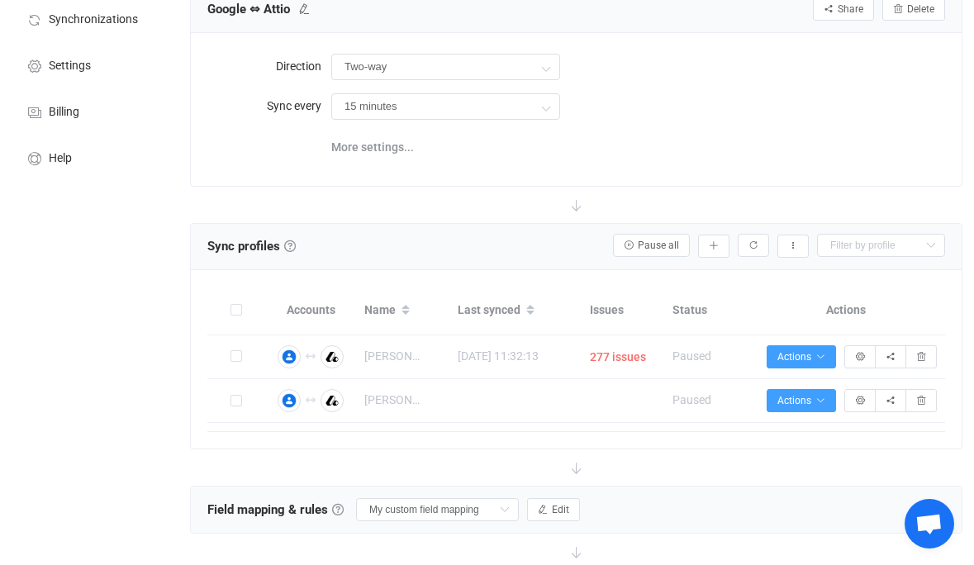
scroll to position [154, 0]
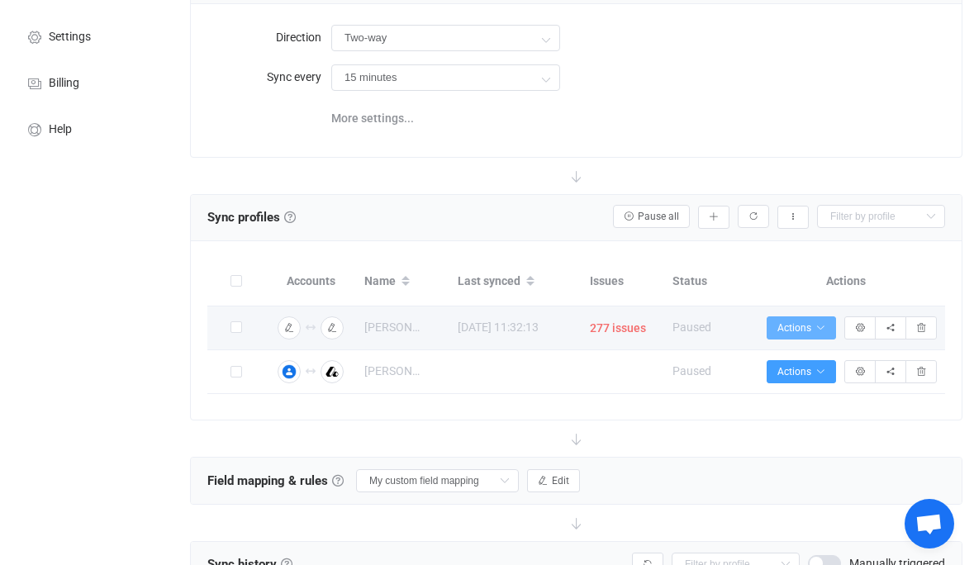
click at [795, 322] on span "Actions" at bounding box center [801, 328] width 48 height 12
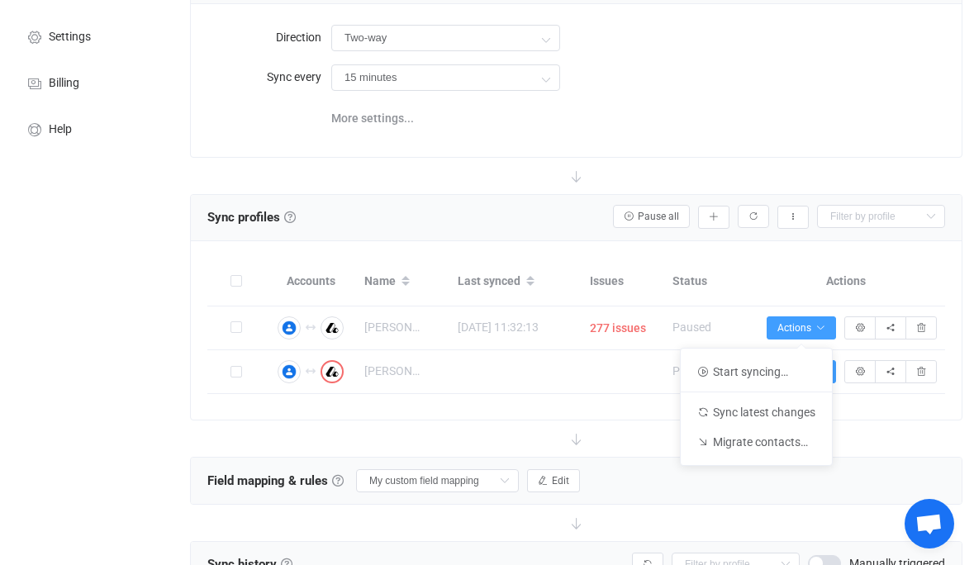
click at [815, 165] on div at bounding box center [576, 176] width 772 height 36
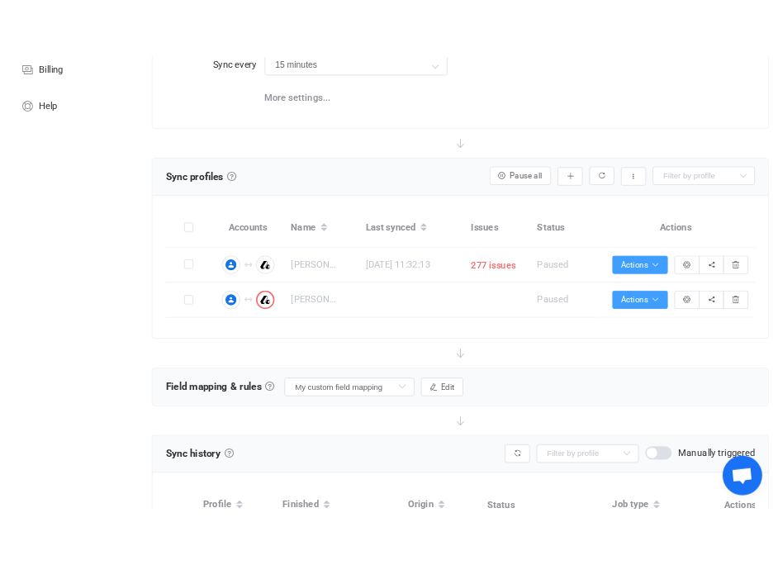
scroll to position [223, 0]
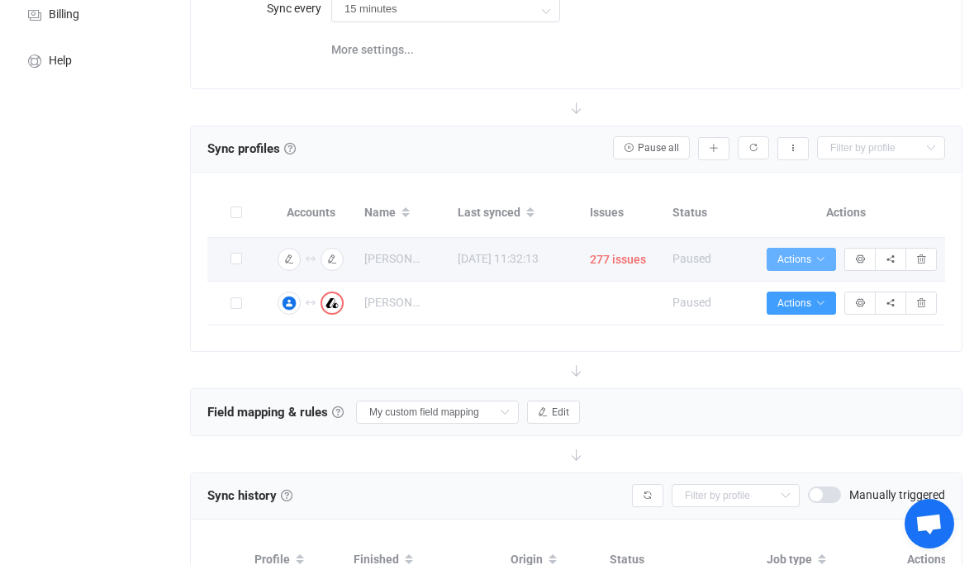
click at [824, 259] on icon "button" at bounding box center [820, 259] width 10 height 10
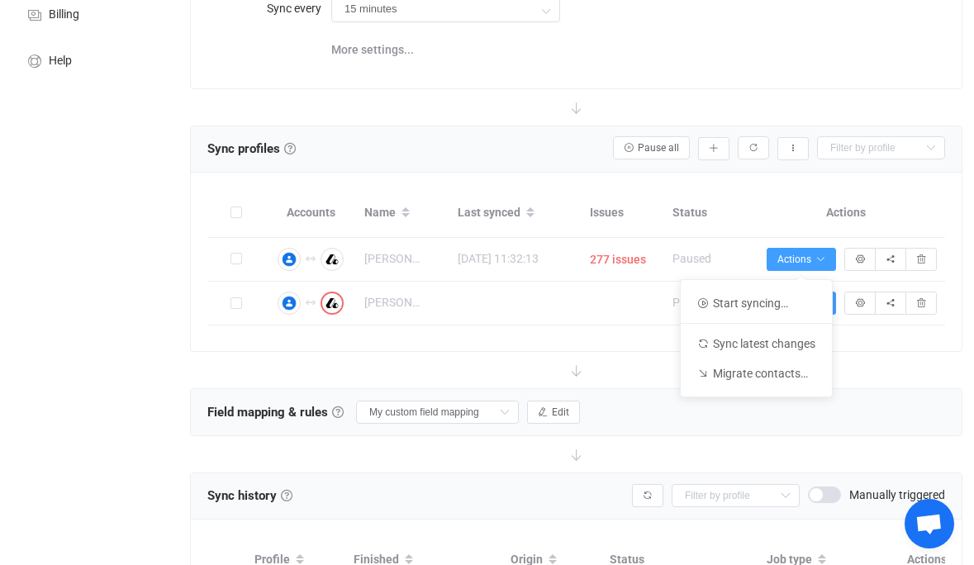
click at [541, 378] on div at bounding box center [576, 370] width 772 height 36
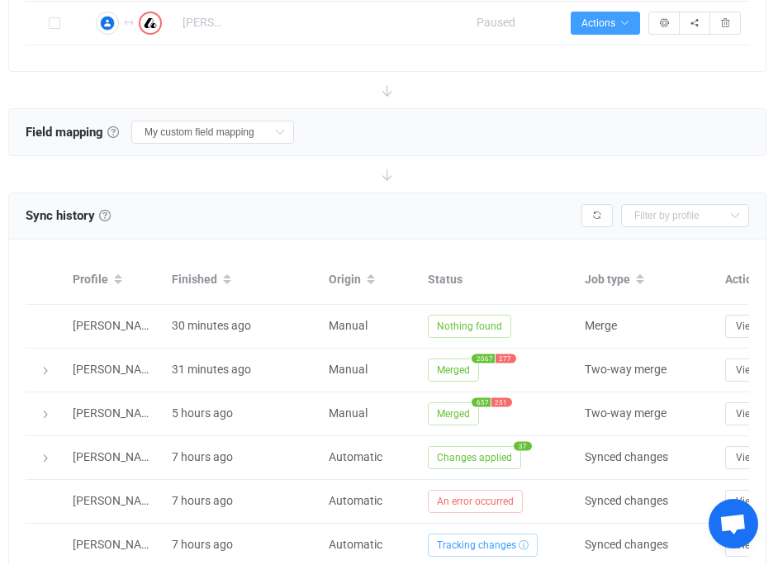
scroll to position [495, 0]
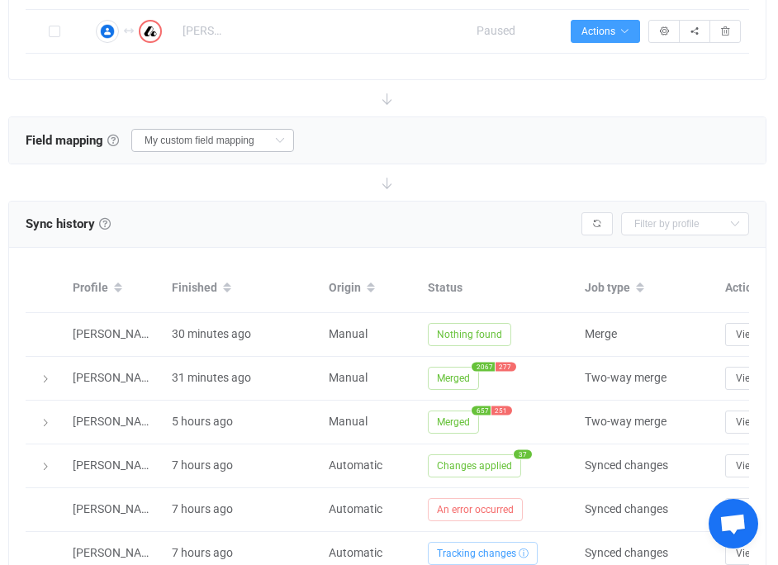
click at [269, 139] on icon at bounding box center [279, 140] width 21 height 23
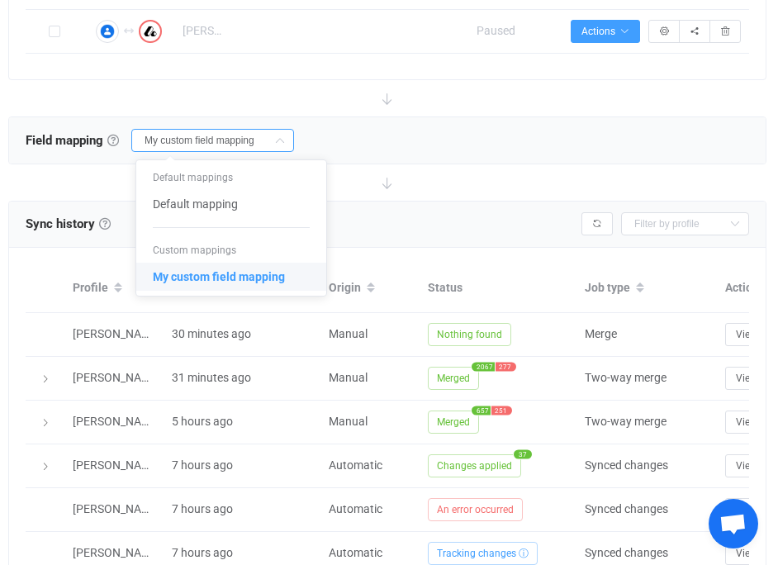
scroll to position [0, 0]
click at [240, 273] on span "My custom field mapping" at bounding box center [219, 277] width 132 height 28
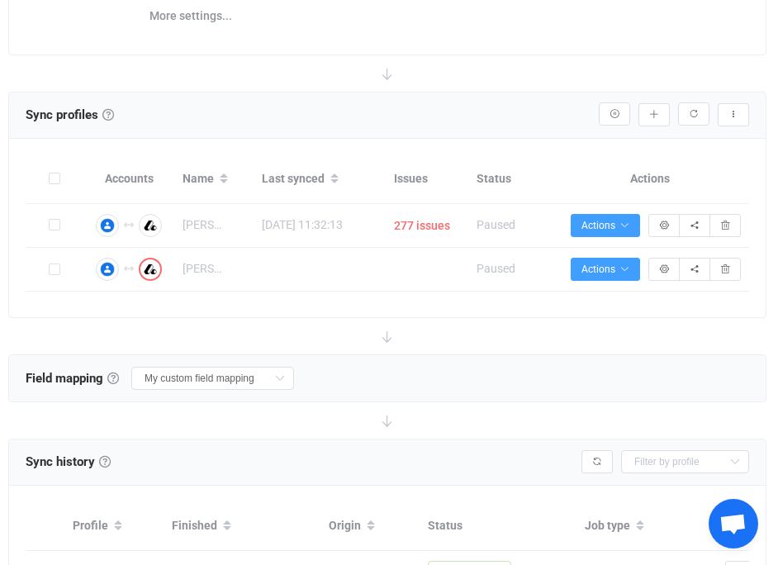
click at [347, 382] on div "Field mapping & rules Field mapping & rules By default, all contacts of the con…" at bounding box center [387, 378] width 757 height 46
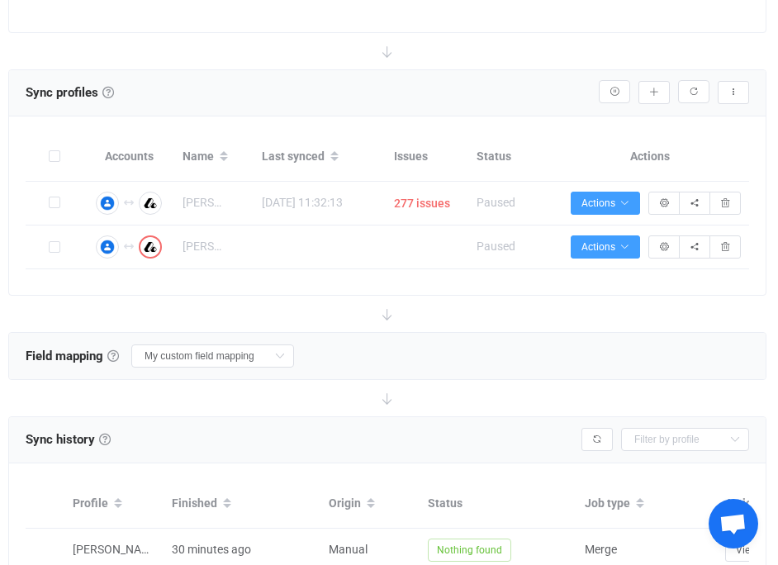
scroll to position [318, 0]
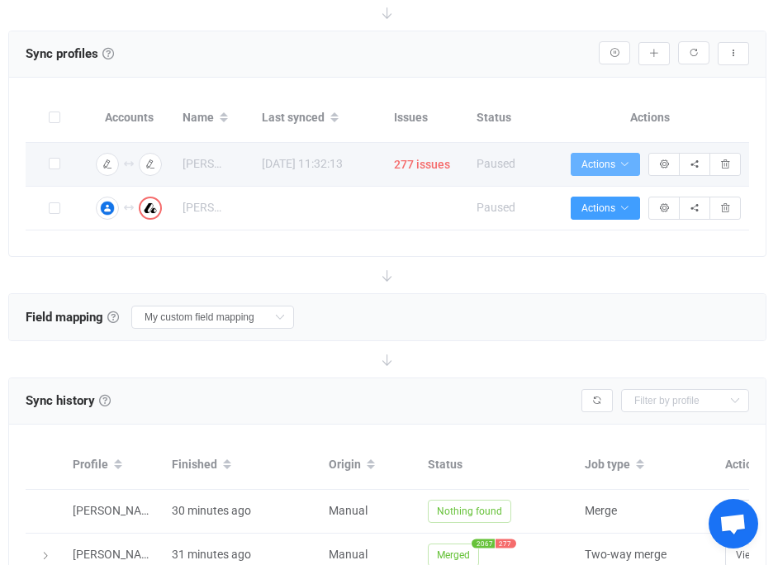
click at [623, 168] on span "Actions" at bounding box center [606, 165] width 48 height 12
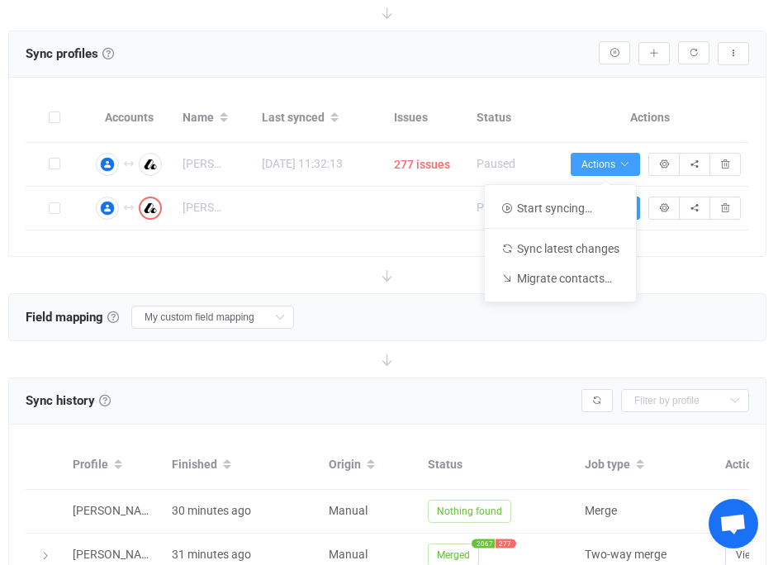
click at [563, 121] on div "Actions" at bounding box center [650, 117] width 198 height 19
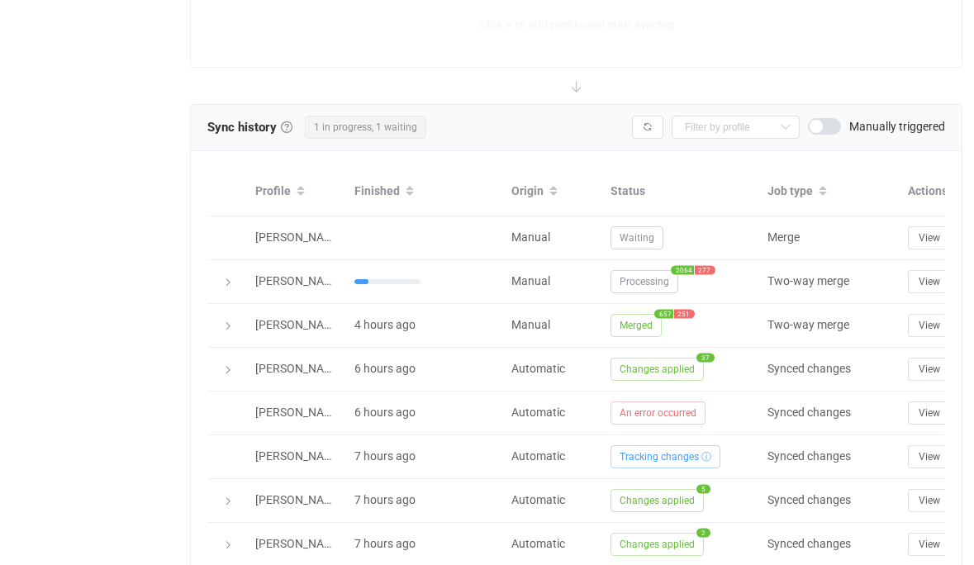
type input "15 minutes"
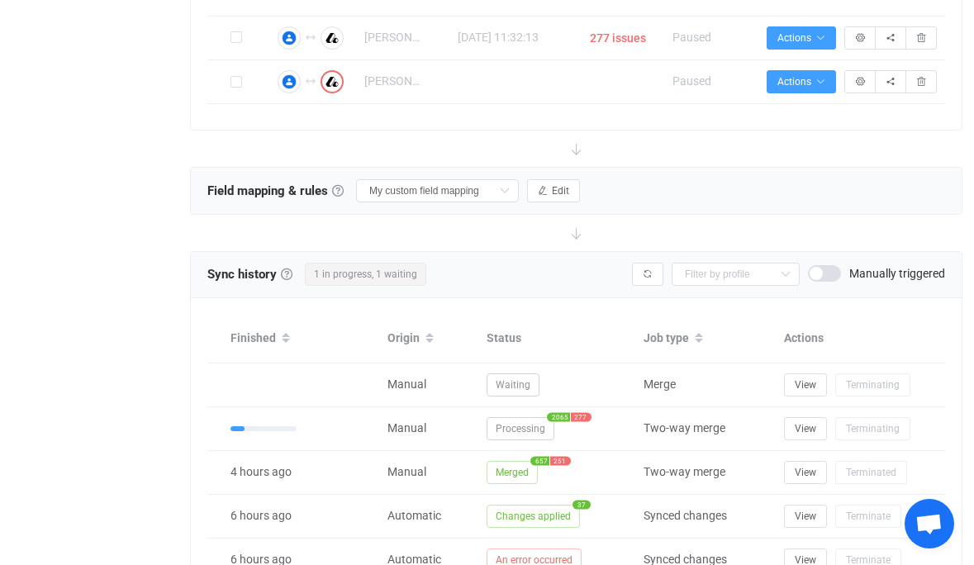
scroll to position [443, 0]
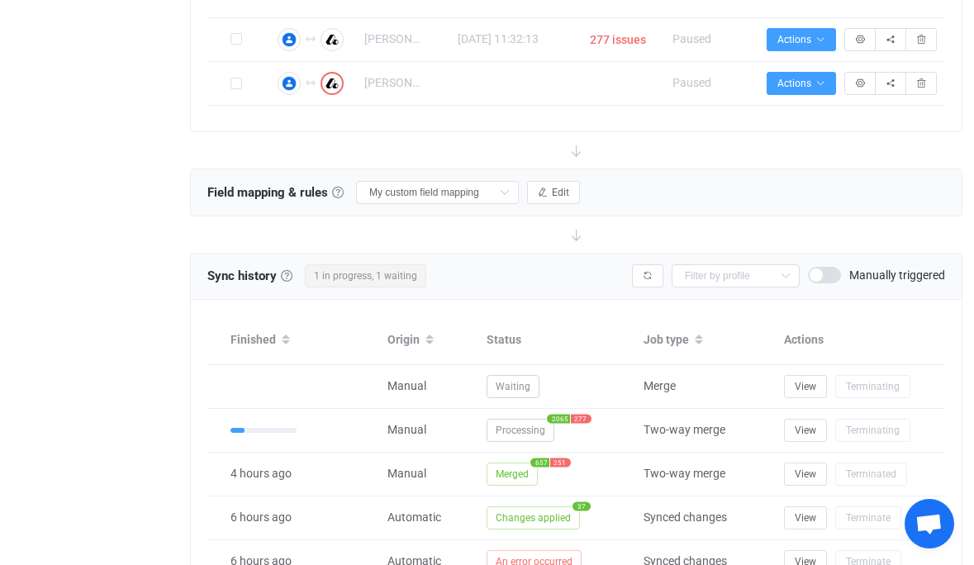
click at [362, 281] on span "1 in progress, 1 waiting" at bounding box center [365, 275] width 121 height 23
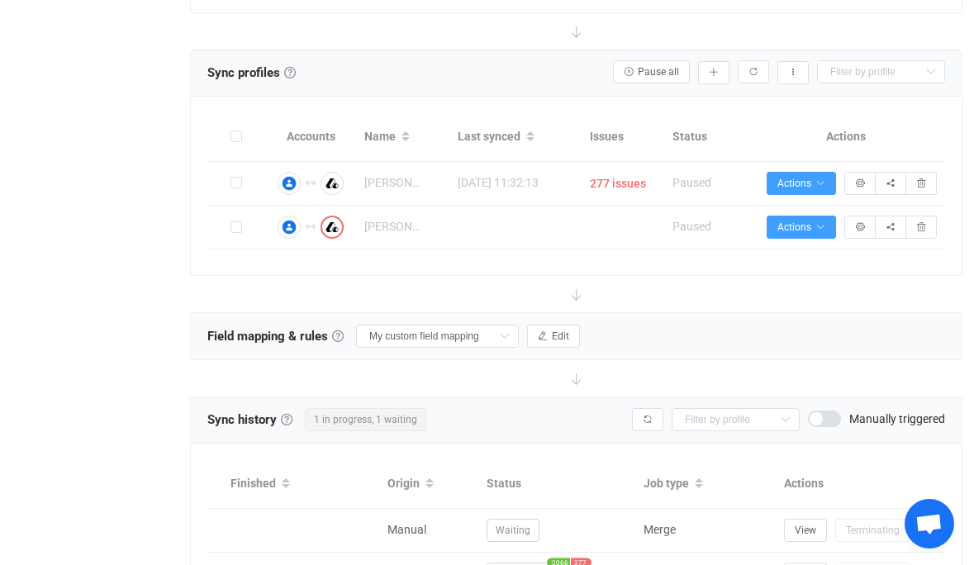
scroll to position [287, 0]
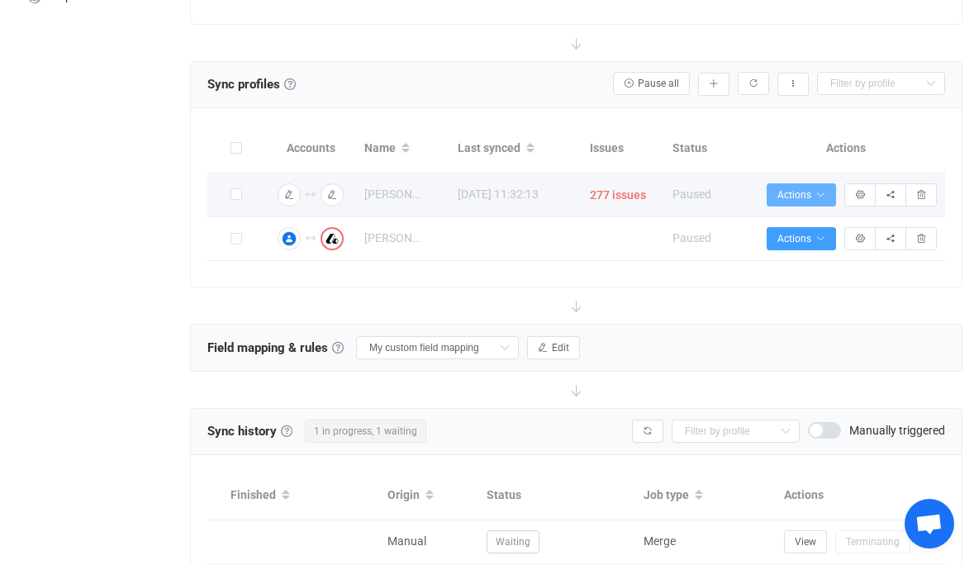
click at [824, 194] on icon "button" at bounding box center [820, 195] width 10 height 10
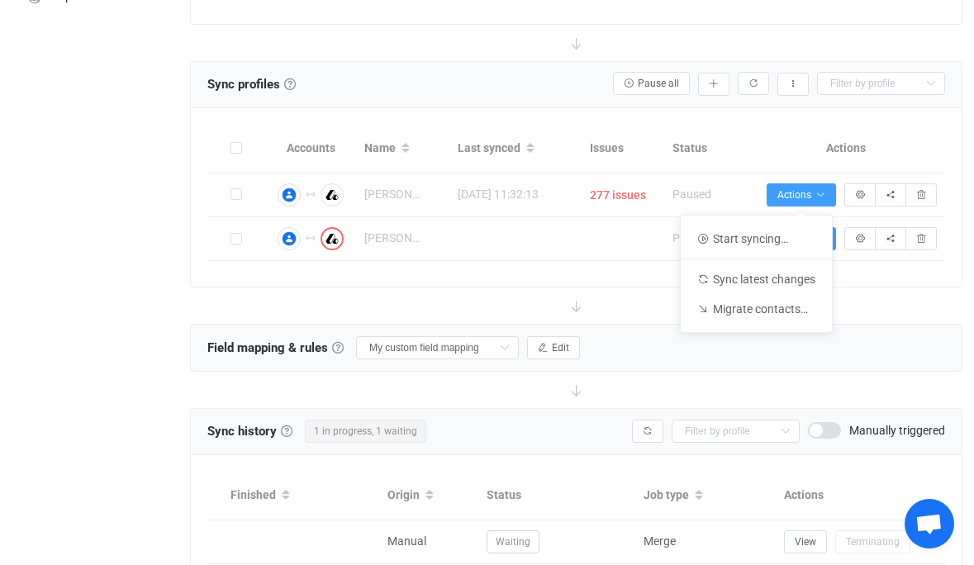
click at [763, 156] on th "Actions" at bounding box center [846, 149] width 198 height 49
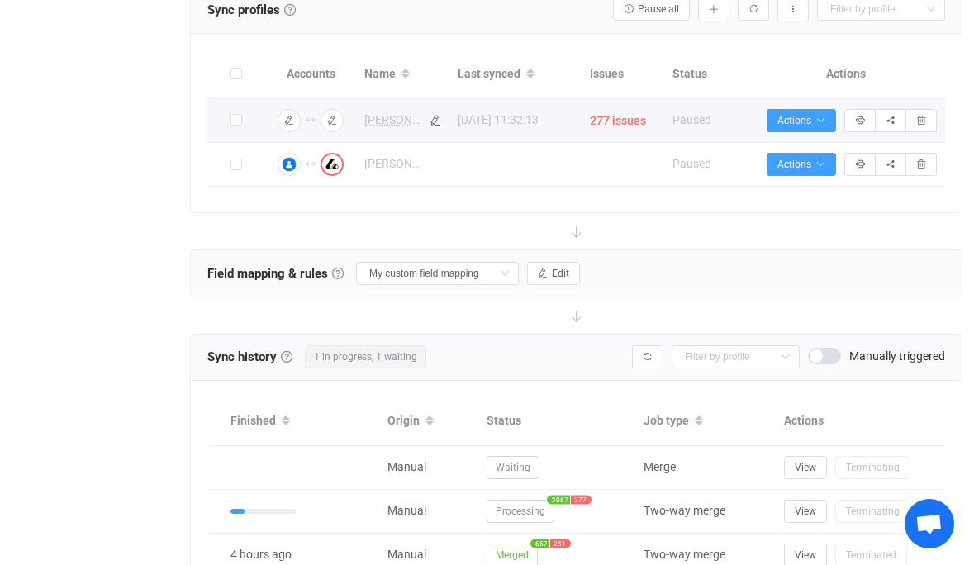
scroll to position [373, 0]
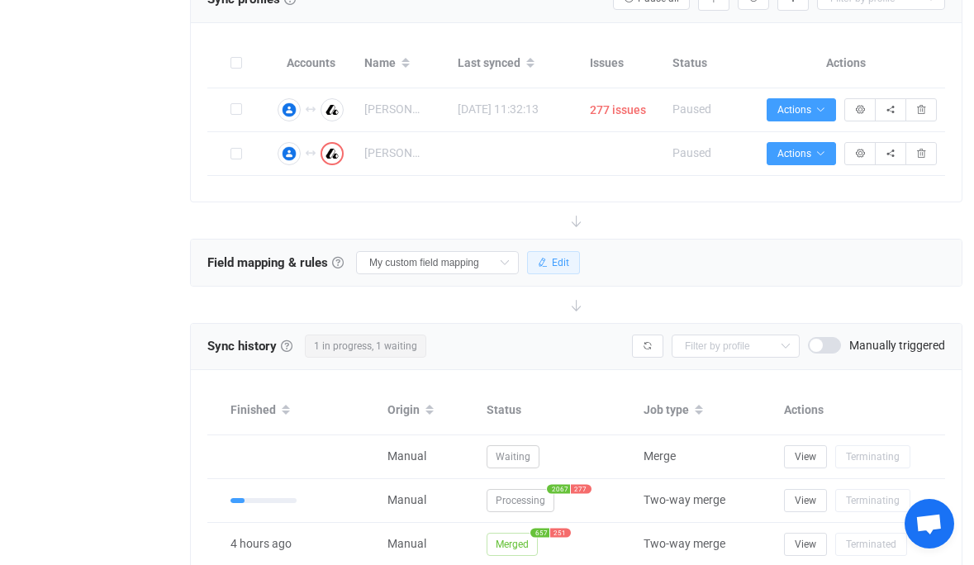
click at [538, 259] on icon "button" at bounding box center [543, 263] width 10 height 10
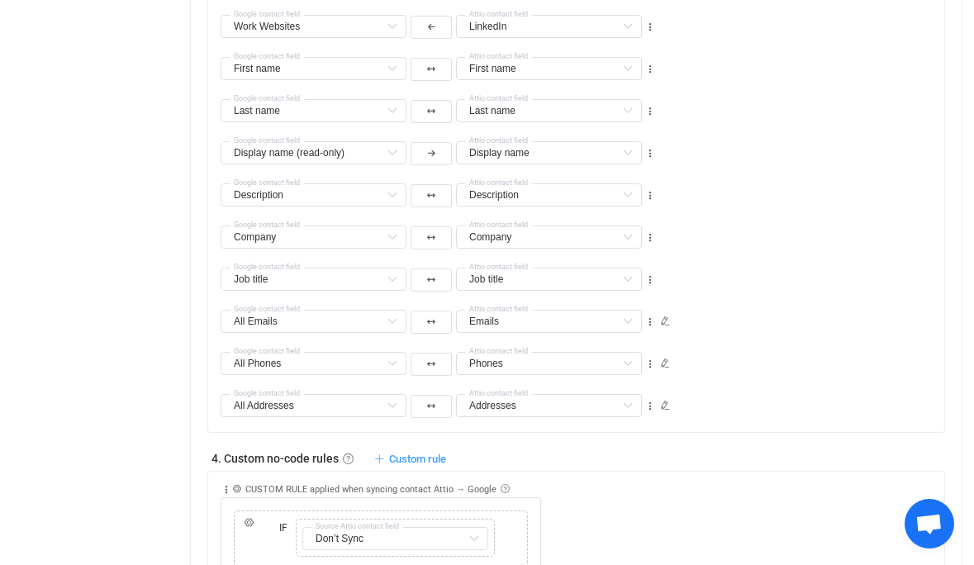
scroll to position [1285, 0]
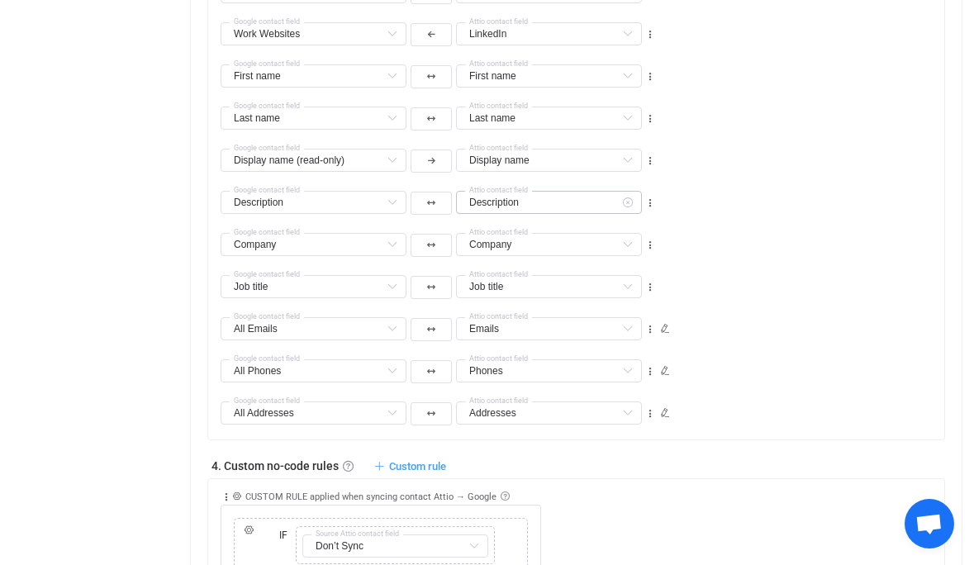
click at [629, 202] on icon at bounding box center [627, 202] width 21 height 23
click at [651, 198] on icon at bounding box center [650, 203] width 12 height 12
click at [619, 299] on li "Delete" at bounding box center [599, 300] width 108 height 30
type input "Company"
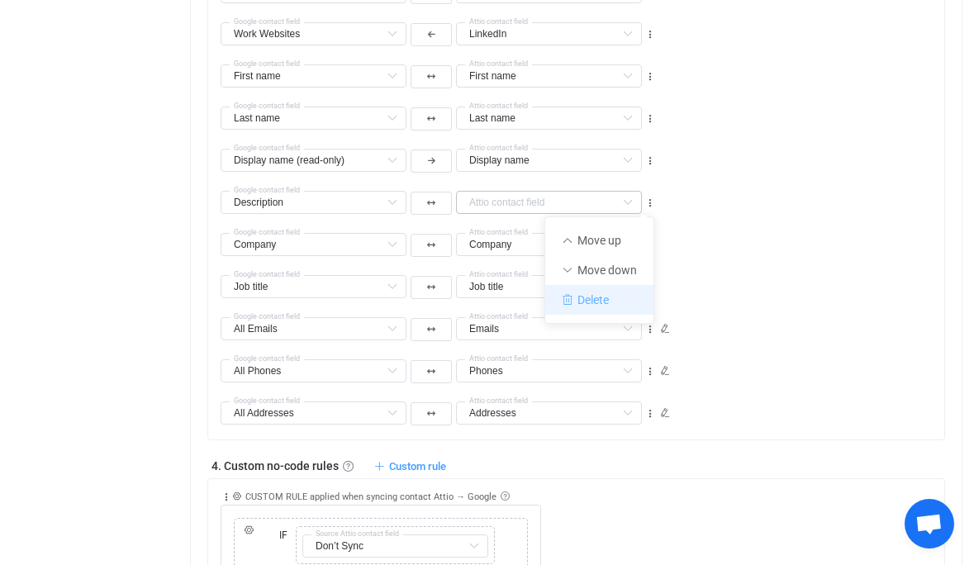
type input "Job title"
type input "All Emails"
type input "Emails"
type input "All Phones"
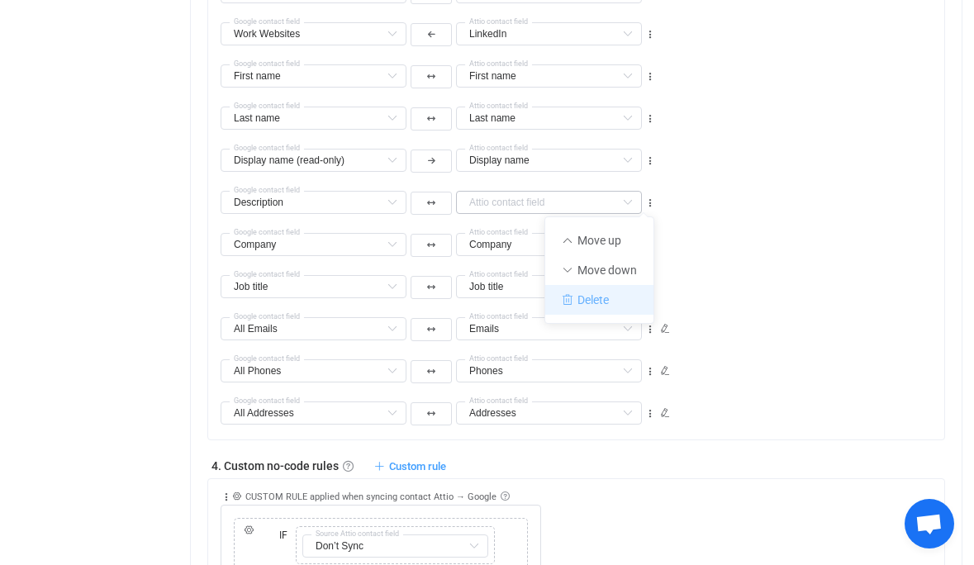
type input "Phones"
type input "All Addresses"
type input "Addresses"
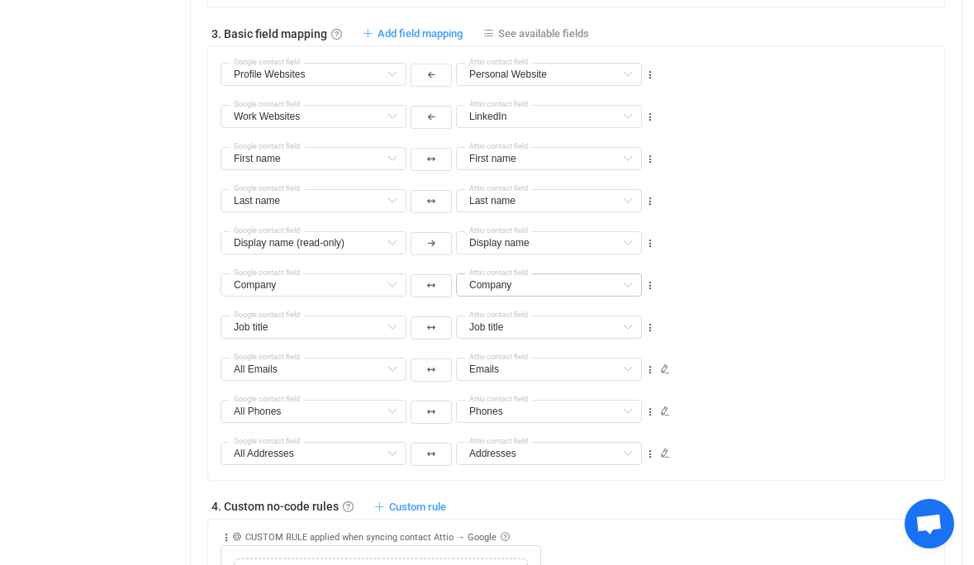
scroll to position [1201, 0]
click at [649, 246] on icon at bounding box center [650, 246] width 12 height 12
click at [613, 339] on li "Delete" at bounding box center [599, 342] width 108 height 30
type input "Company"
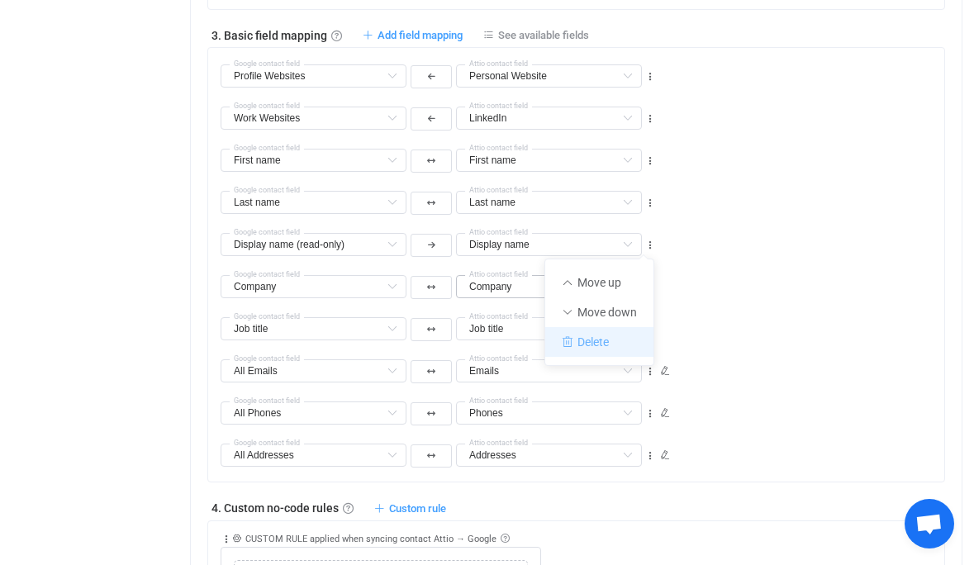
type input "Job title"
type input "All Emails"
type input "Emails"
type input "All Phones"
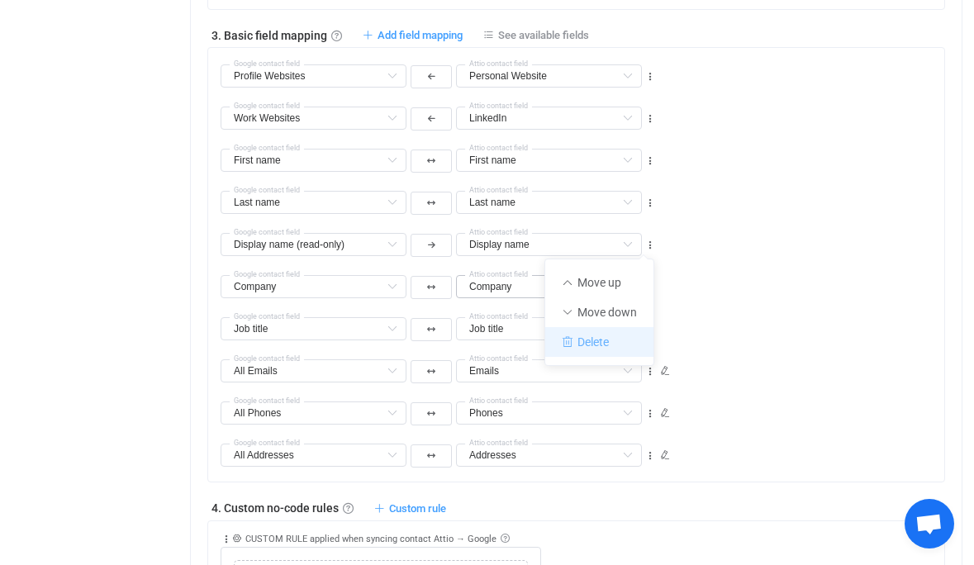
type input "Phones"
type input "All Addresses"
type input "Addresses"
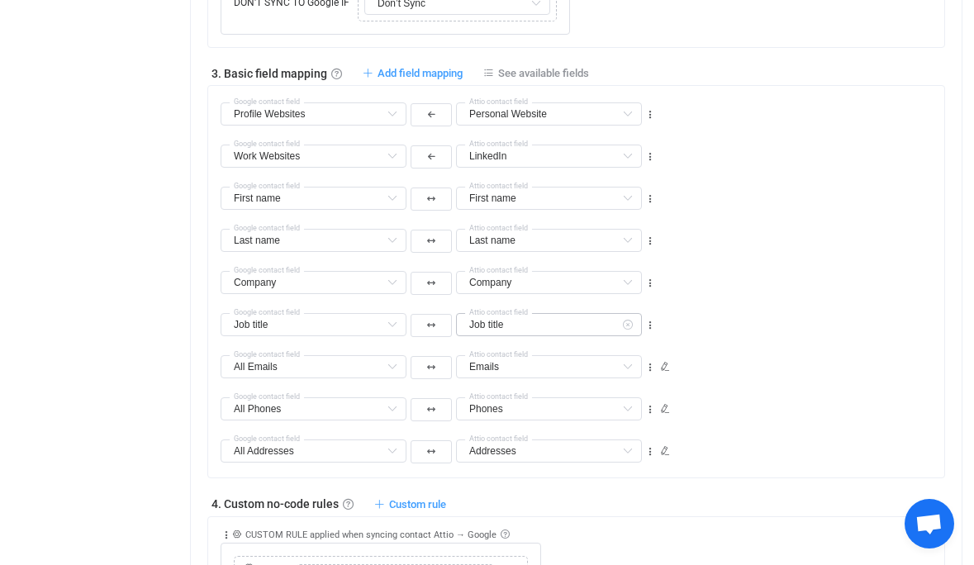
scroll to position [1162, 0]
click at [648, 199] on icon at bounding box center [650, 200] width 12 height 12
click at [633, 232] on li "Move up" at bounding box center [599, 237] width 108 height 30
type input "First name"
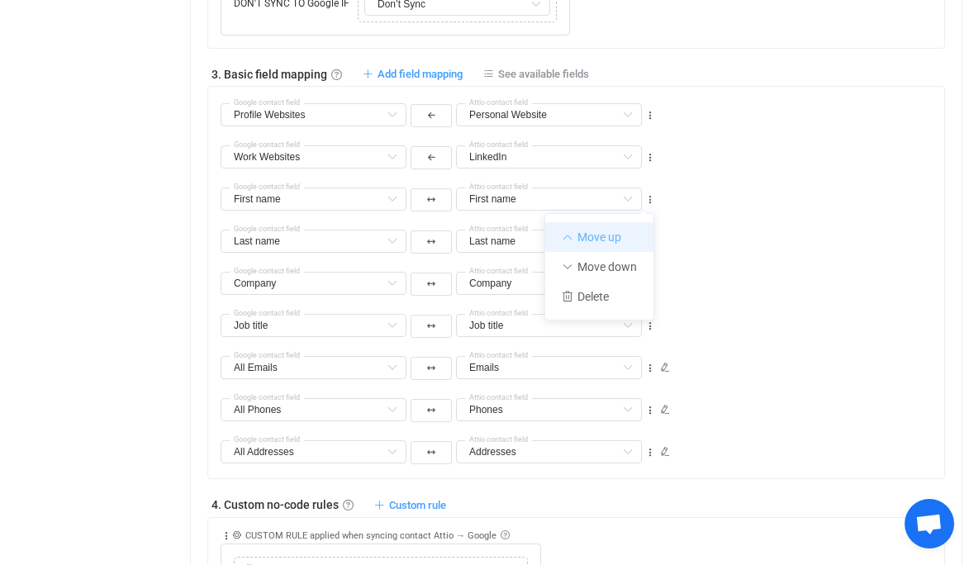
type input "Work Websites"
type input "LinkedIn"
click at [653, 152] on icon at bounding box center [650, 158] width 12 height 12
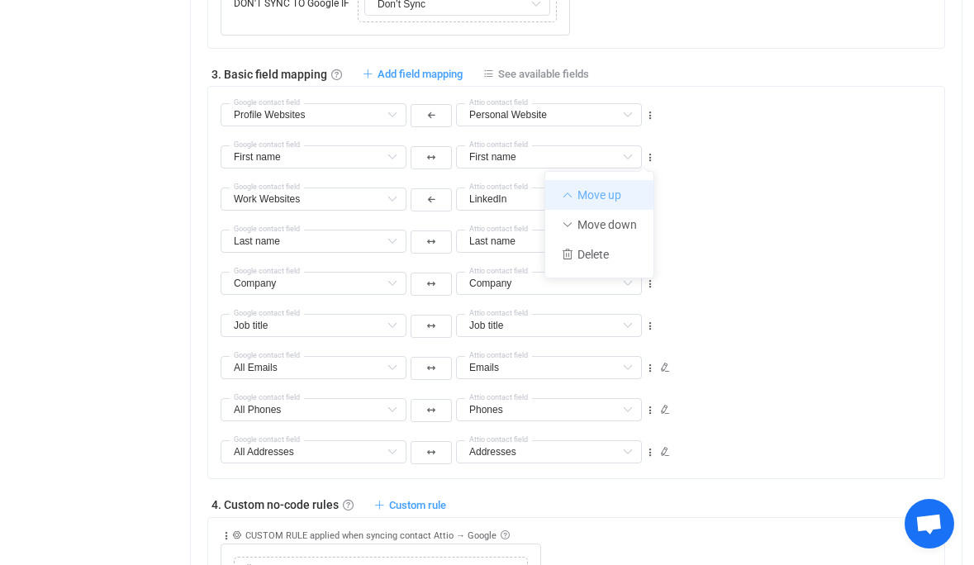
click at [640, 188] on li "Move up" at bounding box center [599, 195] width 108 height 30
type input "First name"
type input "Profile Websites"
type input "Personal Website"
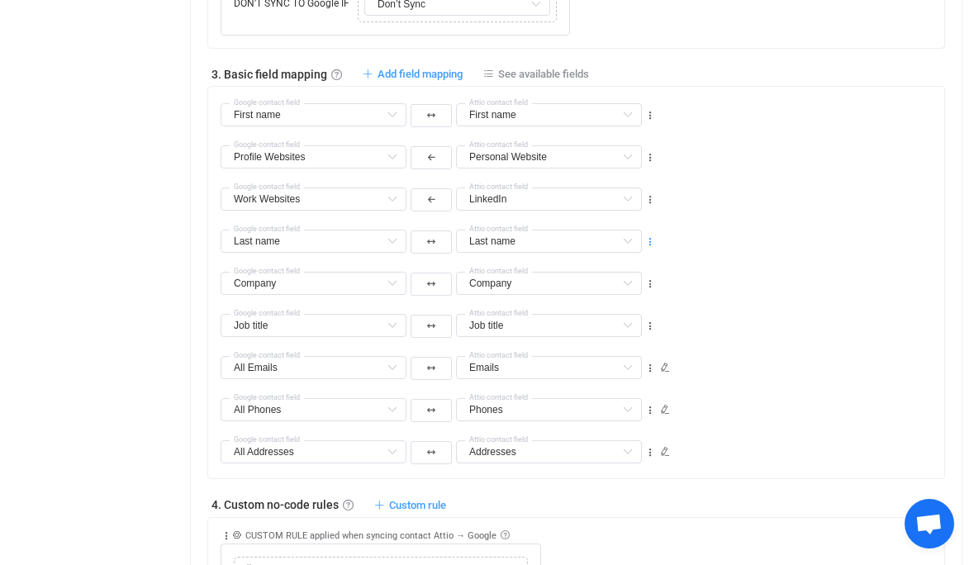
click at [649, 240] on icon at bounding box center [650, 242] width 12 height 12
click at [620, 273] on li "Move up" at bounding box center [599, 279] width 108 height 30
type input "Last name"
type input "Work Websites"
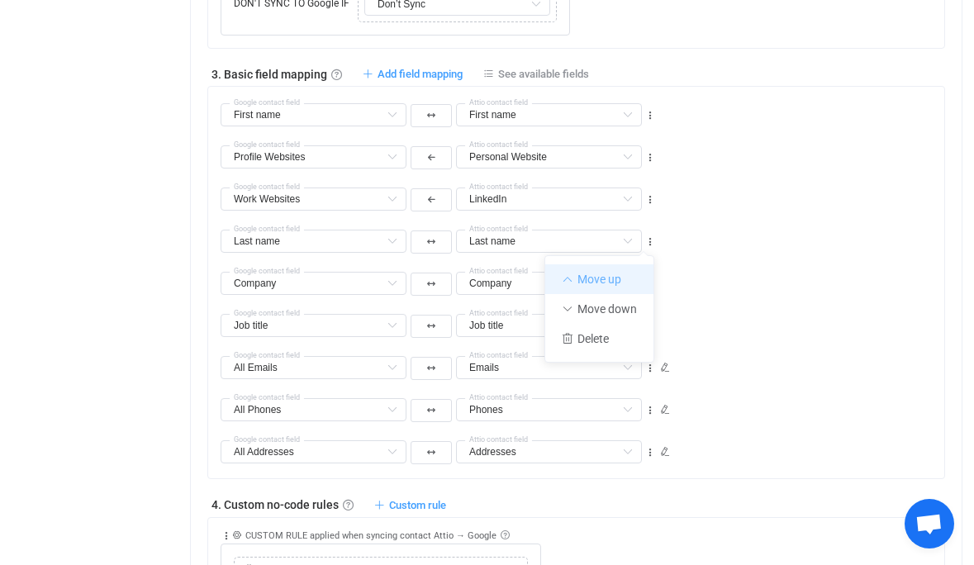
type input "LinkedIn"
click at [651, 196] on icon at bounding box center [650, 200] width 12 height 12
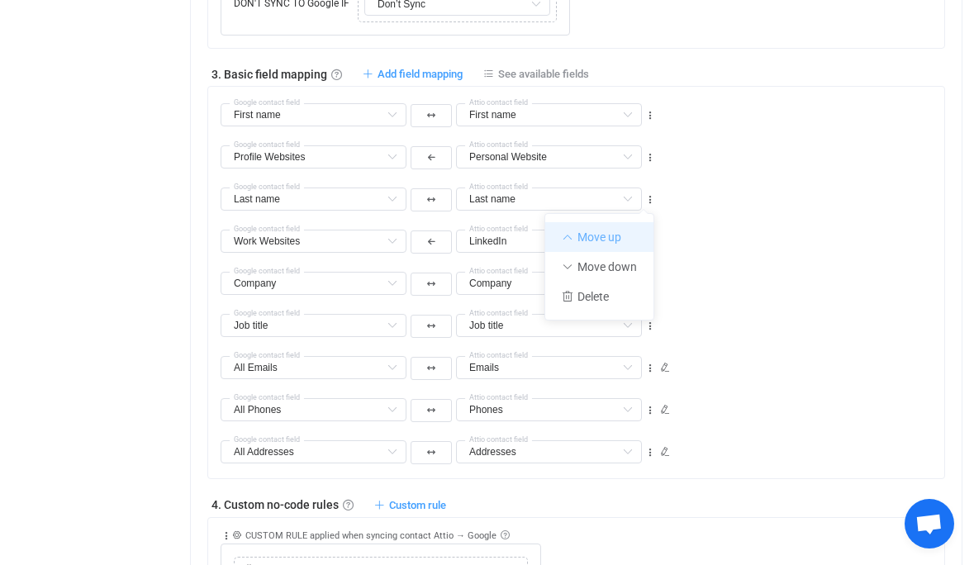
click at [632, 228] on li "Move up" at bounding box center [599, 237] width 108 height 30
type input "Last name"
type input "Profile Websites"
type input "Personal Website"
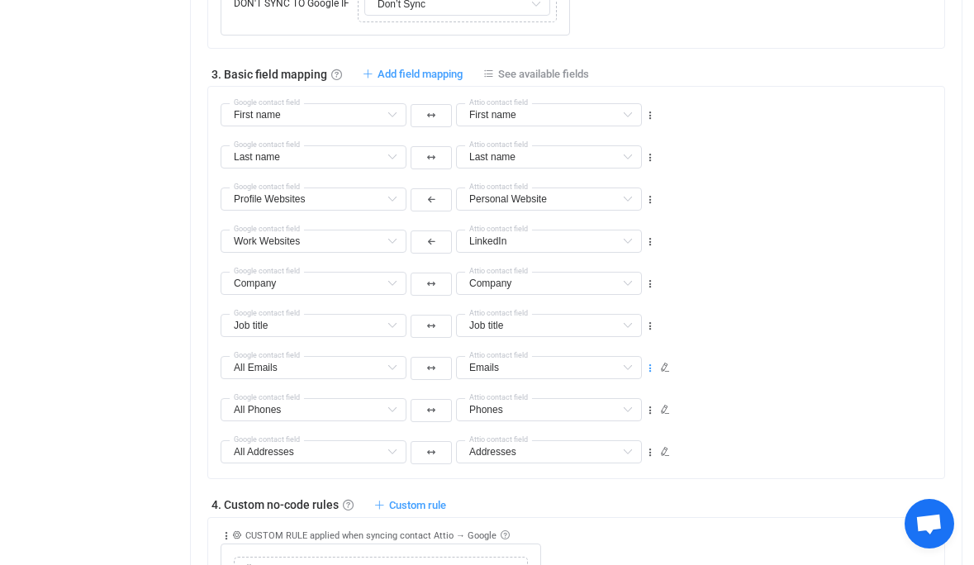
click at [649, 365] on icon at bounding box center [650, 369] width 12 height 12
click at [630, 397] on li "Move up" at bounding box center [599, 406] width 108 height 30
type input "All Emails"
type input "Emails"
type input "Job title"
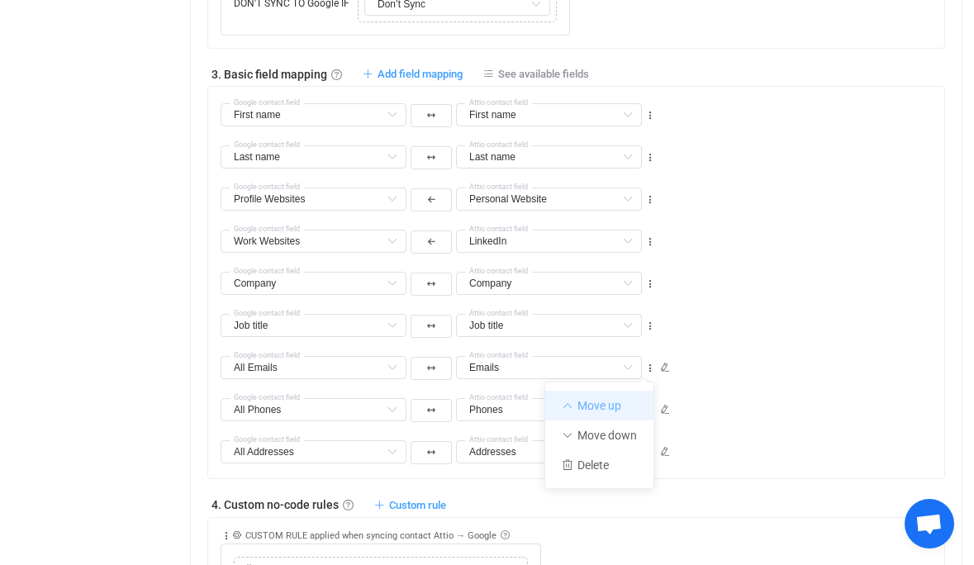
type input "Job title"
click at [650, 324] on icon at bounding box center [650, 327] width 12 height 12
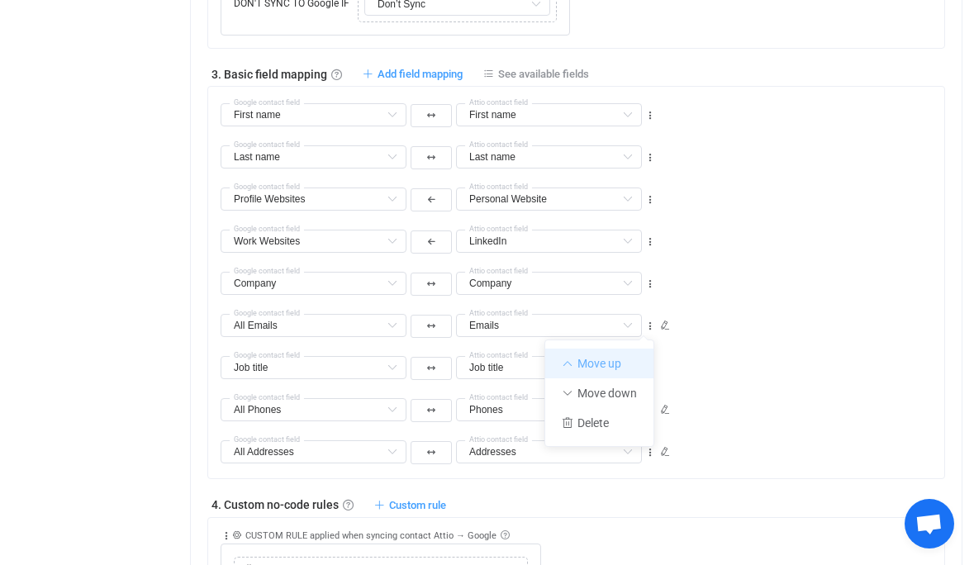
click at [630, 358] on li "Move up" at bounding box center [599, 364] width 108 height 30
type input "All Emails"
type input "Emails"
type input "Company"
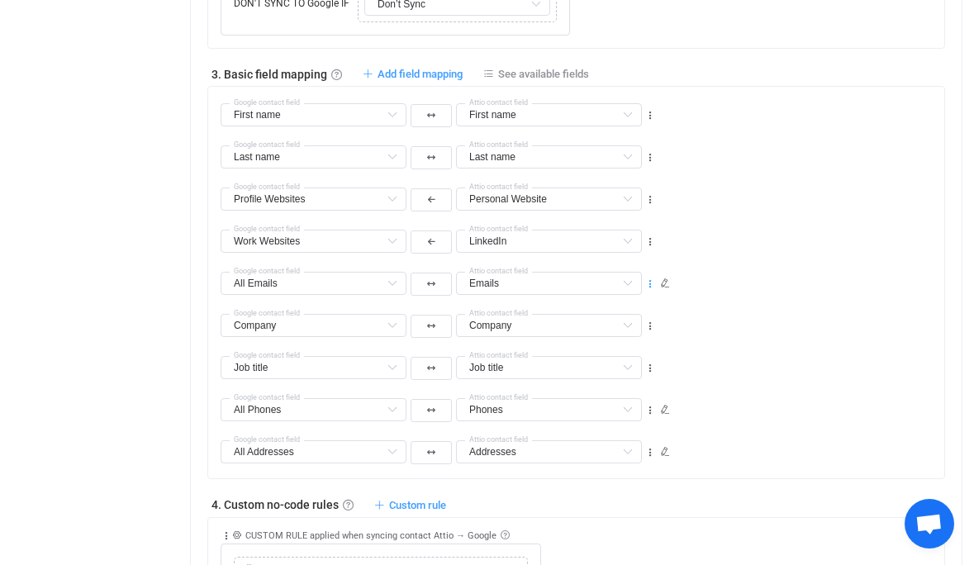
click at [646, 283] on icon at bounding box center [650, 284] width 12 height 12
click at [629, 314] on li "Move up" at bounding box center [599, 322] width 108 height 30
type input "All Emails"
type input "Emails"
type input "Work Websites"
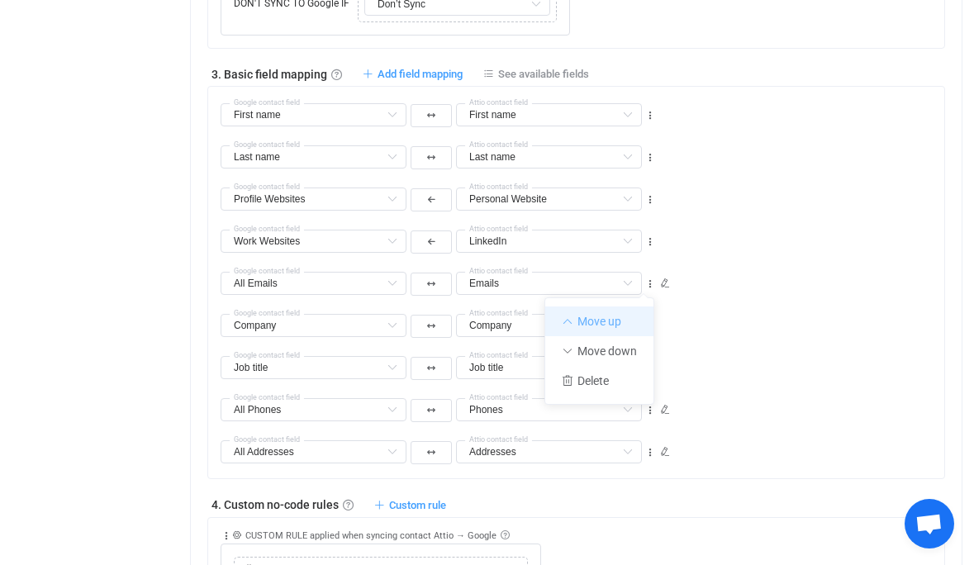
type input "LinkedIn"
click at [648, 242] on icon at bounding box center [650, 242] width 12 height 12
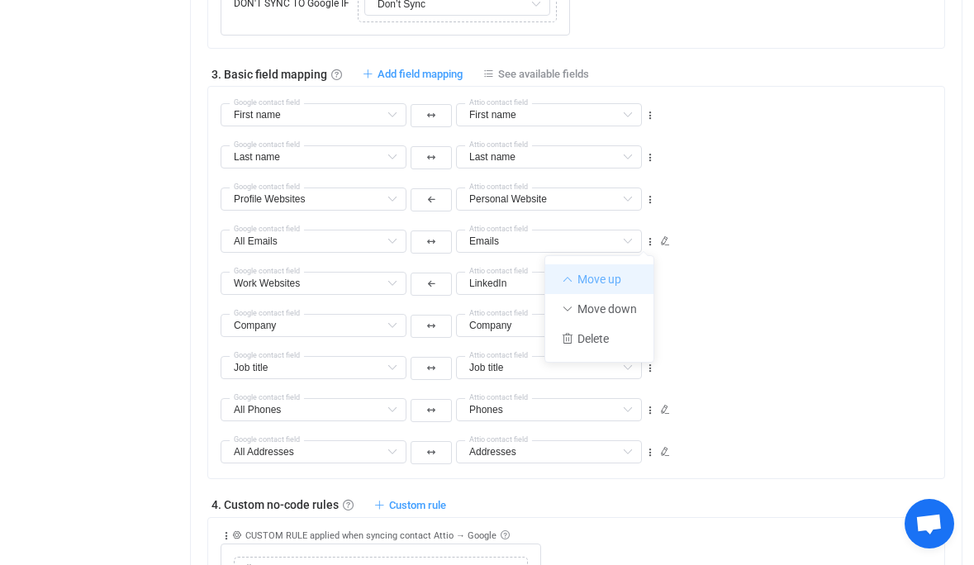
click at [625, 268] on li "Move up" at bounding box center [599, 279] width 108 height 30
type input "All Emails"
type input "Emails"
type input "Profile Websites"
type input "Personal Website"
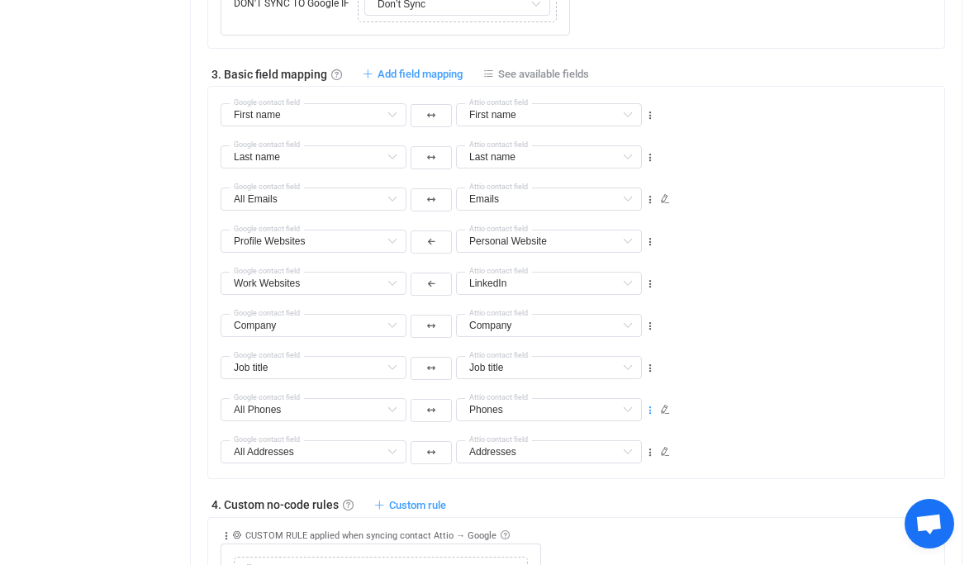
click at [648, 410] on icon at bounding box center [650, 411] width 12 height 12
click at [628, 441] on li "Move up" at bounding box center [599, 448] width 108 height 30
type input "All Phones"
type input "Phones"
type input "Job title"
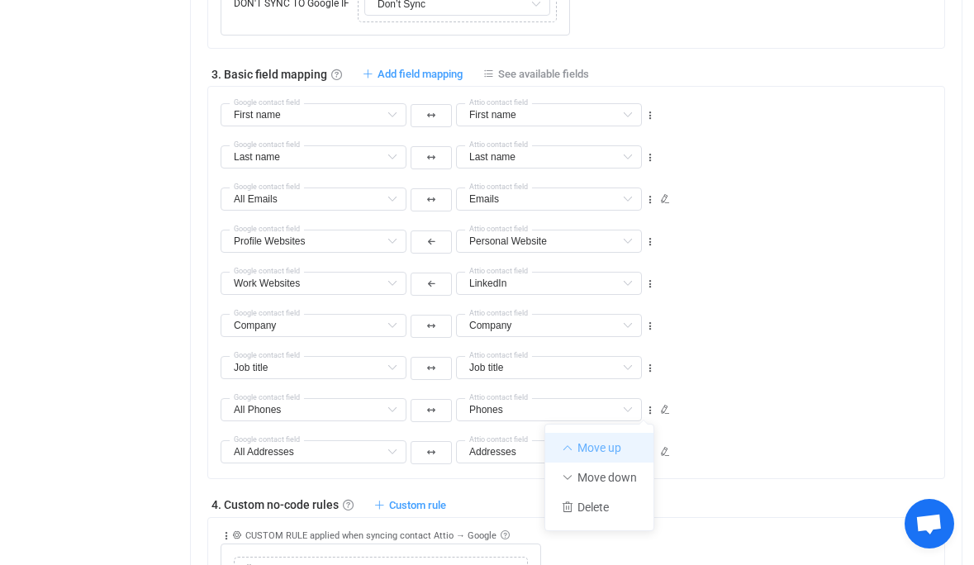
type input "Job title"
click at [650, 364] on icon at bounding box center [650, 369] width 12 height 12
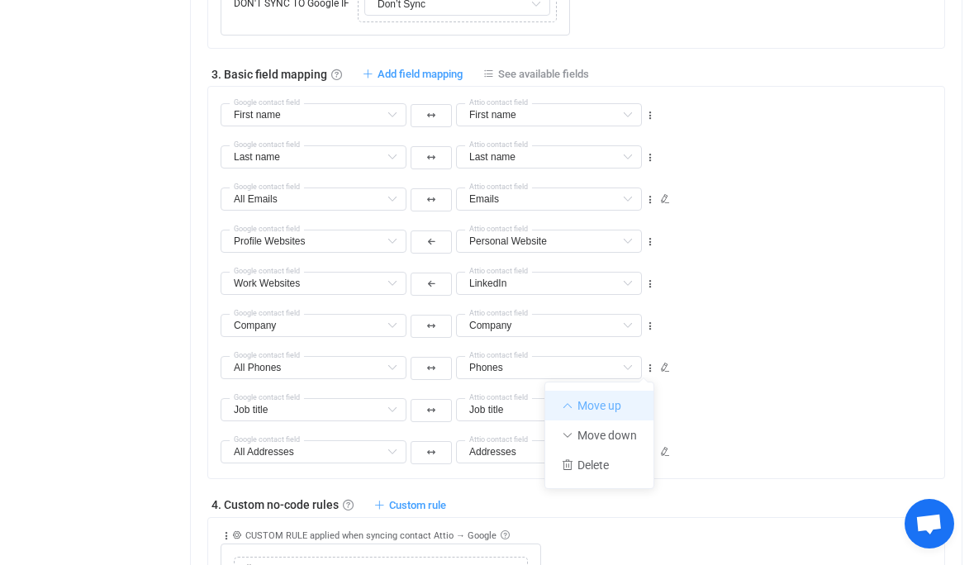
click at [630, 396] on li "Move up" at bounding box center [599, 406] width 108 height 30
type input "All Phones"
type input "Phones"
type input "Company"
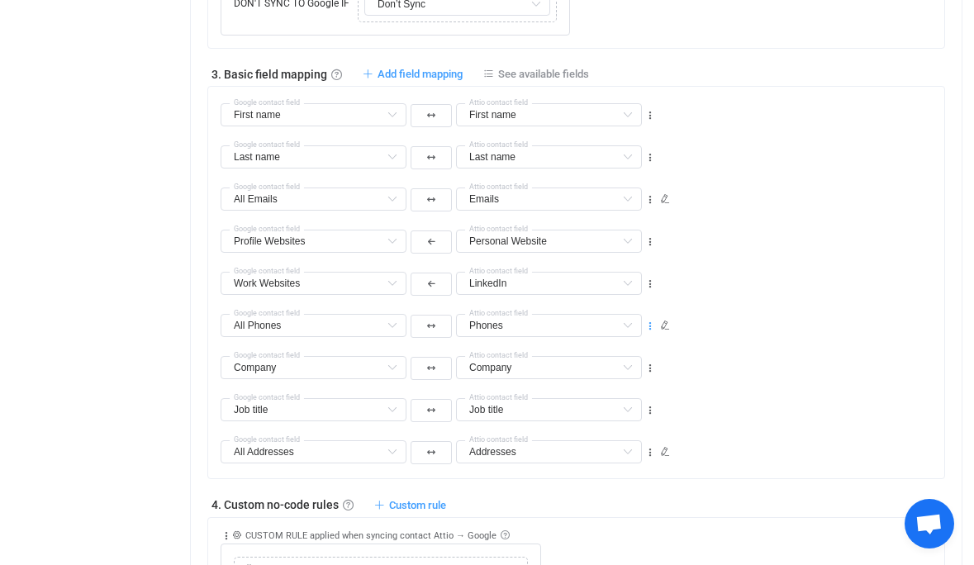
click at [650, 325] on icon at bounding box center [650, 327] width 12 height 12
click at [620, 356] on li "Move up" at bounding box center [599, 364] width 108 height 30
type input "All Phones"
type input "Phones"
type input "Work Websites"
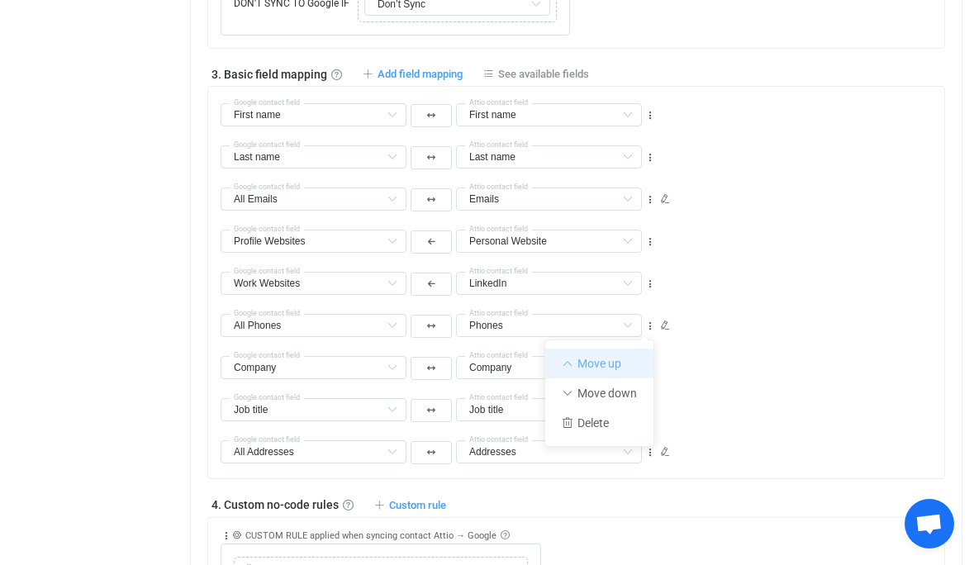
type input "LinkedIn"
click at [647, 281] on icon at bounding box center [650, 284] width 12 height 12
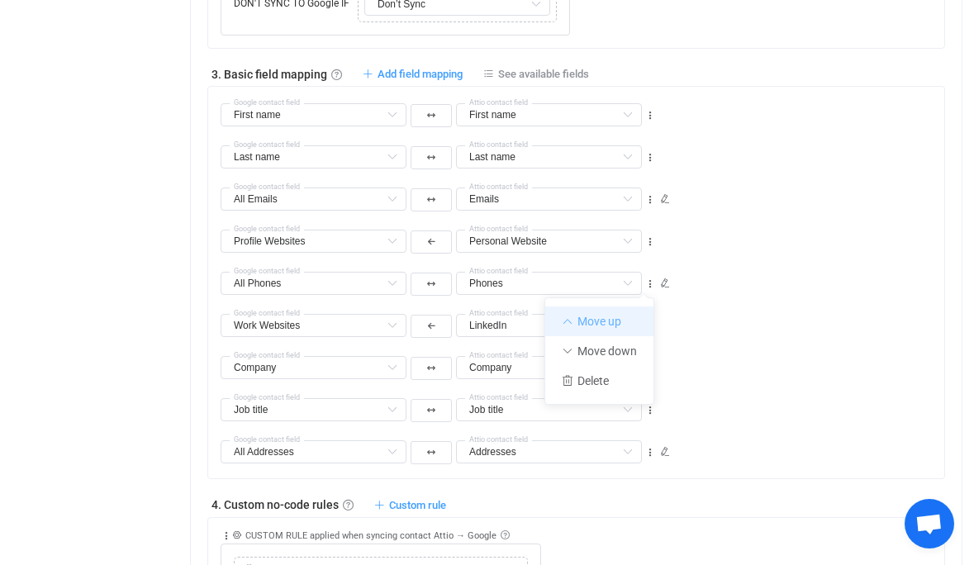
click at [626, 313] on li "Move up" at bounding box center [599, 322] width 108 height 30
type input "All Phones"
type input "Phones"
type input "Profile Websites"
type input "Personal Website"
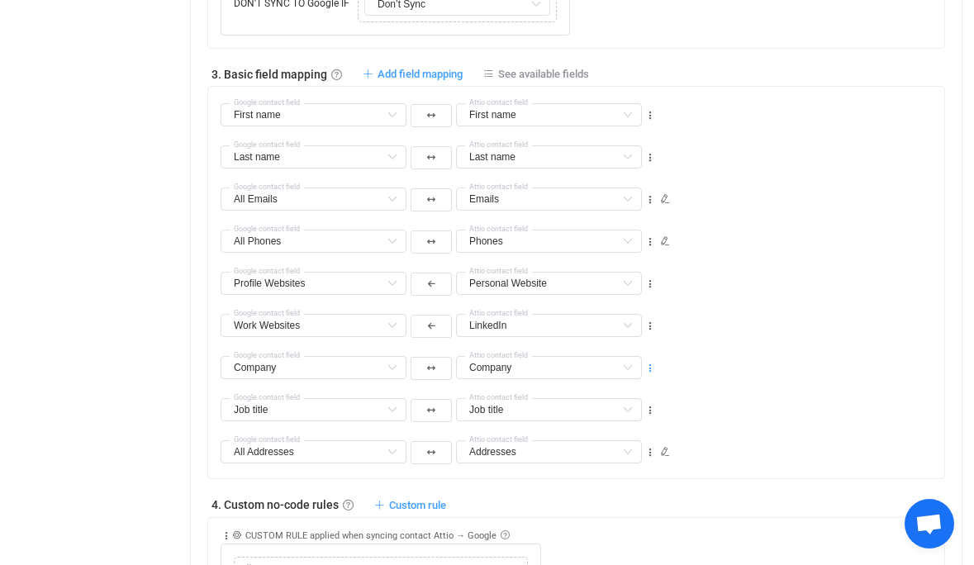
click at [647, 367] on icon at bounding box center [650, 369] width 12 height 12
click at [629, 406] on li "Move up" at bounding box center [599, 406] width 108 height 30
type input "Company"
type input "Work Websites"
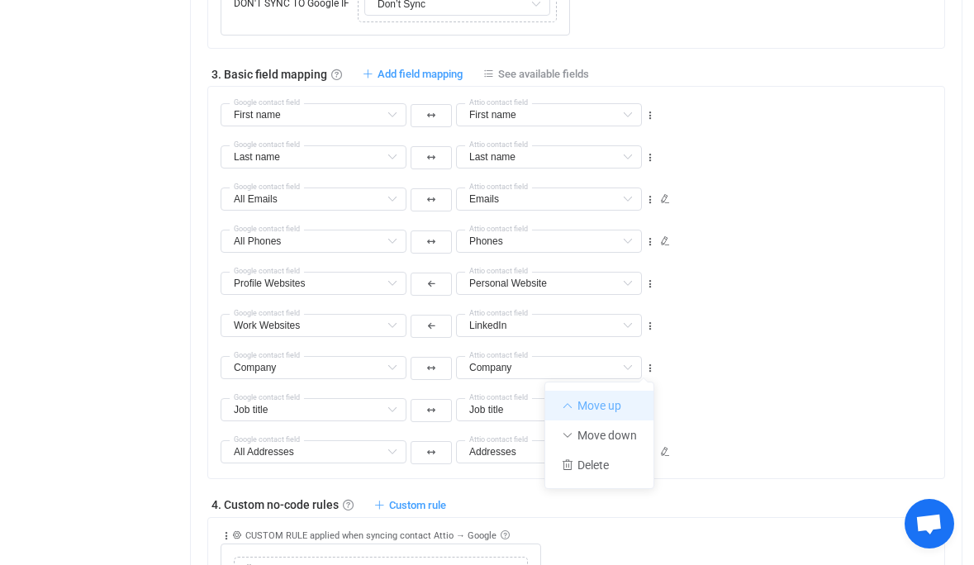
type input "LinkedIn"
click at [651, 324] on icon at bounding box center [650, 327] width 12 height 12
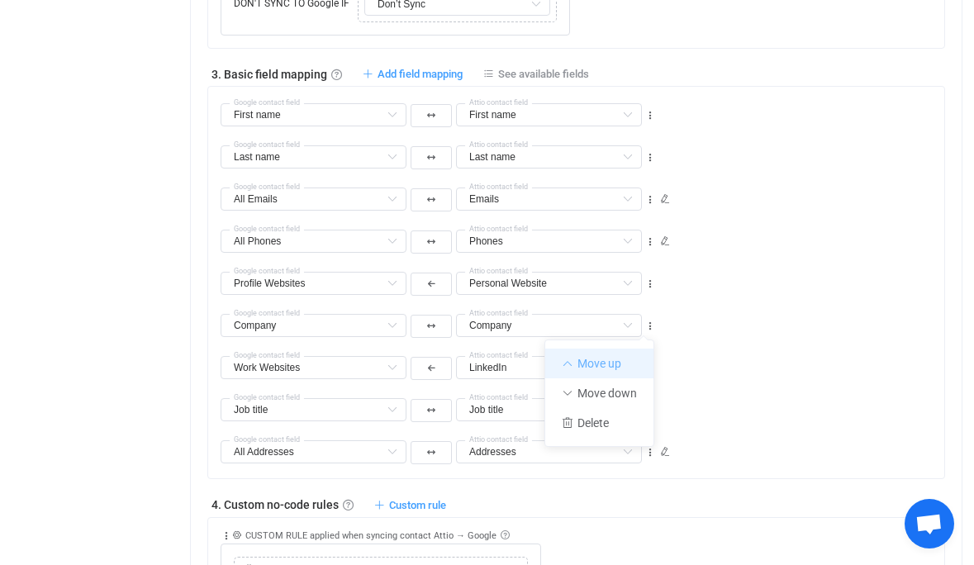
click at [622, 358] on li "Move up" at bounding box center [599, 364] width 108 height 30
type input "Company"
type input "Profile Websites"
type input "Personal Website"
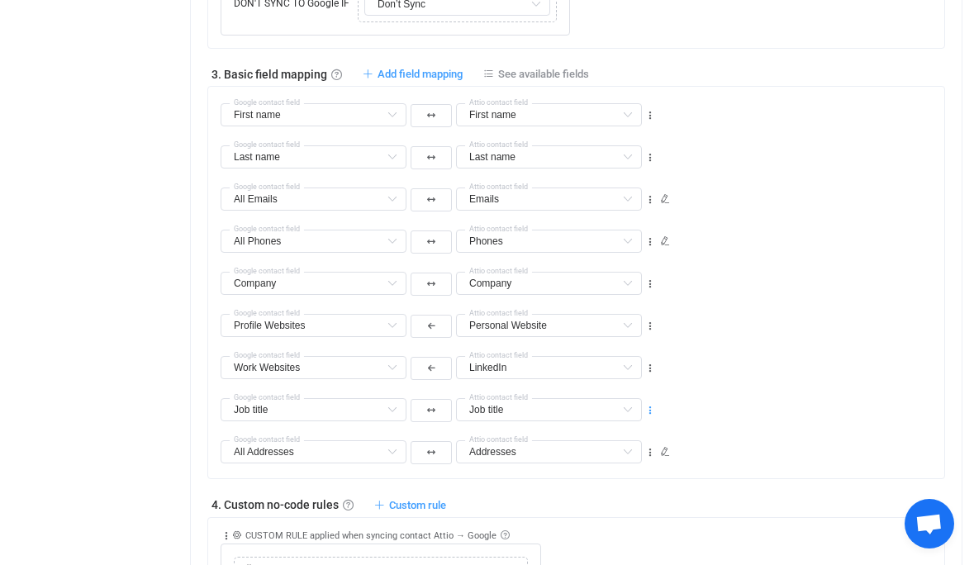
click at [648, 411] on icon at bounding box center [650, 411] width 12 height 12
click at [634, 438] on li "Move up" at bounding box center [599, 448] width 108 height 30
type input "Job title"
type input "Work Websites"
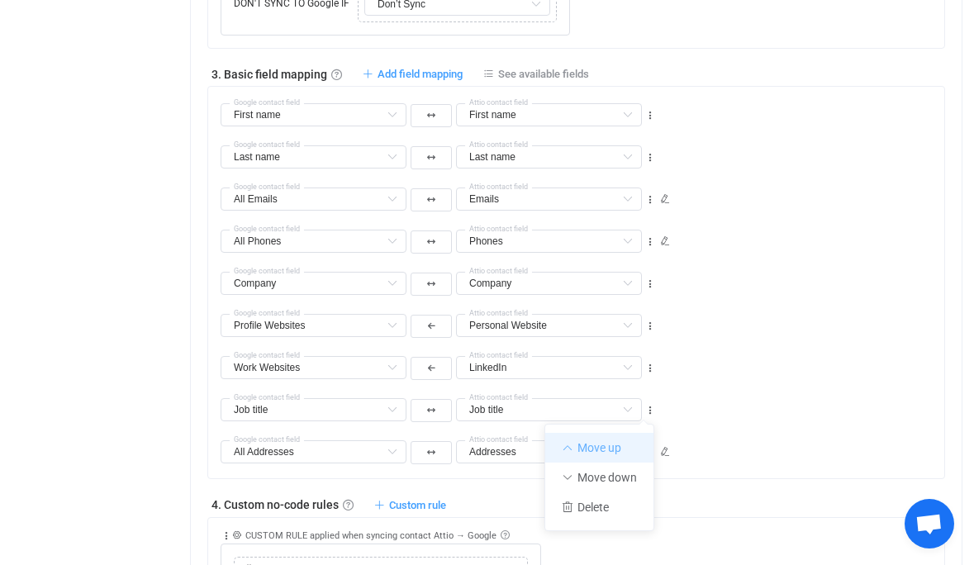
type input "LinkedIn"
click at [649, 364] on icon at bounding box center [650, 369] width 12 height 12
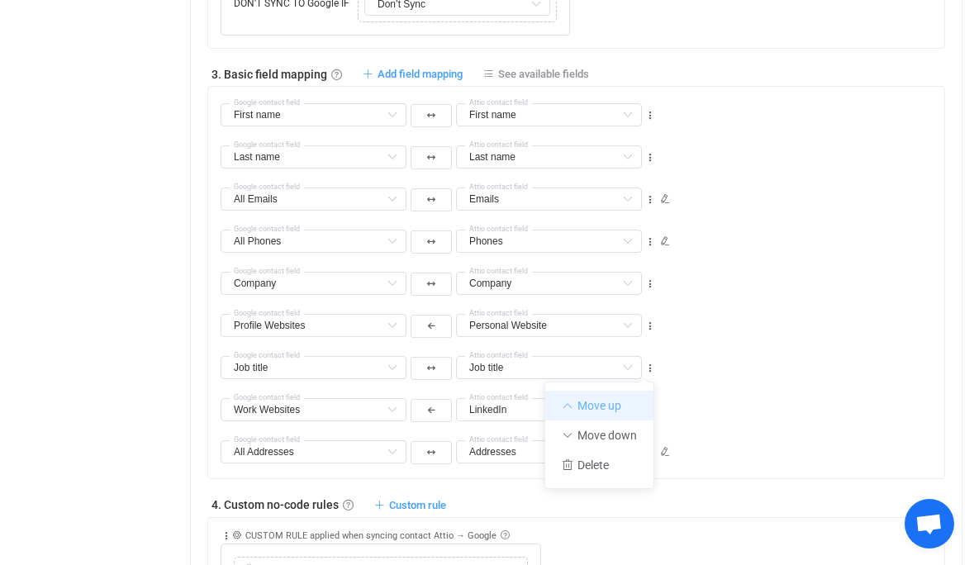
click at [629, 397] on li "Move up" at bounding box center [599, 406] width 108 height 30
type input "Job title"
type input "Profile Websites"
type input "Personal Website"
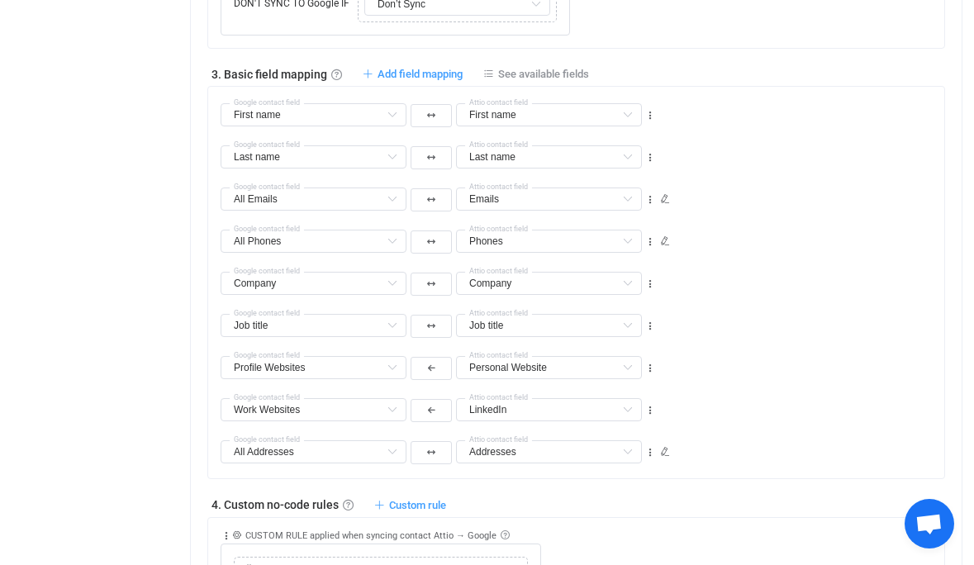
click at [648, 457] on div "All Addresses Home page Websites Default field (filtered) Blog Websites Default…" at bounding box center [445, 451] width 454 height 30
click at [650, 449] on icon at bounding box center [650, 453] width 12 height 12
click at [620, 354] on li "Move up" at bounding box center [599, 350] width 108 height 30
type input "All Addresses"
type input "Addresses"
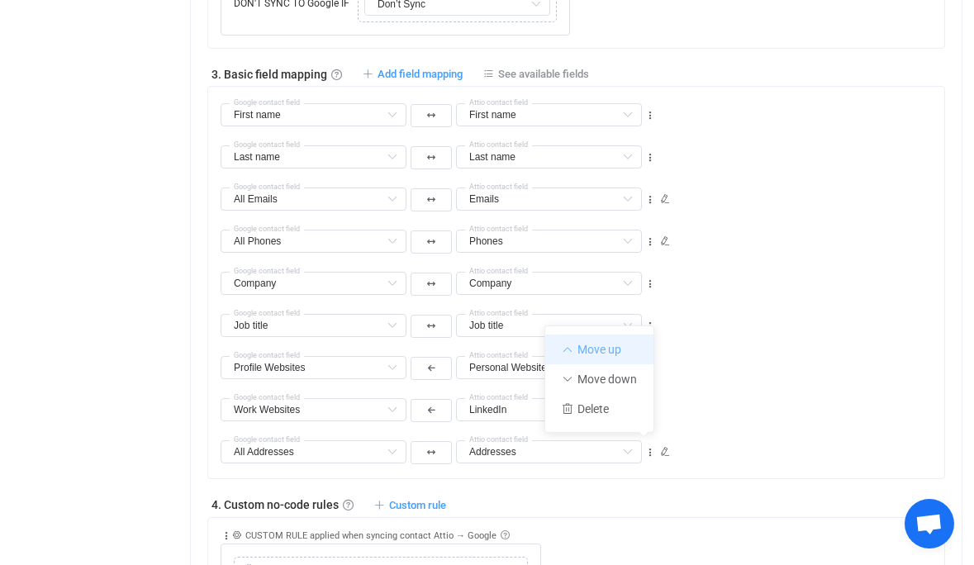
type input "Work Websites"
type input "LinkedIn"
click at [648, 410] on icon at bounding box center [650, 411] width 12 height 12
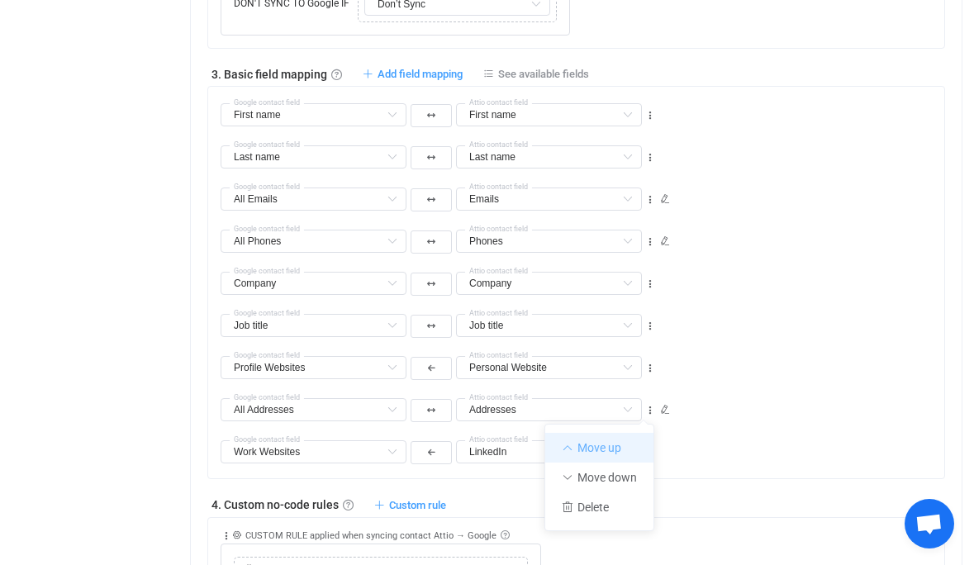
click at [626, 448] on li "Move up" at bounding box center [599, 448] width 108 height 30
type input "All Addresses"
type input "Addresses"
type input "Profile Websites"
type input "Personal Website"
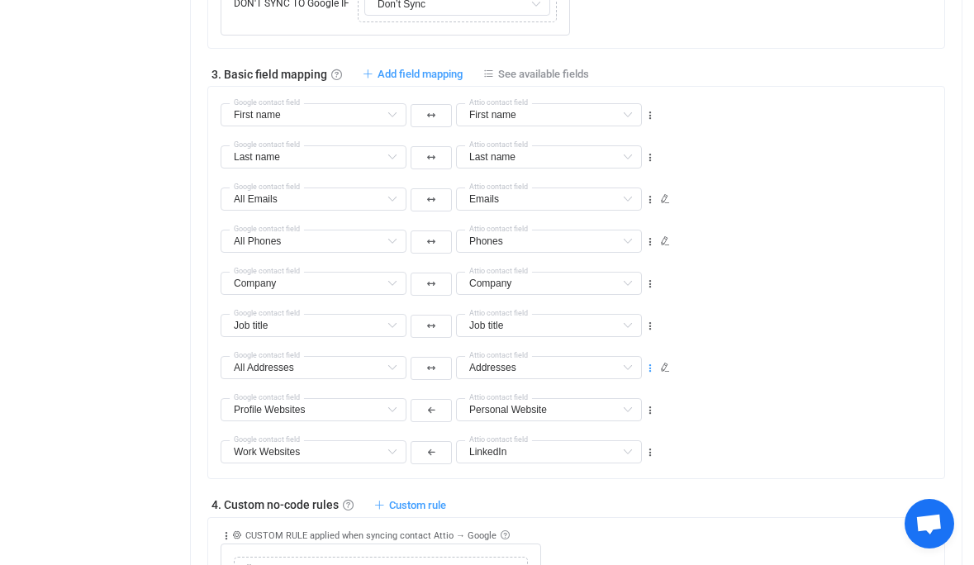
click at [648, 367] on icon at bounding box center [650, 369] width 12 height 12
click at [630, 397] on li "Move up" at bounding box center [599, 406] width 108 height 30
type input "All Addresses"
type input "Addresses"
type input "Job title"
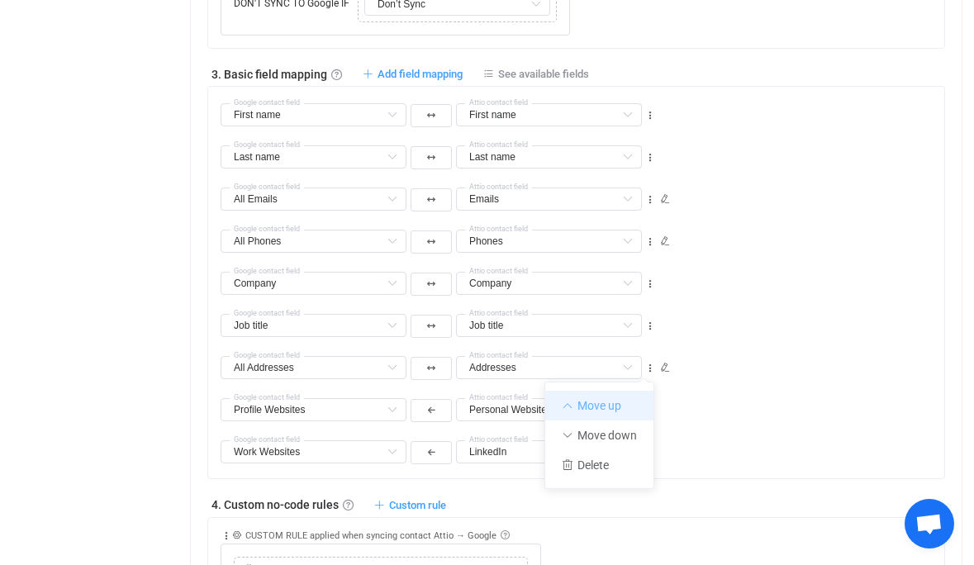
type input "Job title"
click at [650, 326] on icon at bounding box center [650, 327] width 12 height 12
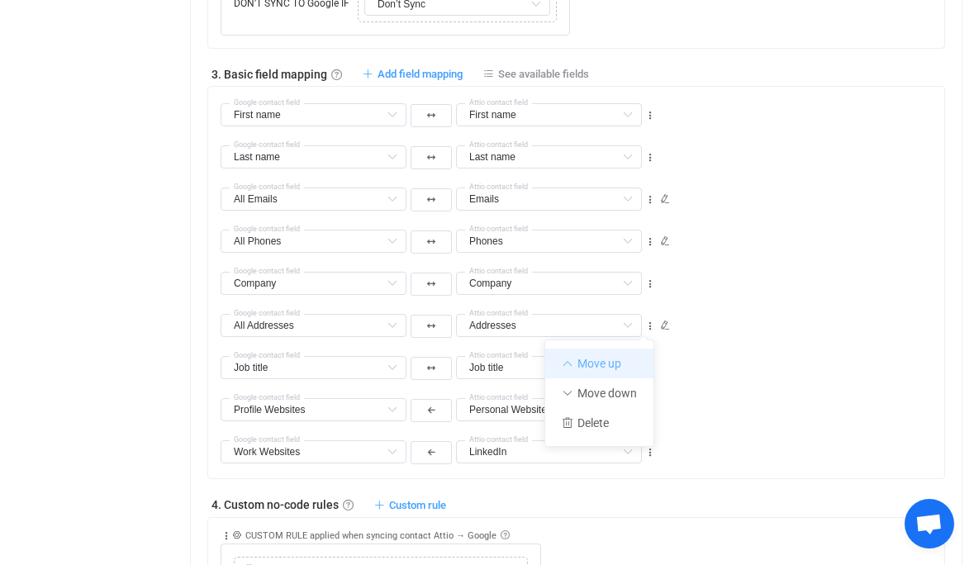
click at [627, 355] on li "Move up" at bounding box center [599, 364] width 108 height 30
type input "All Addresses"
type input "Addresses"
type input "Company"
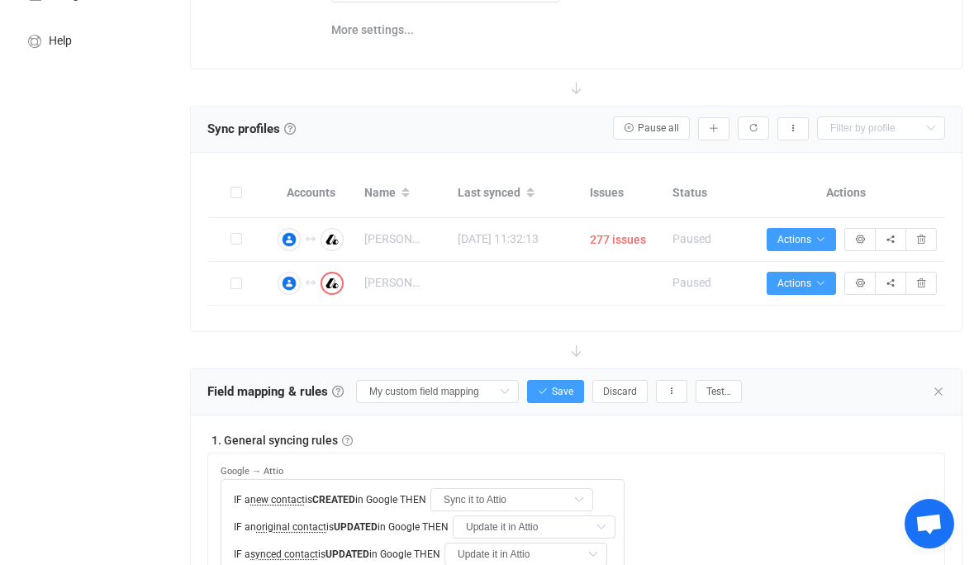
scroll to position [250, 0]
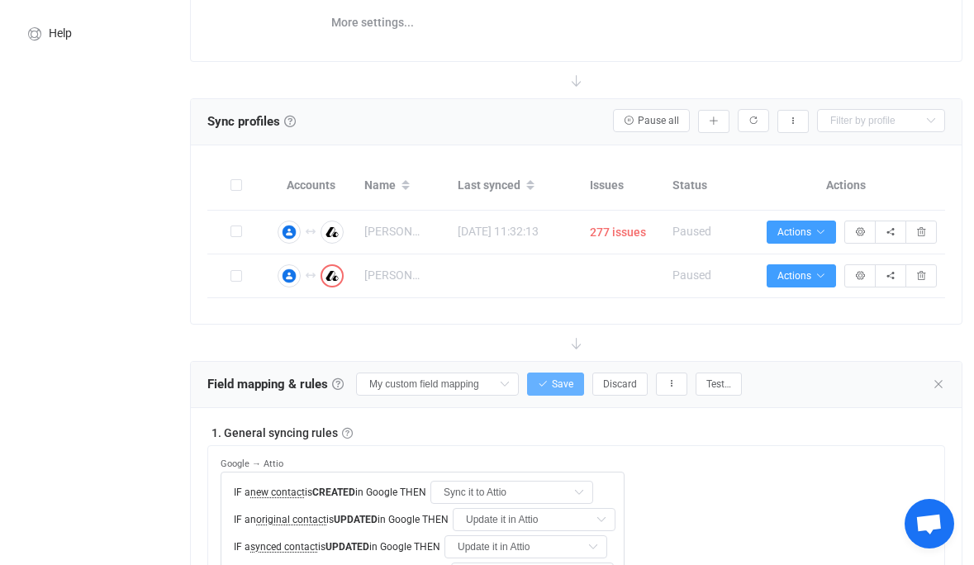
click at [552, 379] on span "Save" at bounding box center [562, 384] width 21 height 12
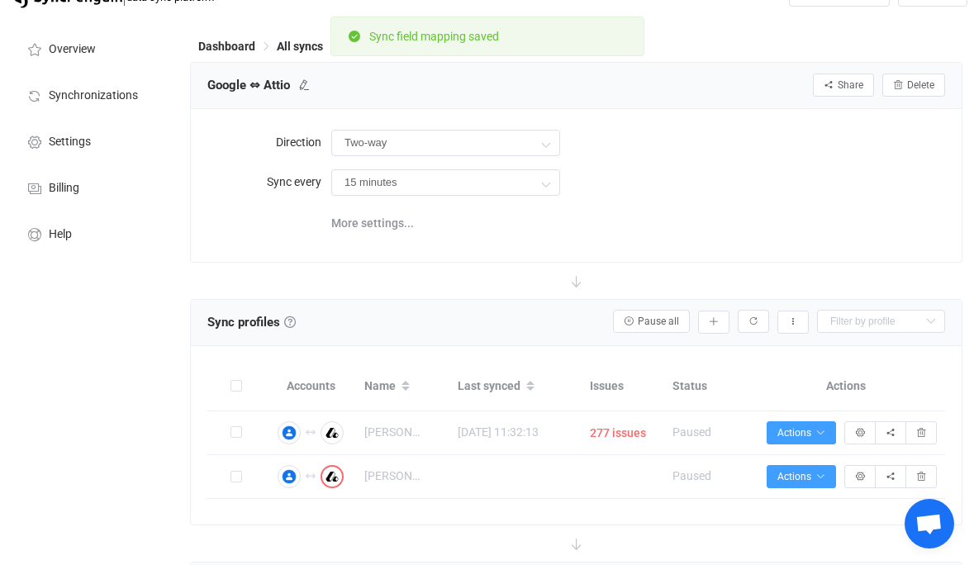
scroll to position [0, 0]
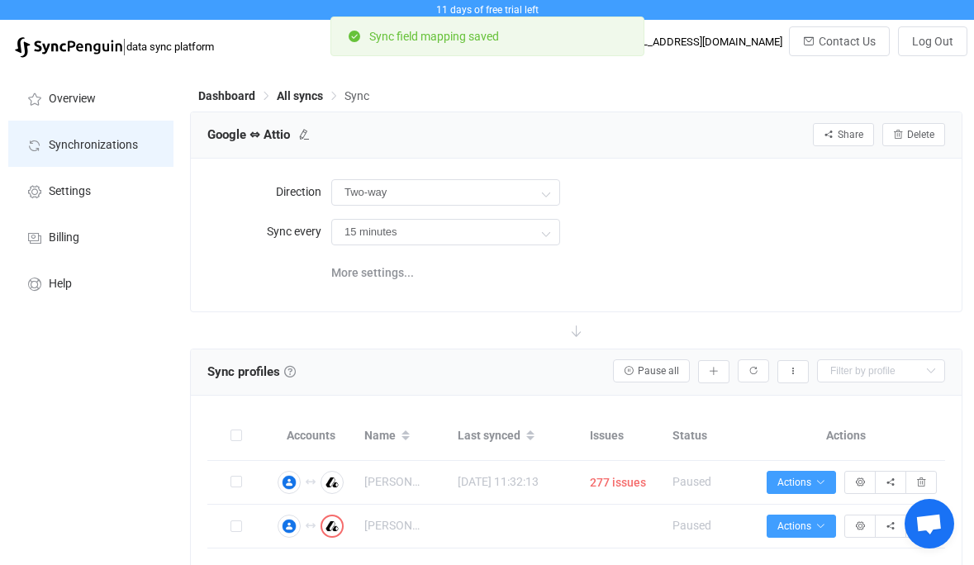
click at [95, 136] on li "Synchronizations" at bounding box center [90, 144] width 165 height 46
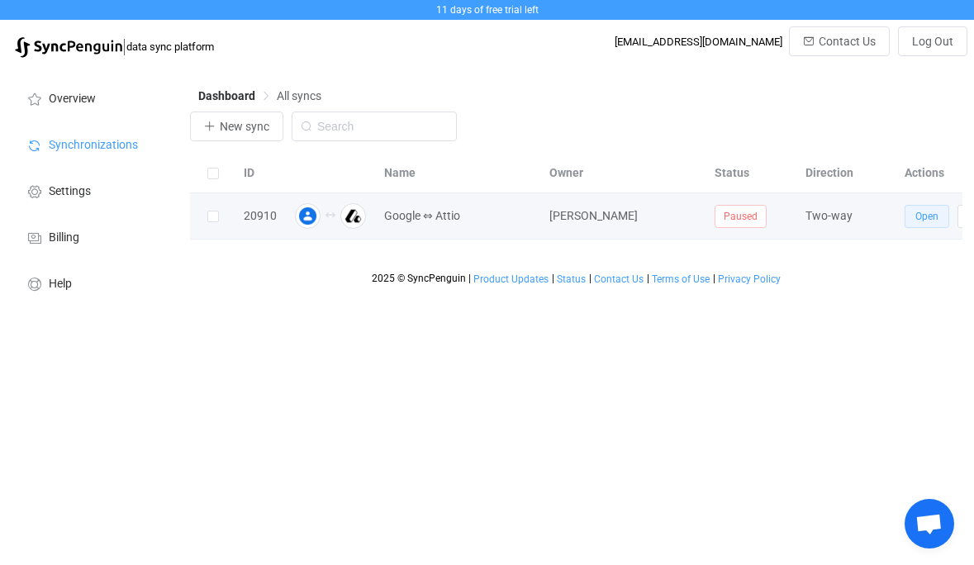
click at [941, 213] on button "Open" at bounding box center [927, 216] width 45 height 23
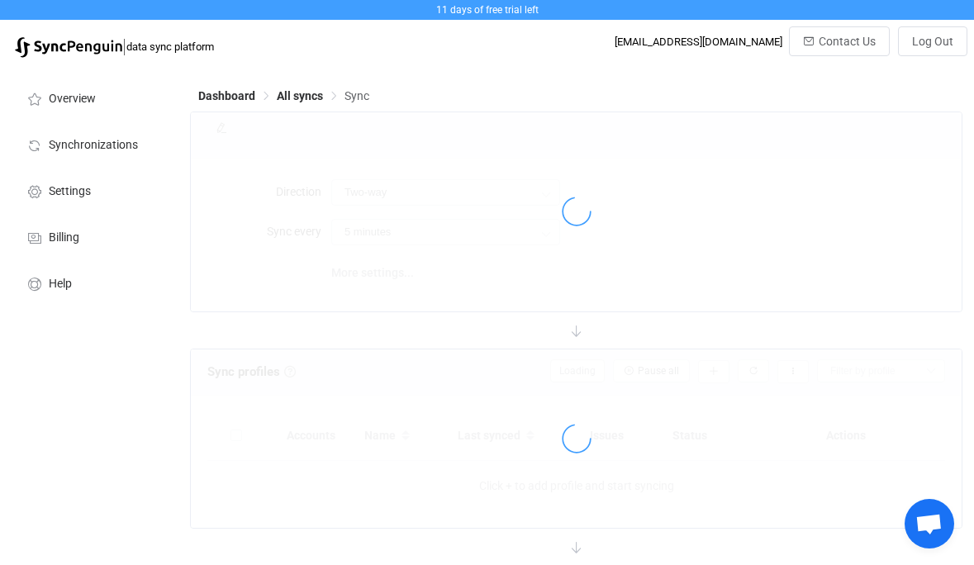
type input "15 minutes"
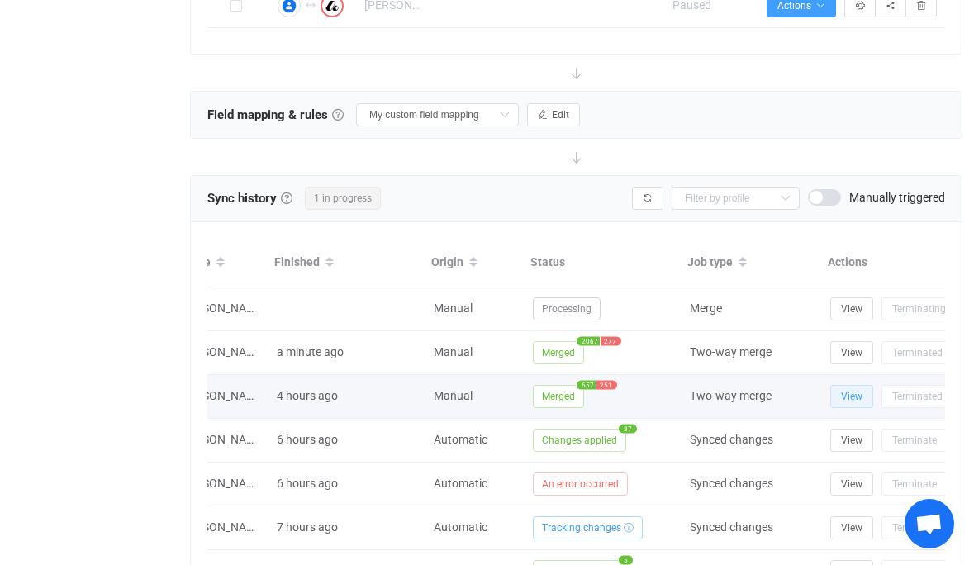
scroll to position [0, 78]
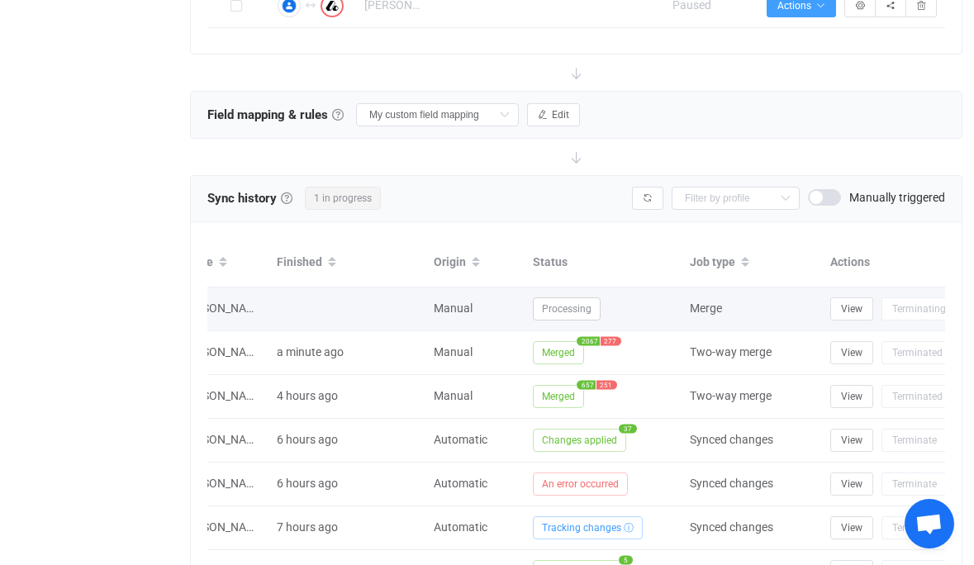
click at [563, 308] on span "Processing" at bounding box center [567, 308] width 68 height 23
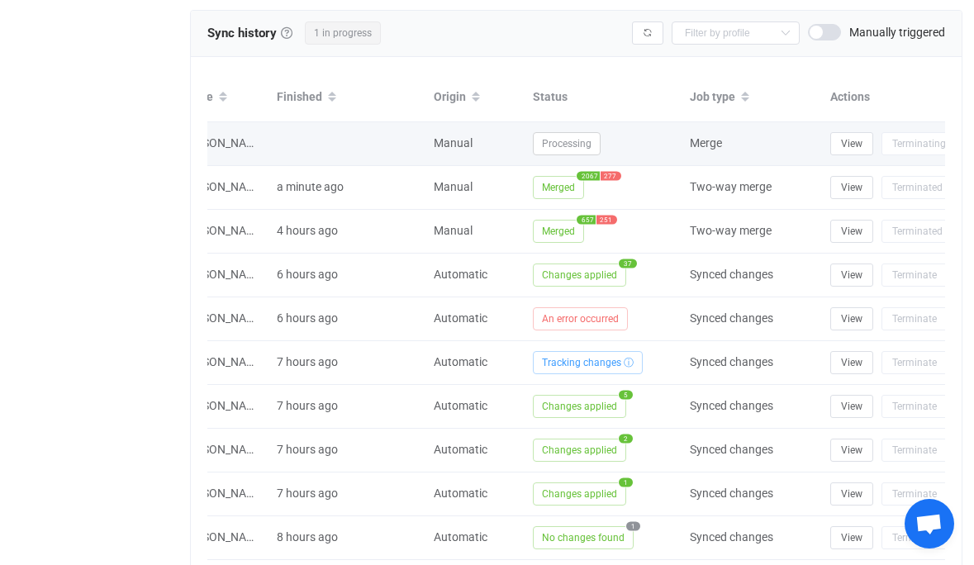
scroll to position [687, 0]
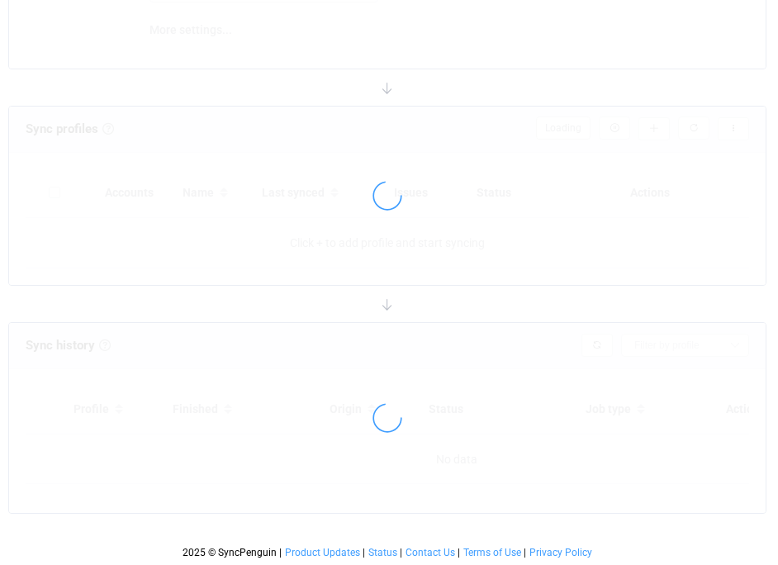
type input "15 minutes"
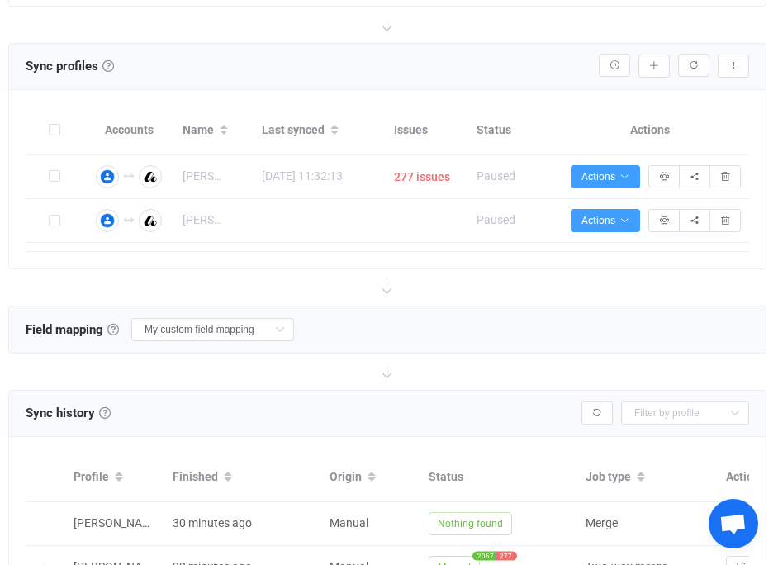
scroll to position [312, 0]
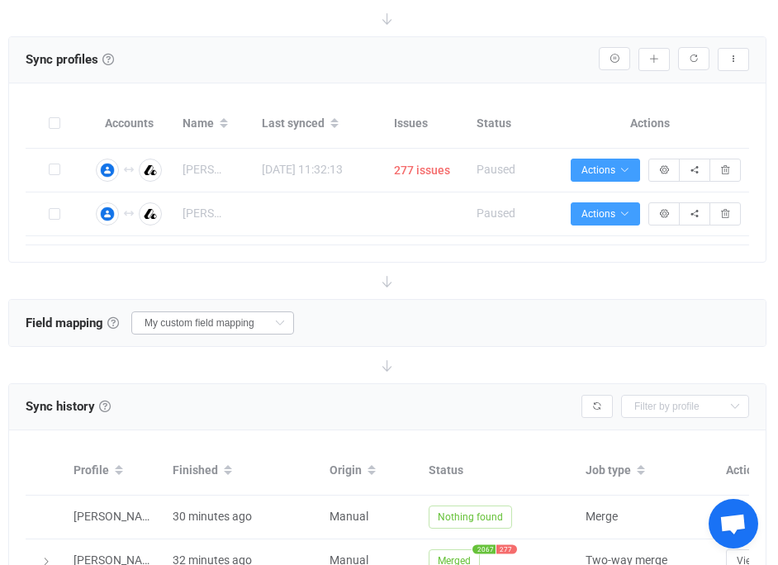
click at [269, 320] on icon at bounding box center [279, 322] width 21 height 23
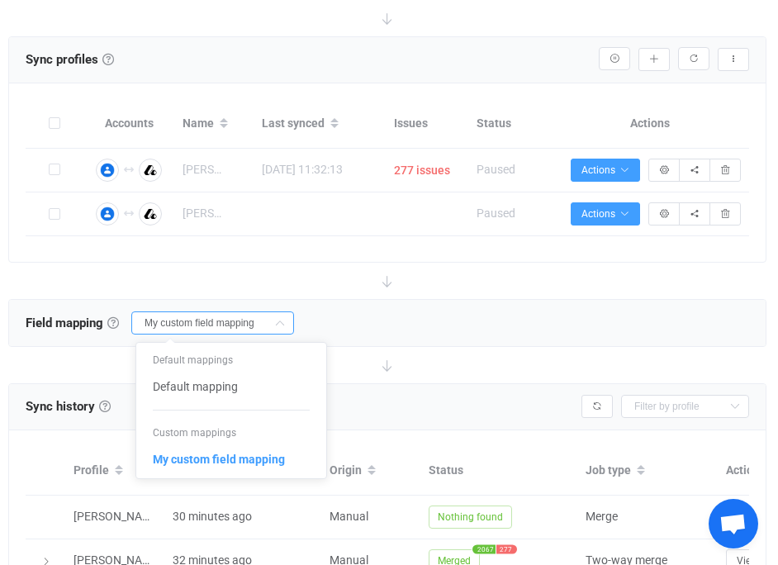
scroll to position [0, 0]
click at [363, 318] on div "Field mapping & rules Field mapping & rules By default, all contacts of the con…" at bounding box center [387, 323] width 757 height 46
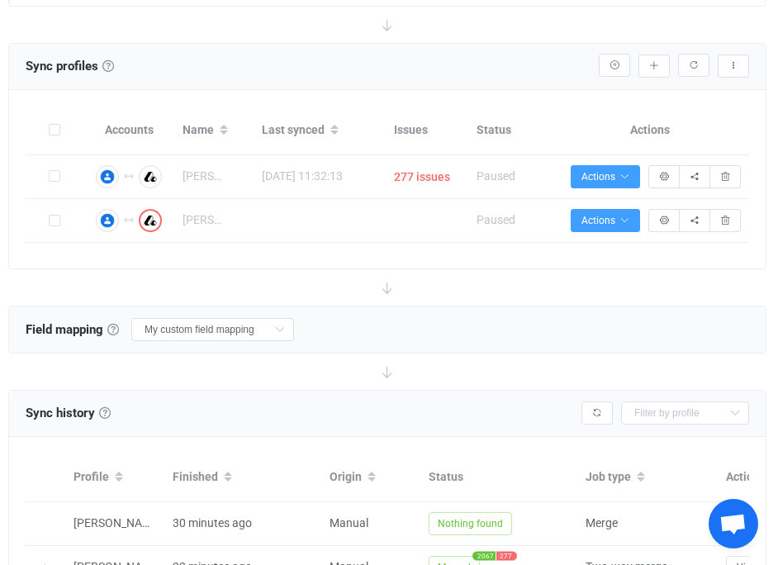
scroll to position [302, 0]
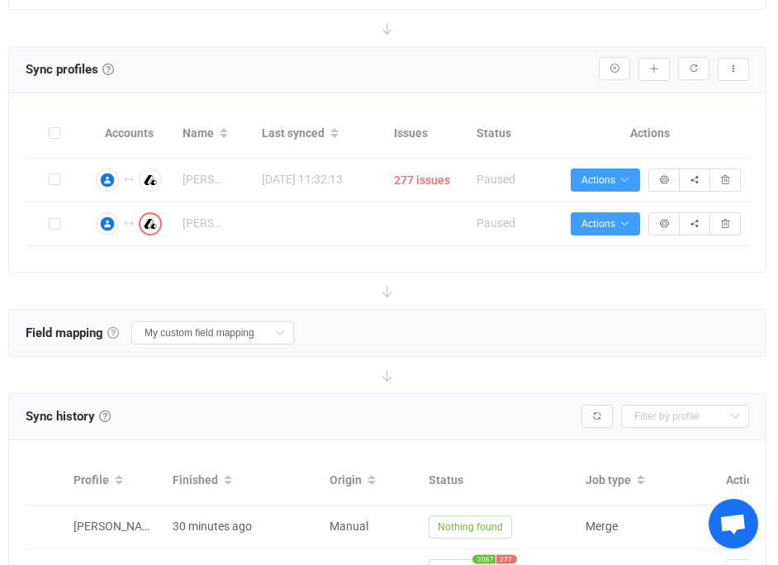
click at [117, 329] on link at bounding box center [113, 333] width 12 height 12
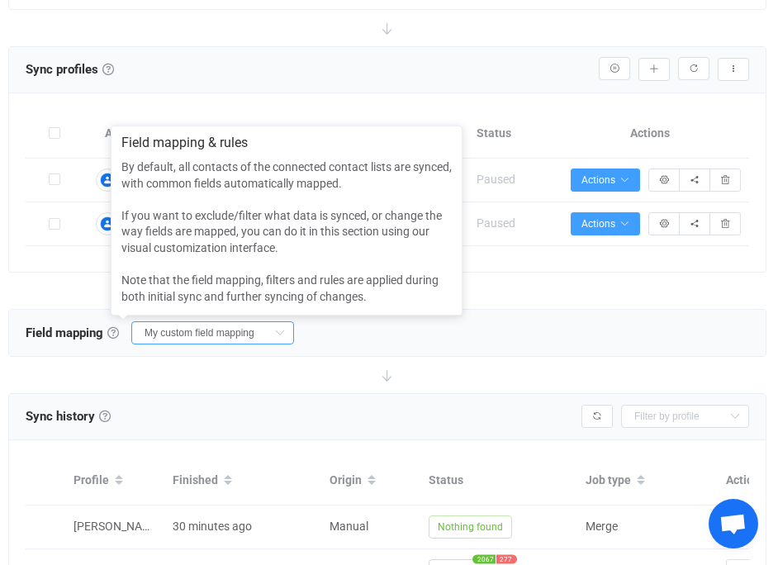
click at [184, 329] on input "My custom field mapping" at bounding box center [212, 332] width 163 height 23
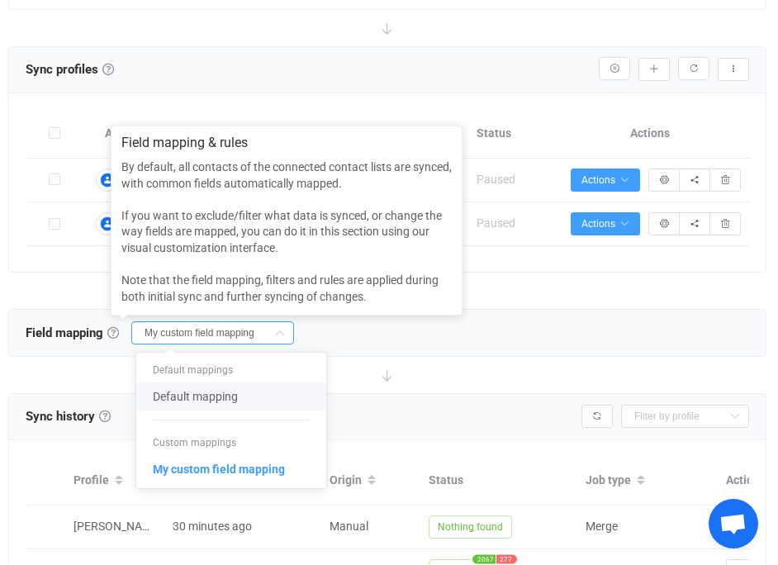
click at [209, 444] on li "Custom mappings" at bounding box center [231, 442] width 190 height 25
click at [221, 468] on span "My custom field mapping" at bounding box center [219, 469] width 132 height 28
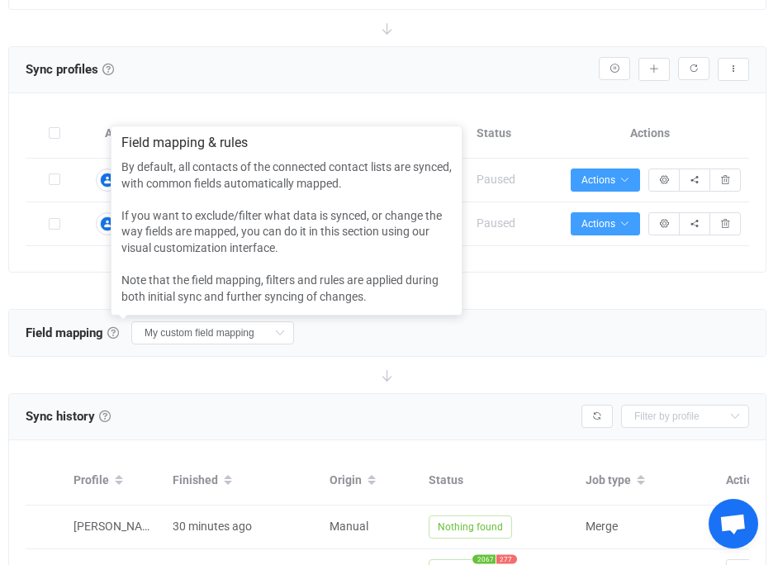
click at [460, 343] on div "Field mapping & rules Field mapping & rules By default, all contacts of the con…" at bounding box center [387, 333] width 757 height 46
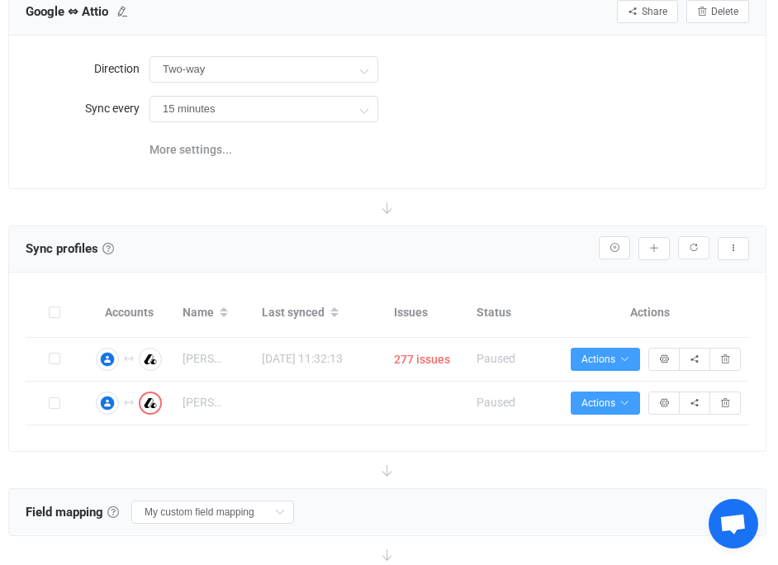
scroll to position [0, 0]
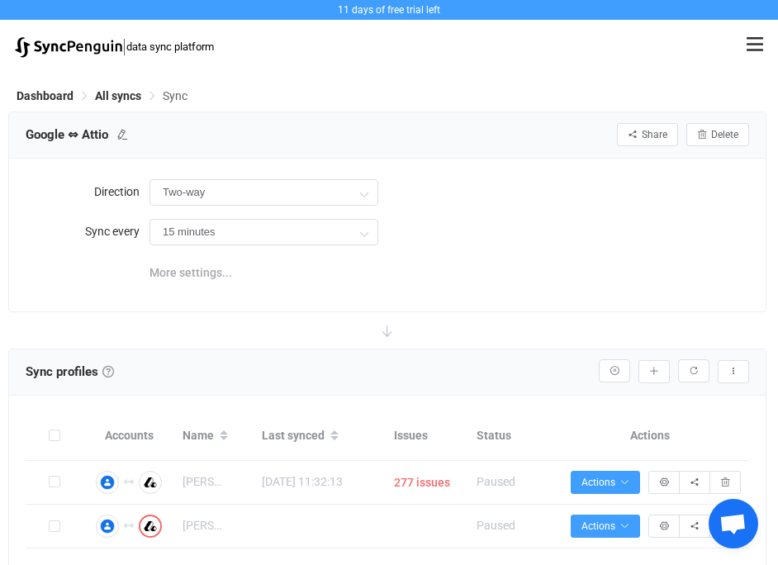
click at [202, 268] on span "More settings..." at bounding box center [191, 272] width 83 height 33
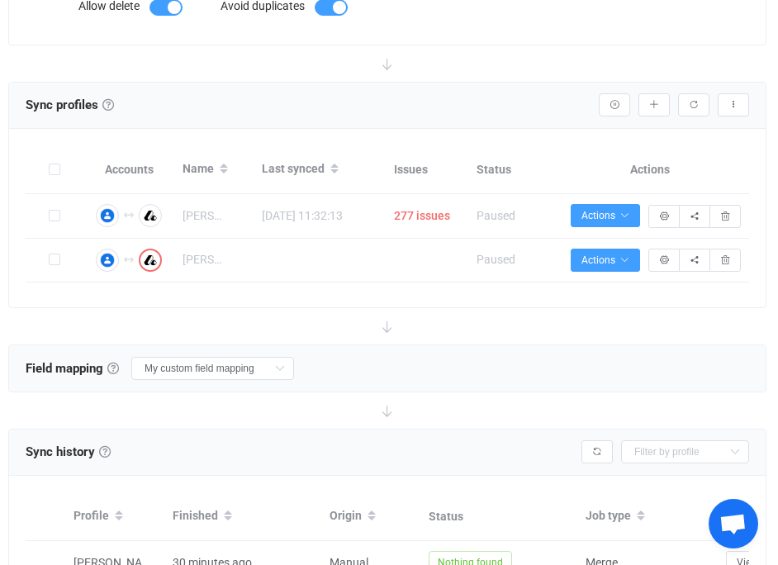
scroll to position [266, 0]
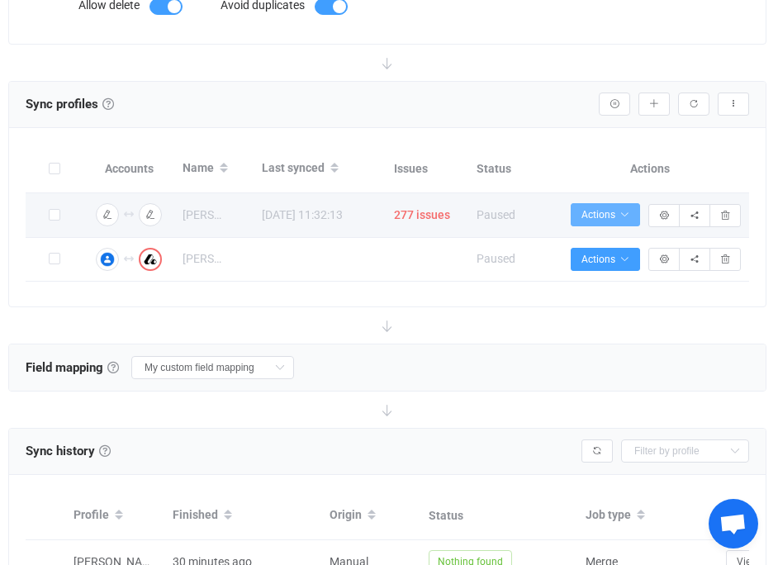
click at [625, 215] on icon "button" at bounding box center [625, 215] width 10 height 10
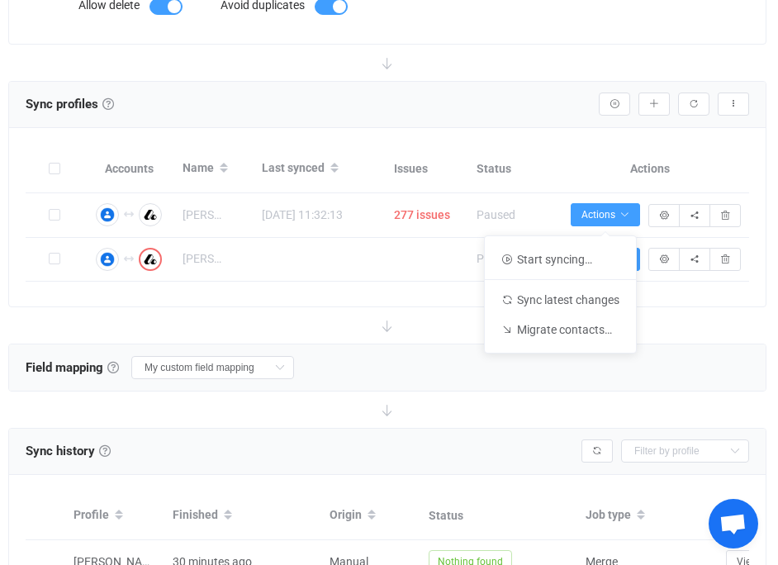
click at [547, 69] on div at bounding box center [387, 63] width 758 height 36
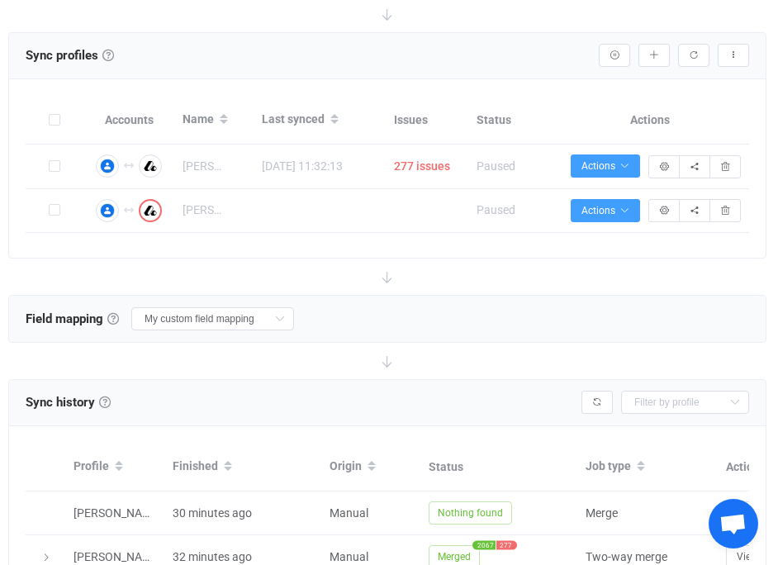
scroll to position [324, 0]
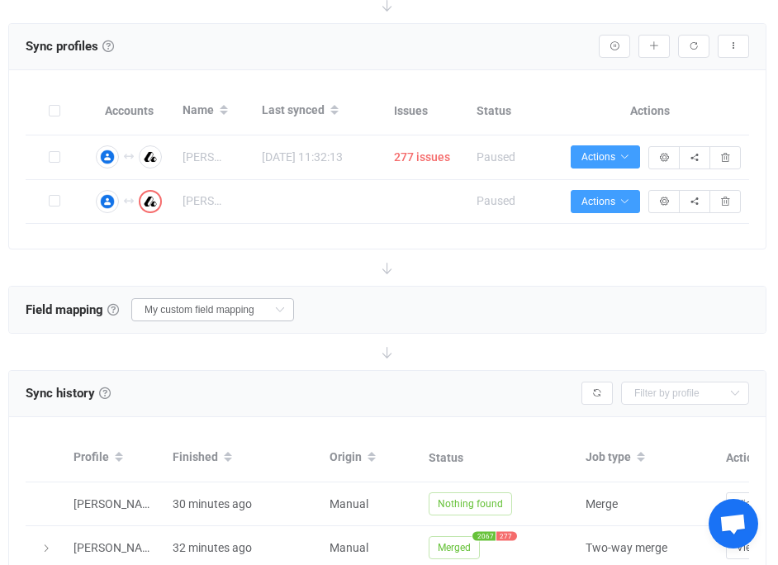
click at [269, 311] on icon at bounding box center [279, 309] width 21 height 23
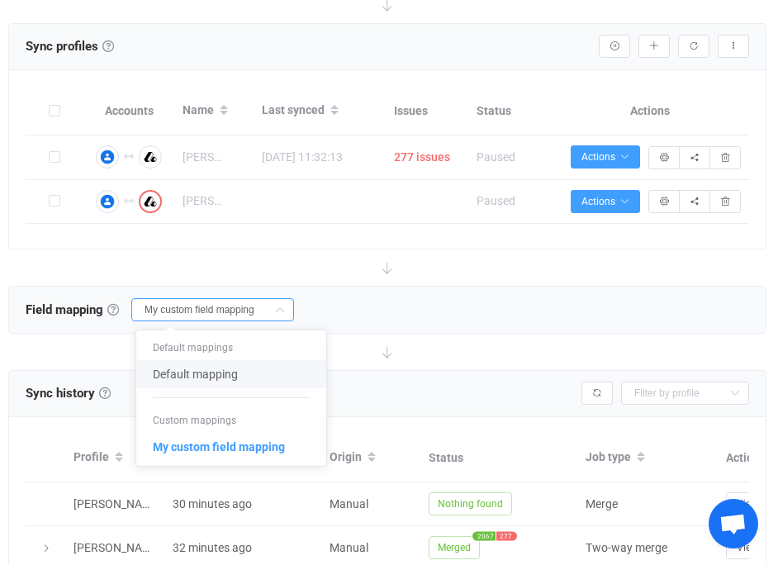
click at [257, 378] on li "Default mapping" at bounding box center [231, 374] width 190 height 28
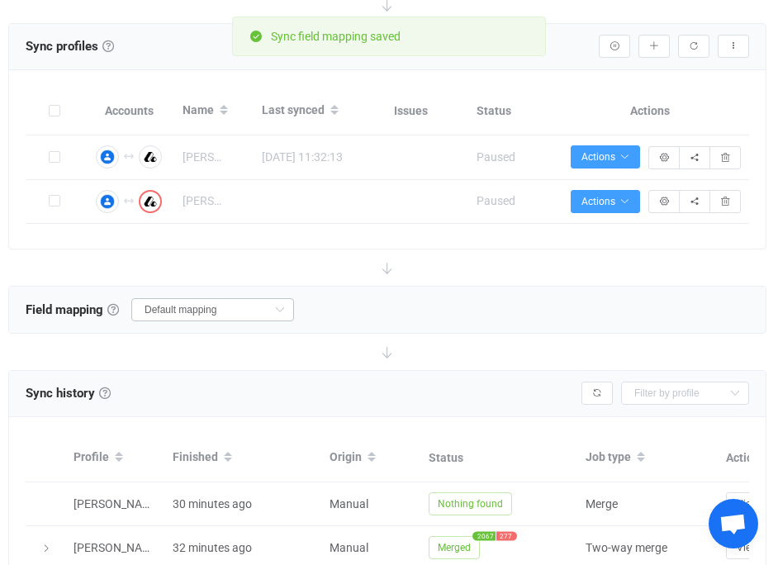
click at [269, 307] on icon at bounding box center [279, 309] width 21 height 23
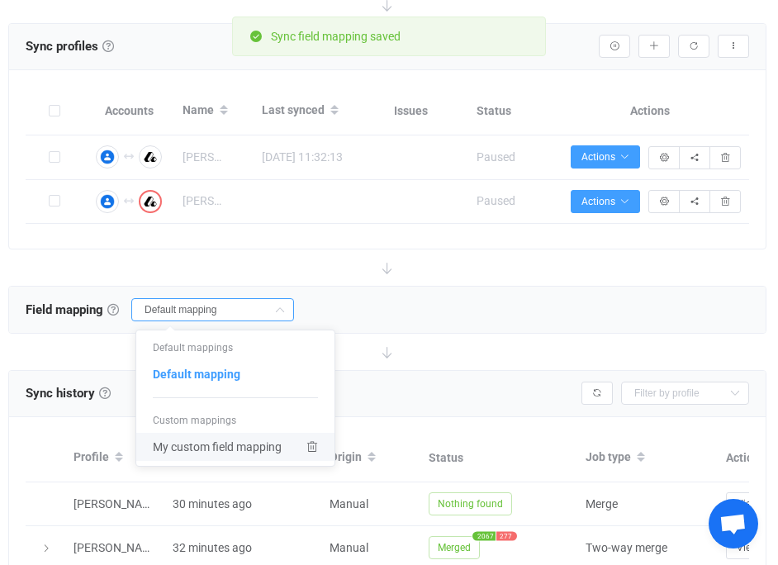
click at [228, 444] on span "My custom field mapping" at bounding box center [217, 447] width 129 height 28
type input "My custom field mapping"
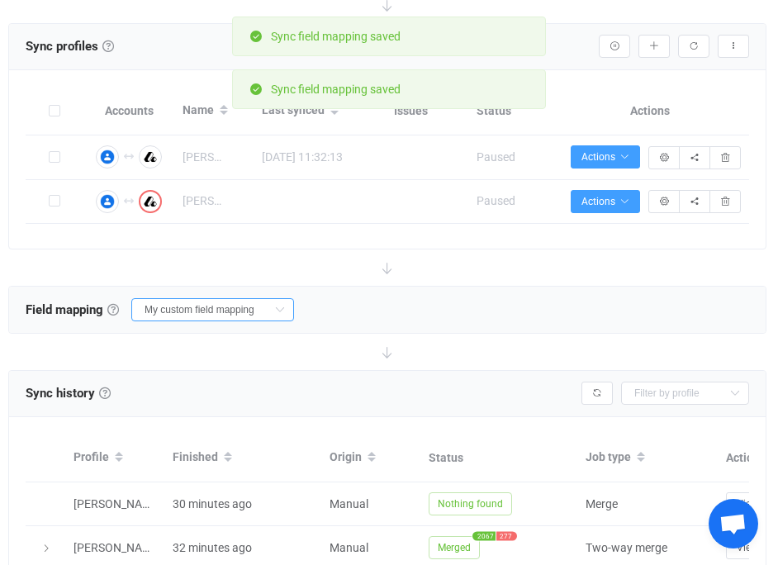
click at [232, 310] on input "My custom field mapping" at bounding box center [212, 309] width 163 height 23
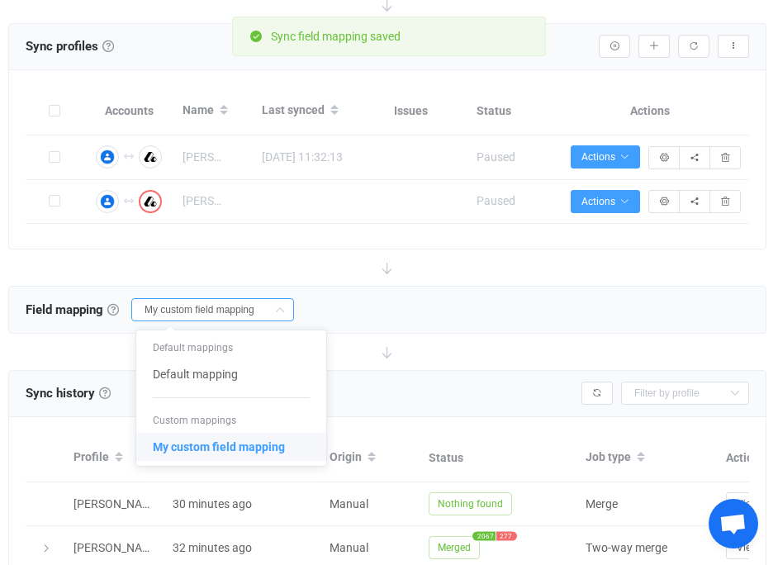
click at [286, 440] on li "My custom field mapping" at bounding box center [231, 447] width 190 height 28
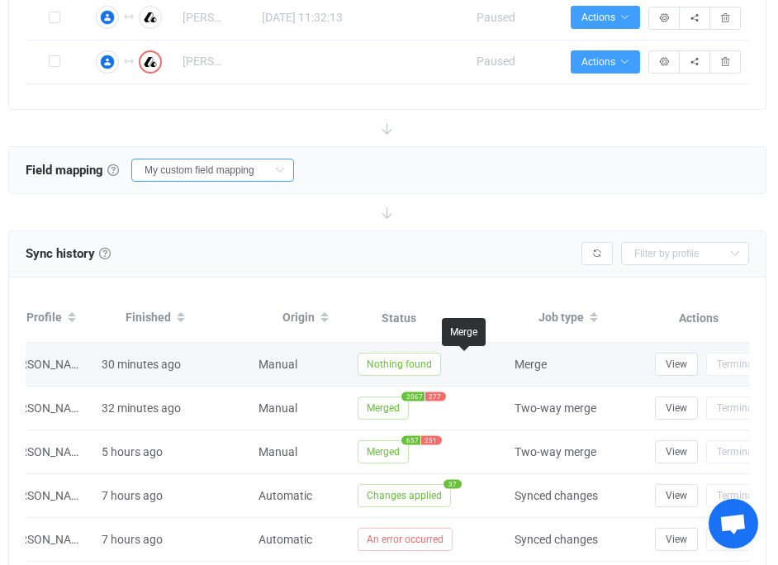
scroll to position [0, 138]
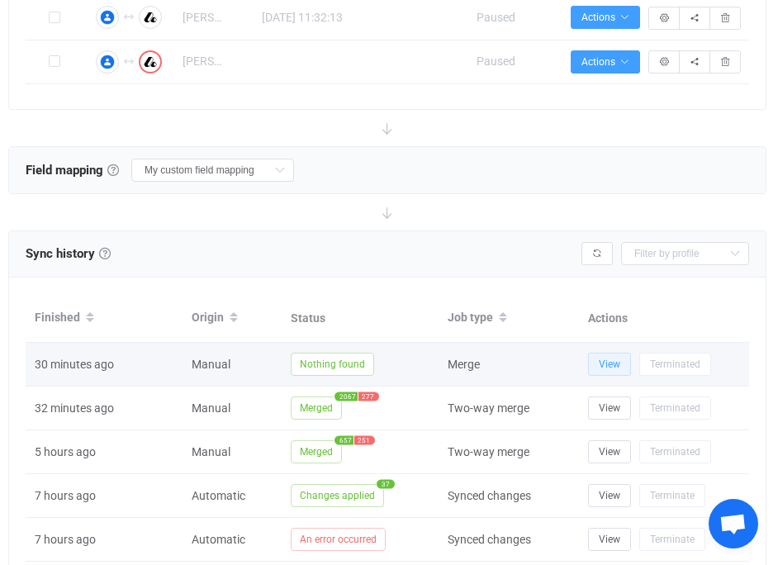
click at [602, 361] on span "View" at bounding box center [609, 365] width 21 height 12
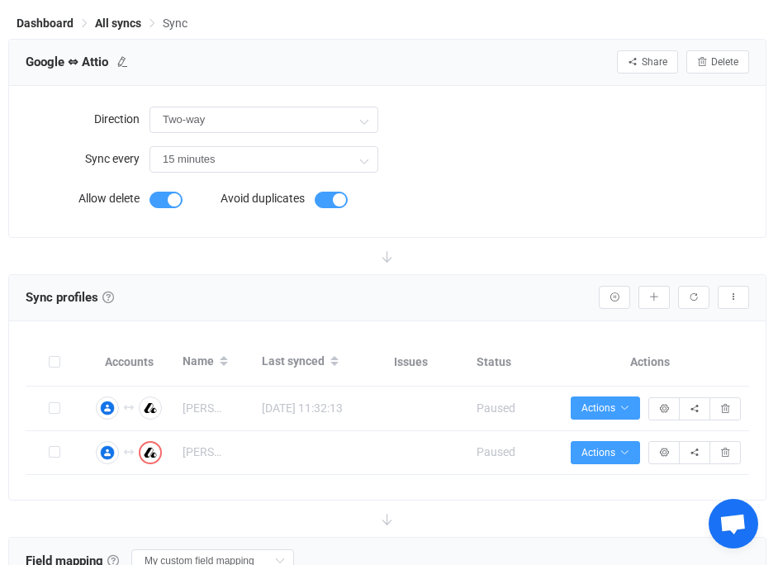
scroll to position [0, 0]
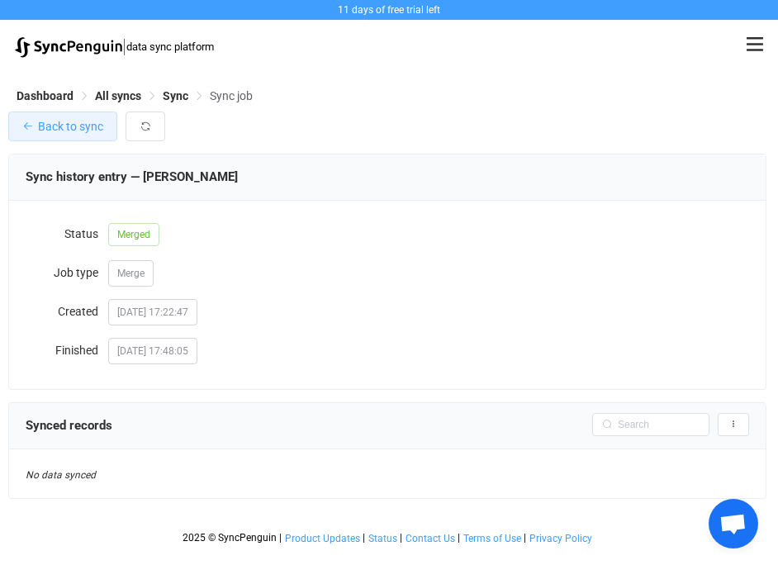
click at [97, 134] on button "Back to sync" at bounding box center [62, 127] width 109 height 30
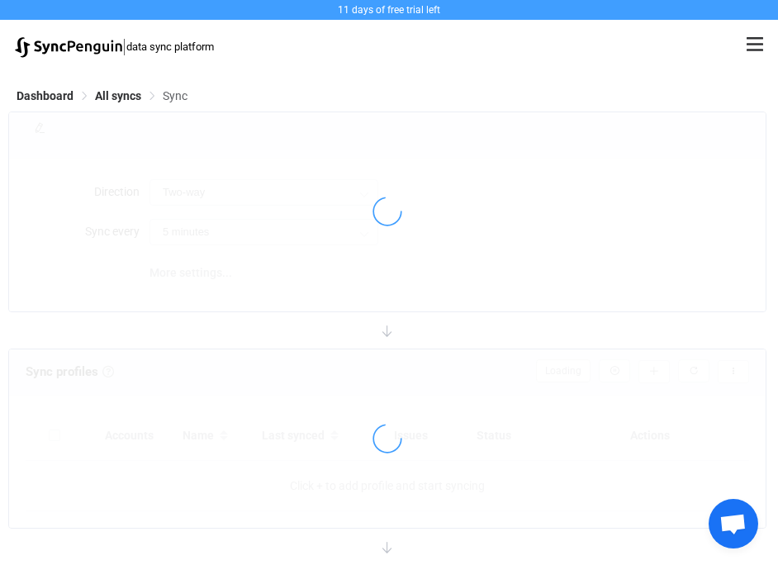
type input "15 minutes"
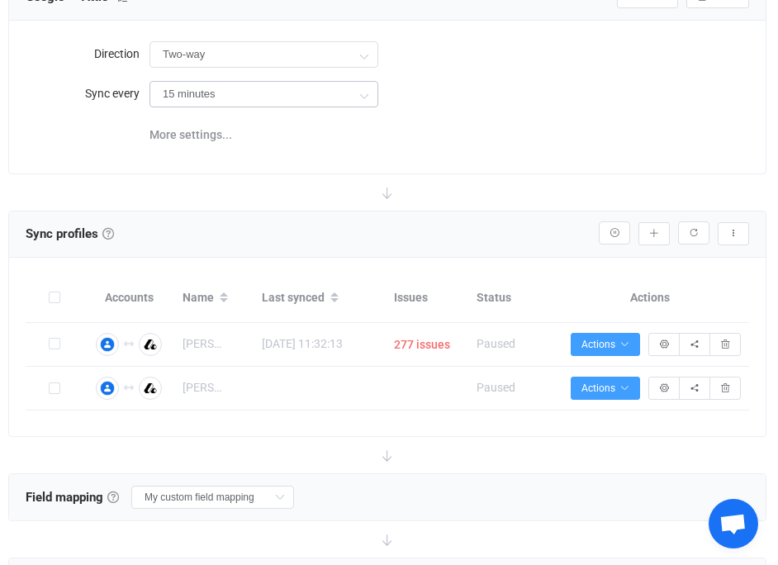
scroll to position [192, 0]
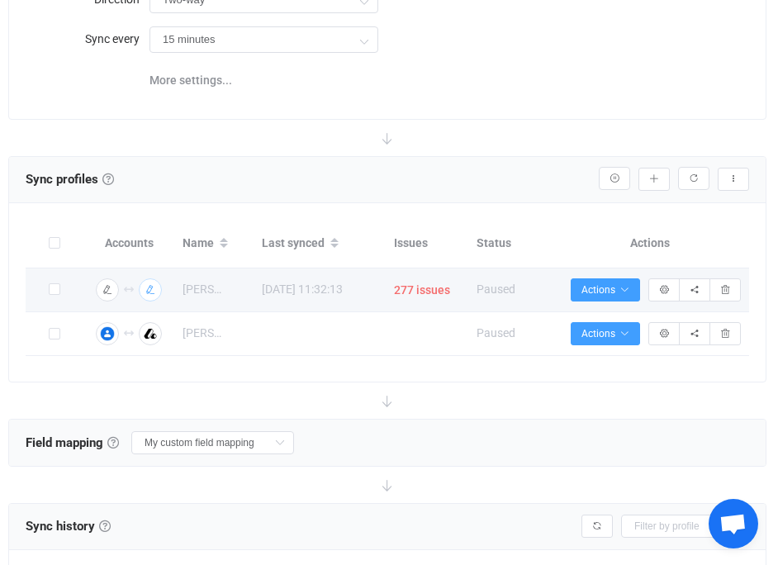
click at [148, 296] on button "button" at bounding box center [150, 289] width 23 height 23
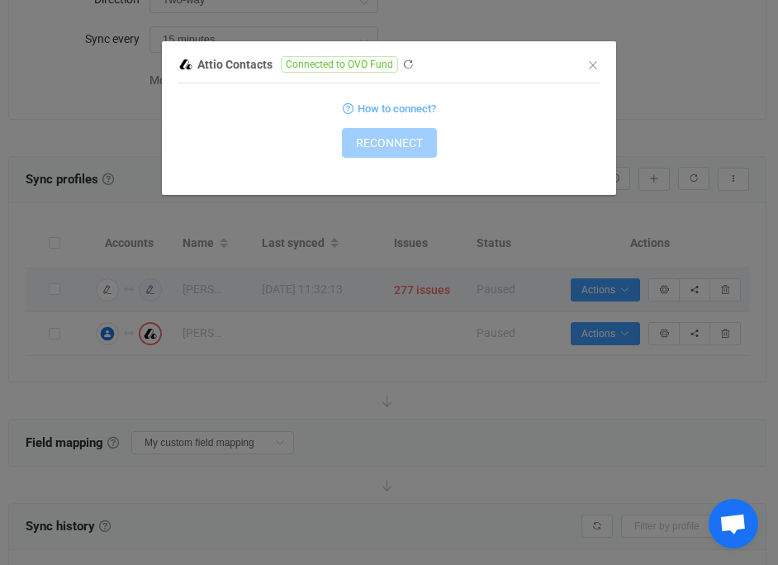
click at [603, 59] on div "Attio Contacts Connected to OVO Fund 1 { { "accessToken": "***" } Standard outp…" at bounding box center [389, 124] width 454 height 141
click at [596, 64] on icon "Close" at bounding box center [593, 65] width 13 height 13
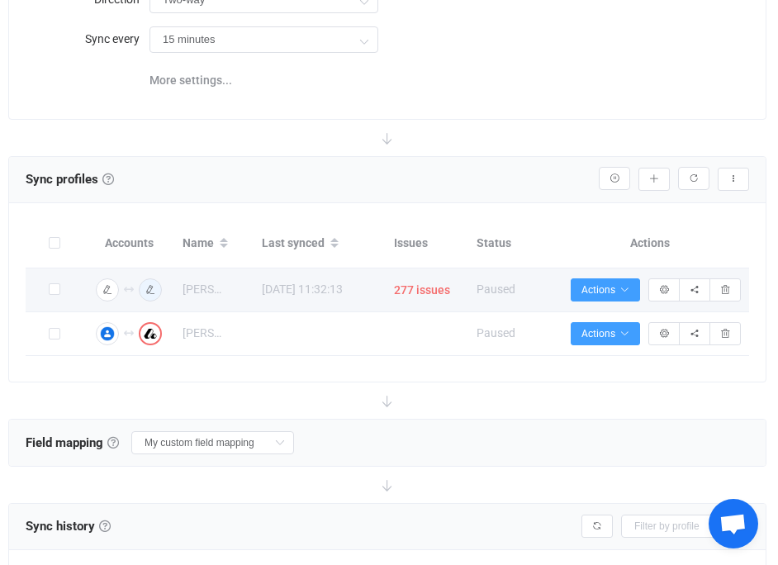
click at [316, 292] on div "[DATE] 11:32:13" at bounding box center [320, 289] width 132 height 19
click at [53, 292] on span at bounding box center [55, 289] width 12 height 12
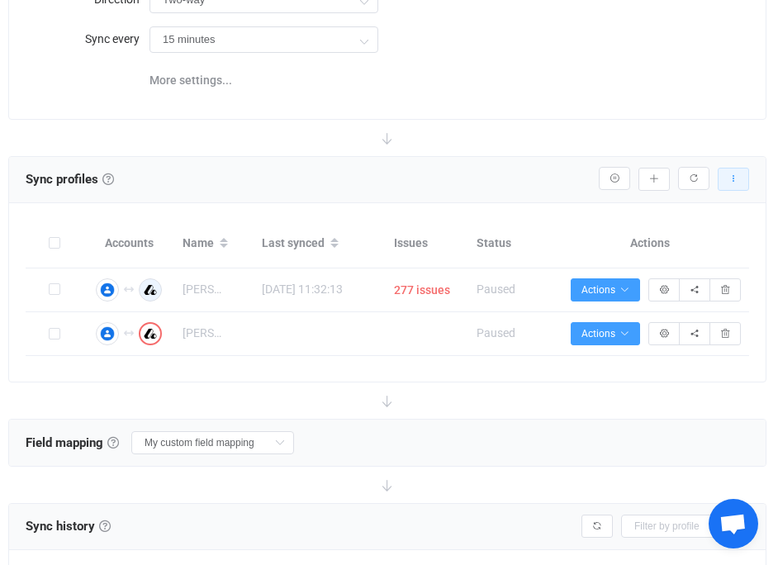
click at [729, 174] on icon "button" at bounding box center [734, 179] width 10 height 10
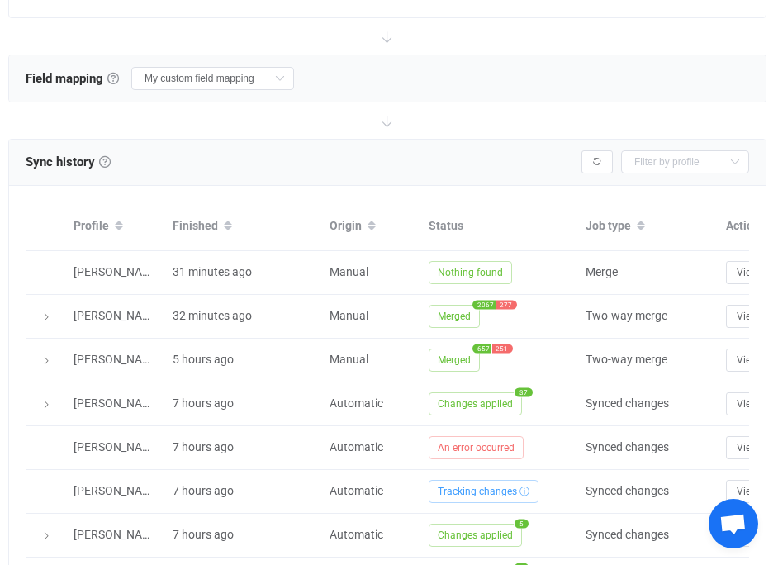
scroll to position [0, 0]
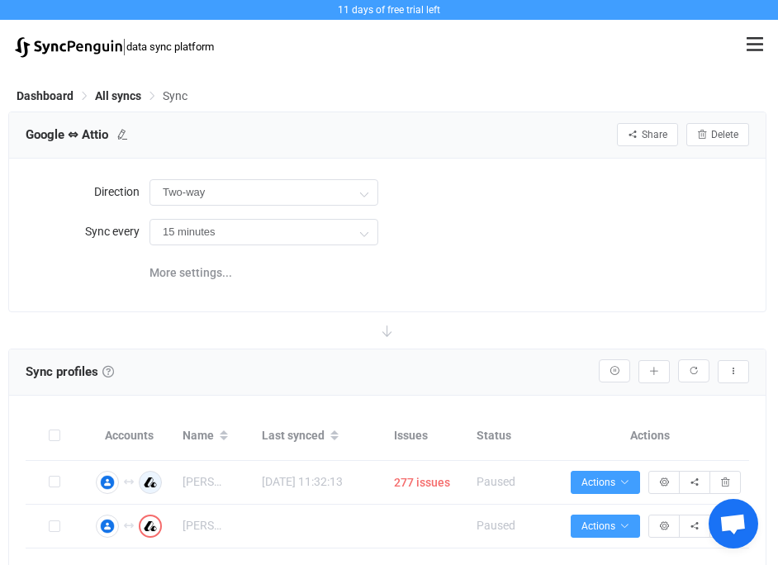
click at [69, 31] on div "| data sync platform cos@ovofund.com Contact Us Log Out" at bounding box center [389, 46] width 765 height 40
click at [69, 55] on img at bounding box center [68, 47] width 107 height 21
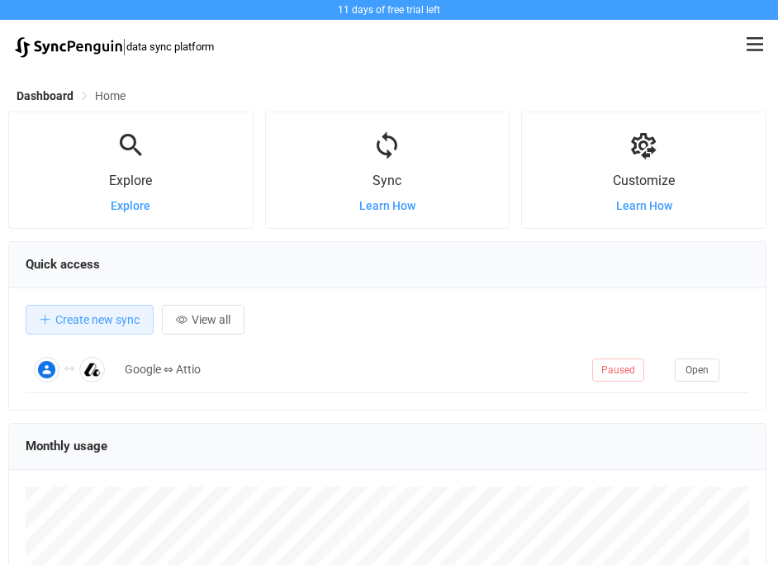
scroll to position [321, 758]
click at [97, 48] on img at bounding box center [68, 47] width 107 height 21
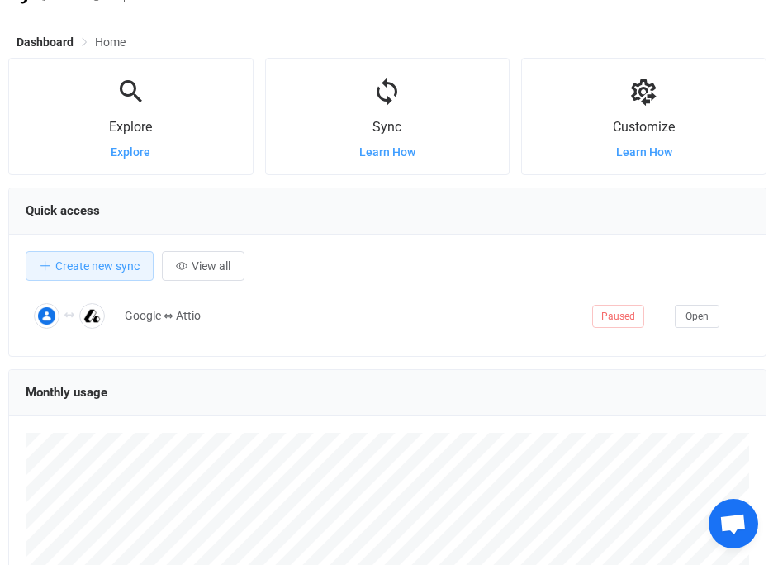
scroll to position [67, 0]
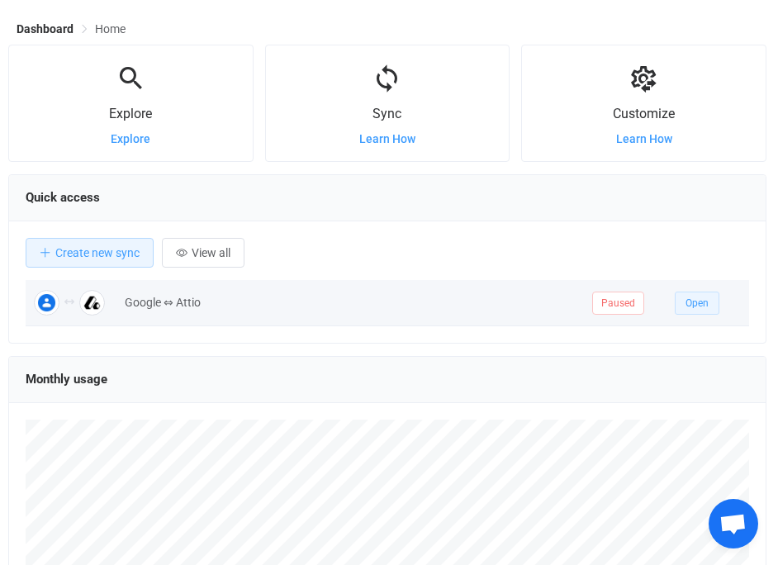
click at [691, 305] on span "Open" at bounding box center [697, 303] width 23 height 12
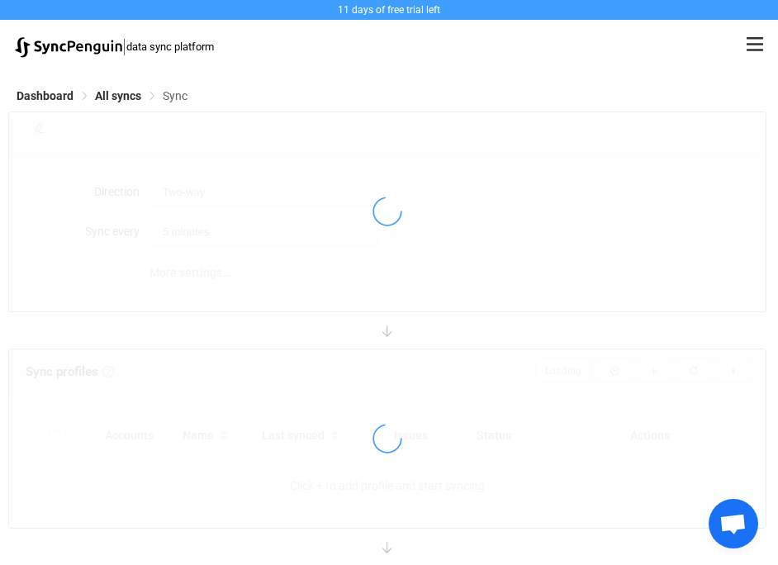
type input "15 minutes"
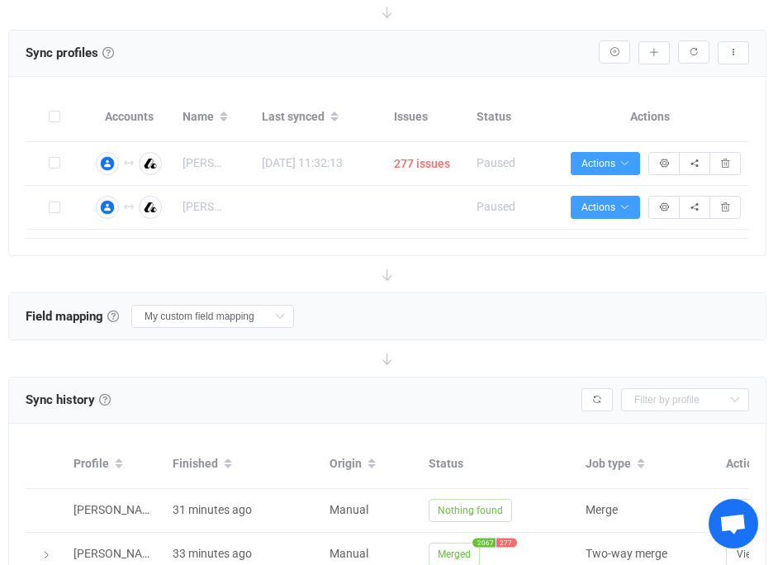
scroll to position [322, 0]
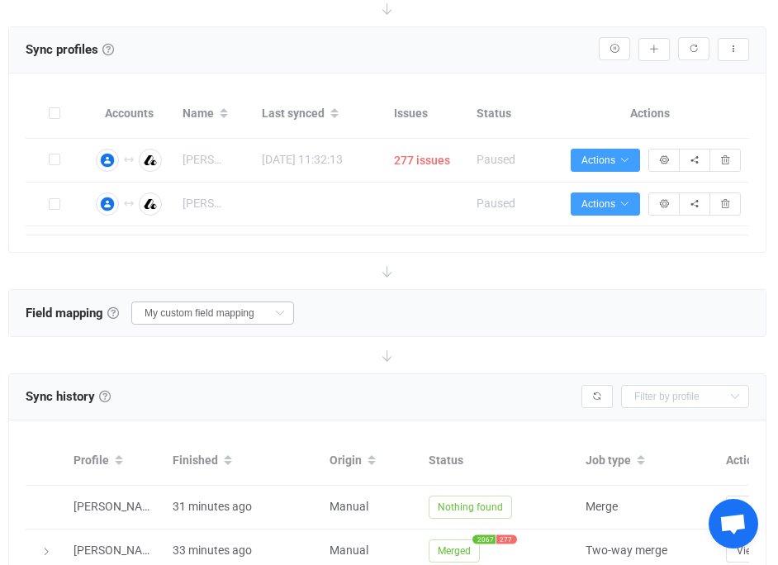
click at [269, 311] on icon at bounding box center [279, 313] width 21 height 23
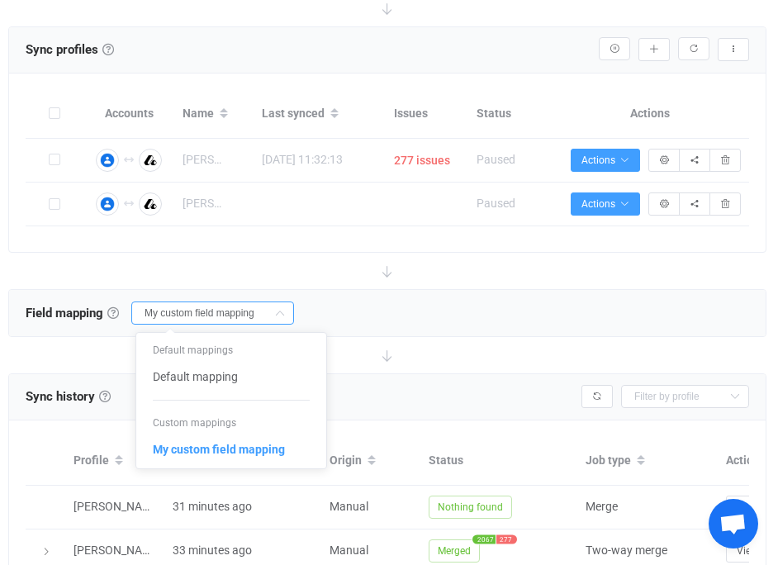
scroll to position [0, 0]
click at [358, 318] on div "Field mapping & rules Field mapping & rules By default, all contacts of the con…" at bounding box center [387, 313] width 757 height 46
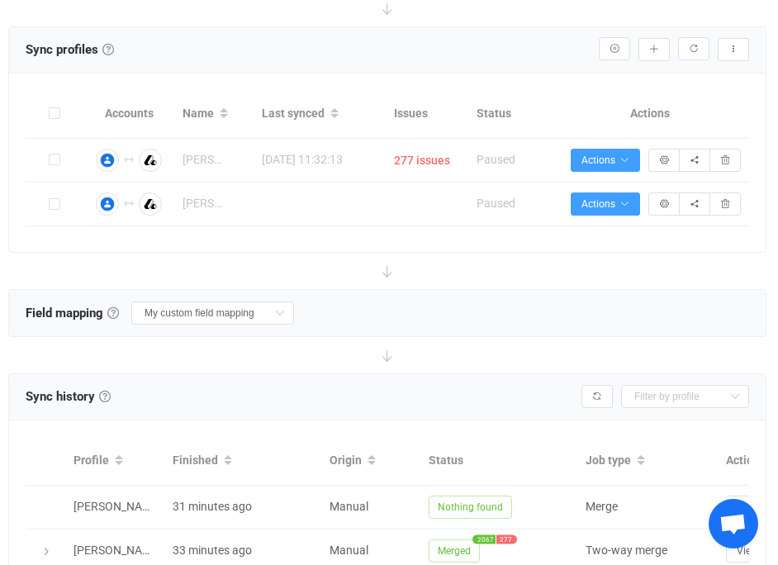
click at [386, 270] on icon at bounding box center [387, 271] width 36 height 36
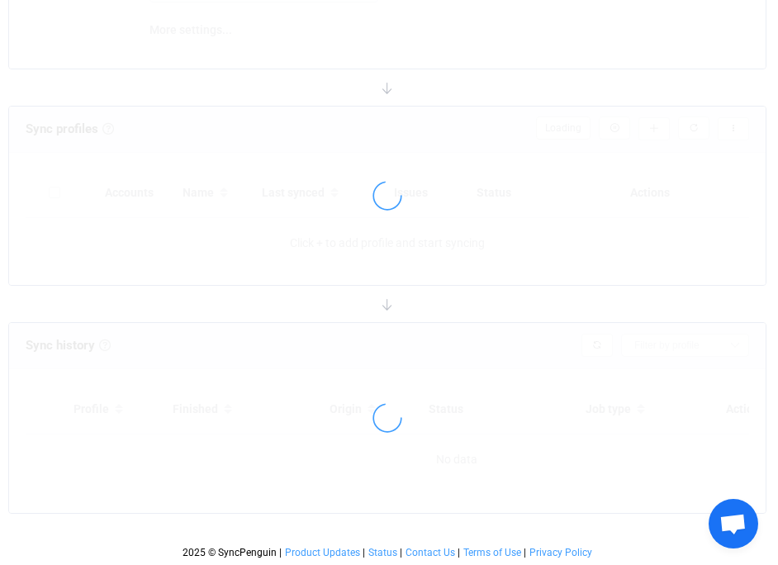
type input "15 minutes"
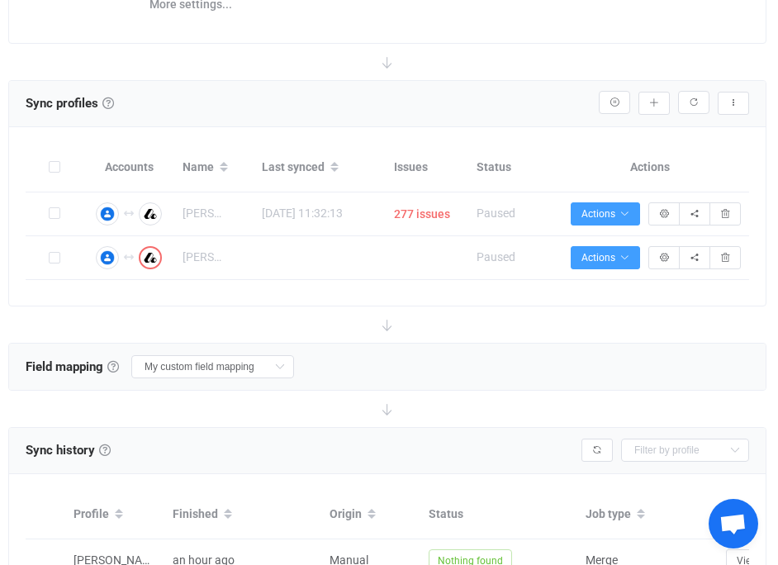
scroll to position [283, 0]
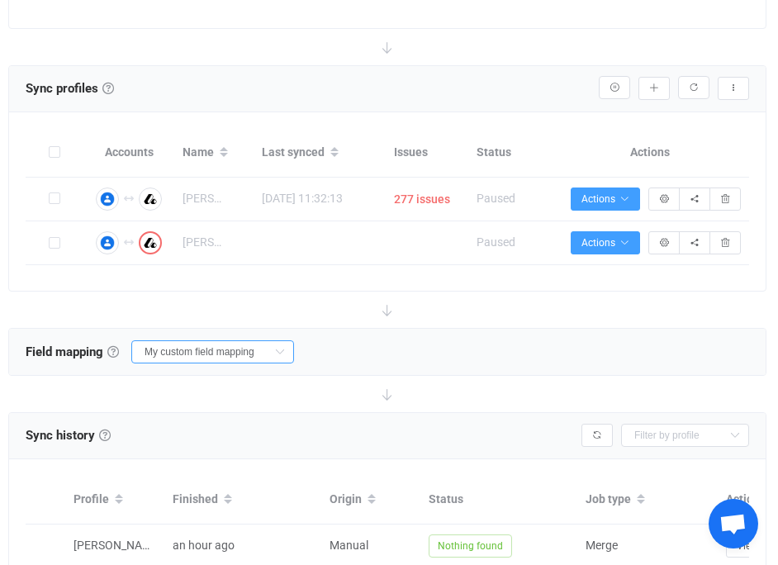
click at [197, 351] on input "My custom field mapping" at bounding box center [212, 351] width 163 height 23
click at [387, 376] on icon at bounding box center [387, 394] width 36 height 36
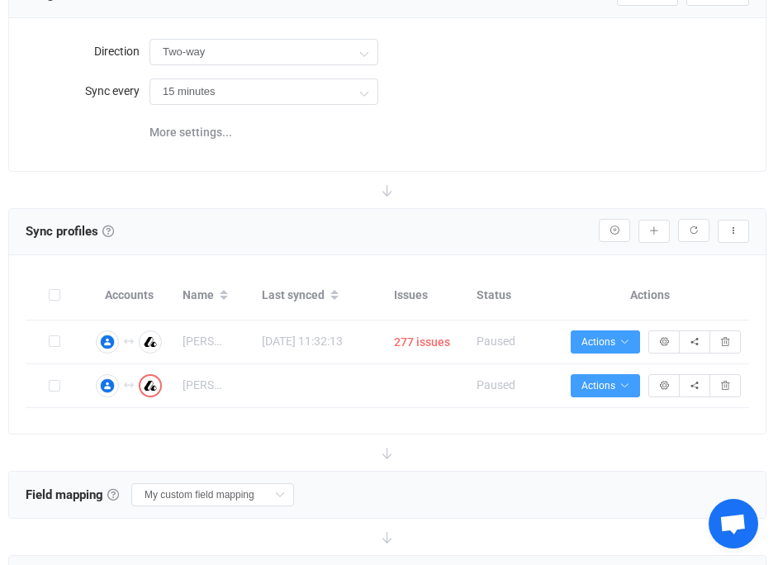
scroll to position [0, 0]
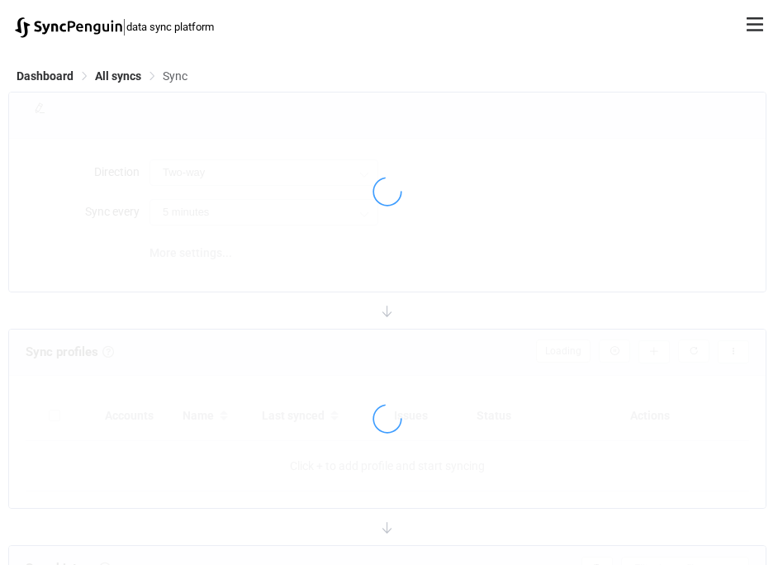
scroll to position [7, 0]
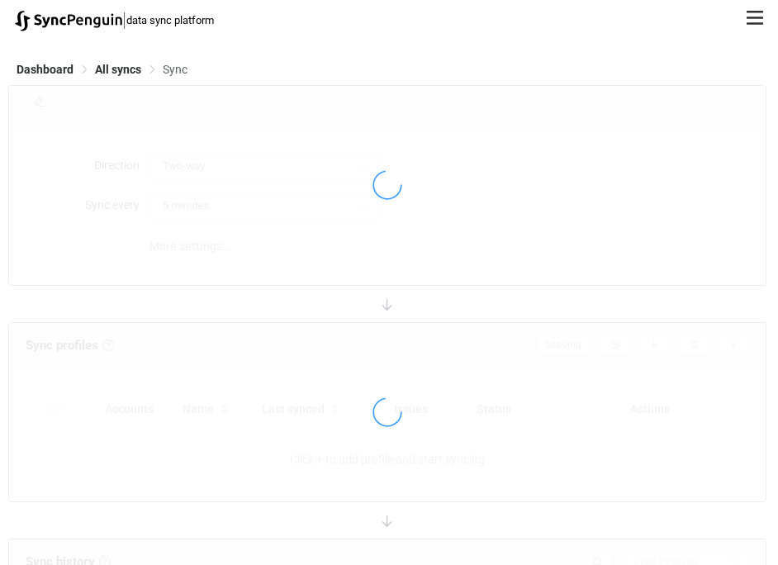
type input "15 minutes"
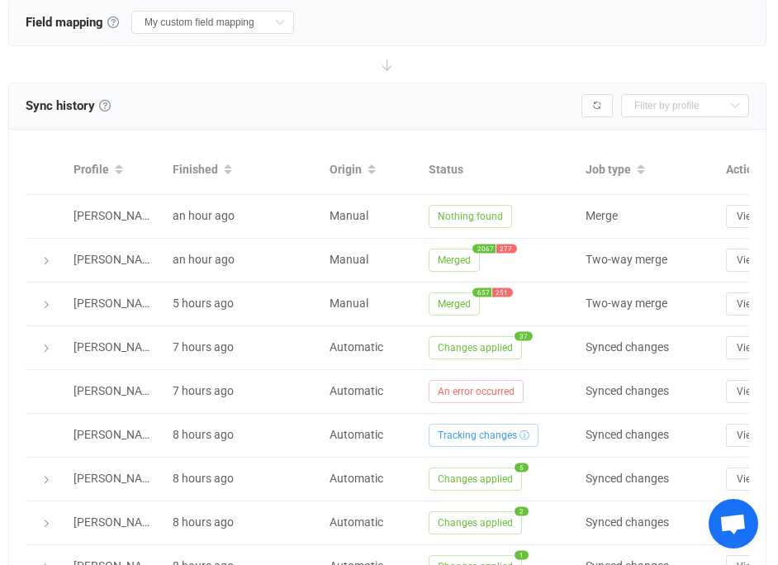
scroll to position [554, 0]
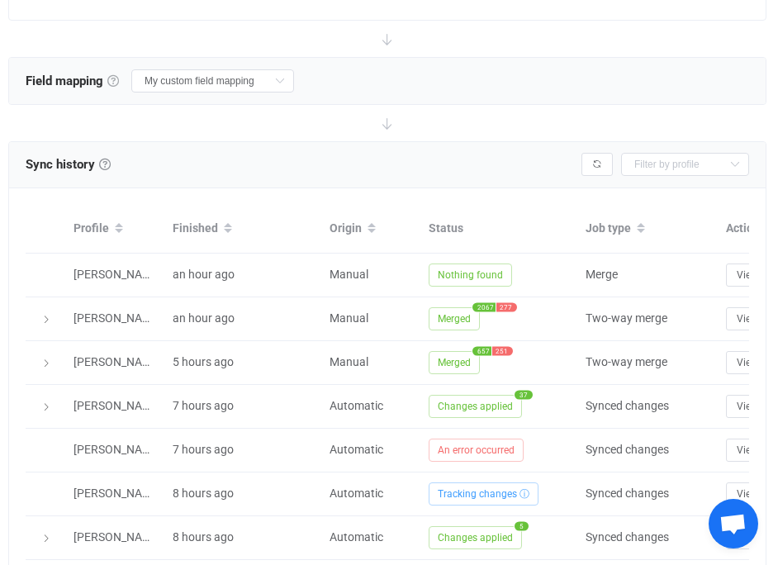
click at [116, 76] on link at bounding box center [113, 81] width 12 height 12
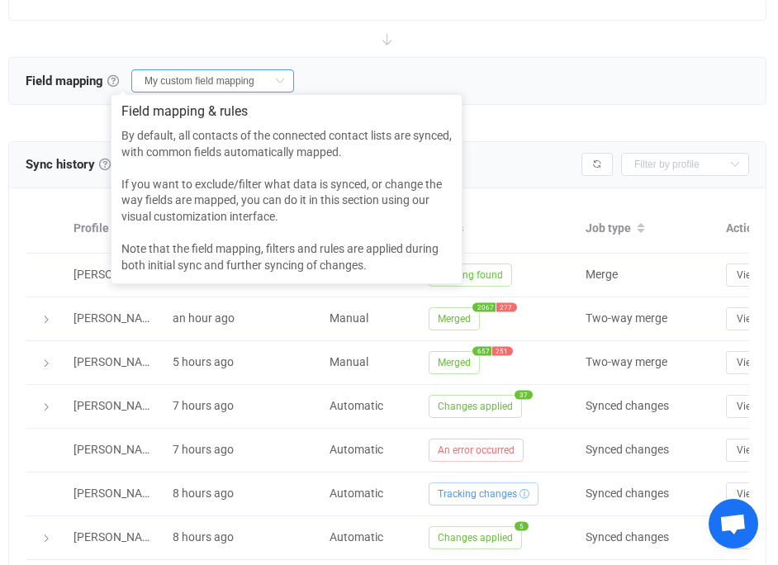
click at [201, 82] on input "My custom field mapping" at bounding box center [212, 80] width 163 height 23
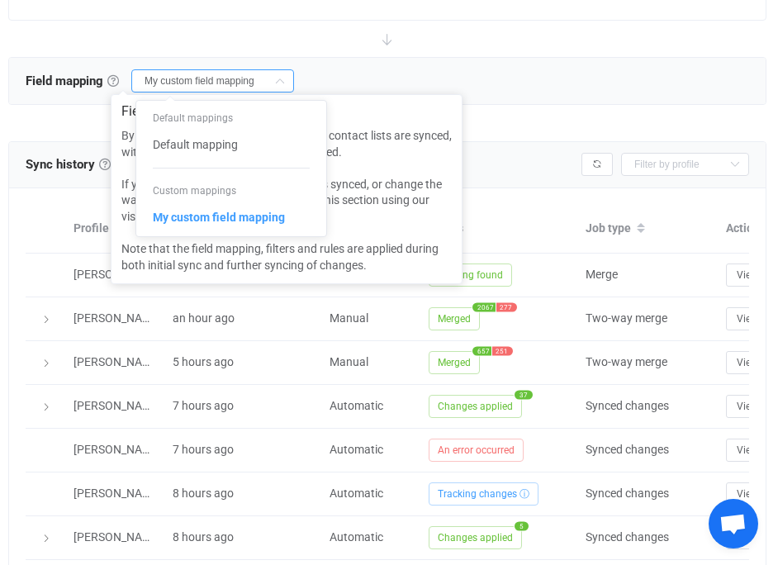
click at [383, 58] on div "Field mapping & rules Field mapping & rules By default, all contacts of the con…" at bounding box center [387, 81] width 757 height 46
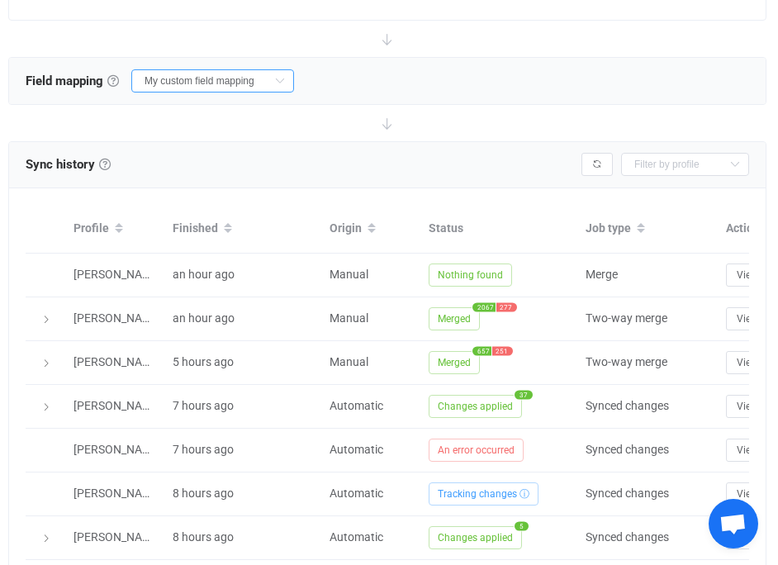
click at [236, 79] on input "My custom field mapping" at bounding box center [212, 80] width 163 height 23
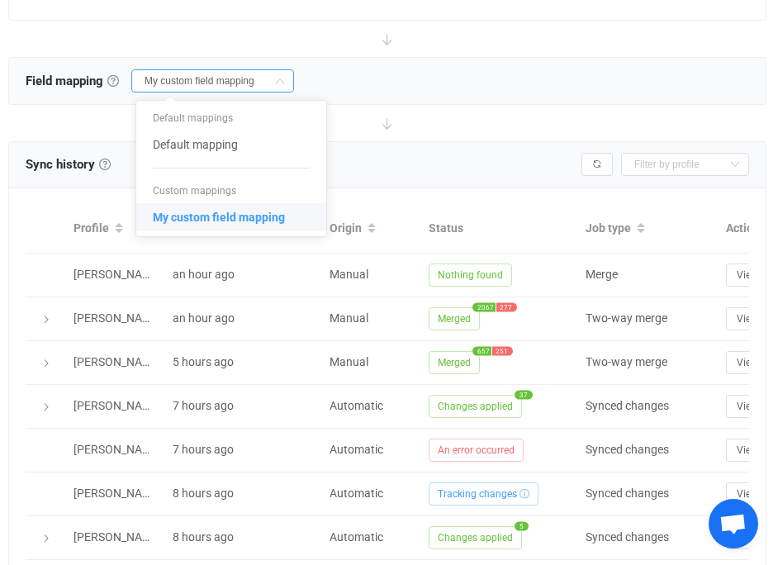
click at [265, 218] on span "My custom field mapping" at bounding box center [219, 217] width 132 height 28
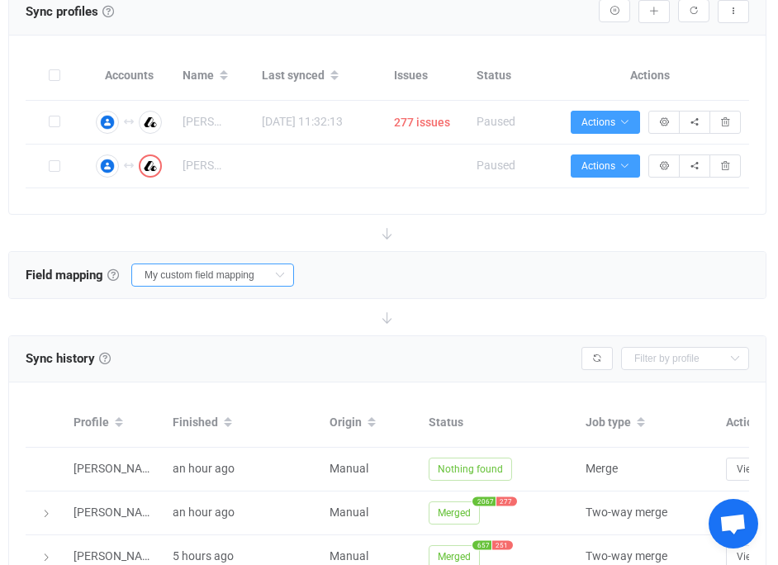
scroll to position [340, 0]
